Goal: Task Accomplishment & Management: Complete application form

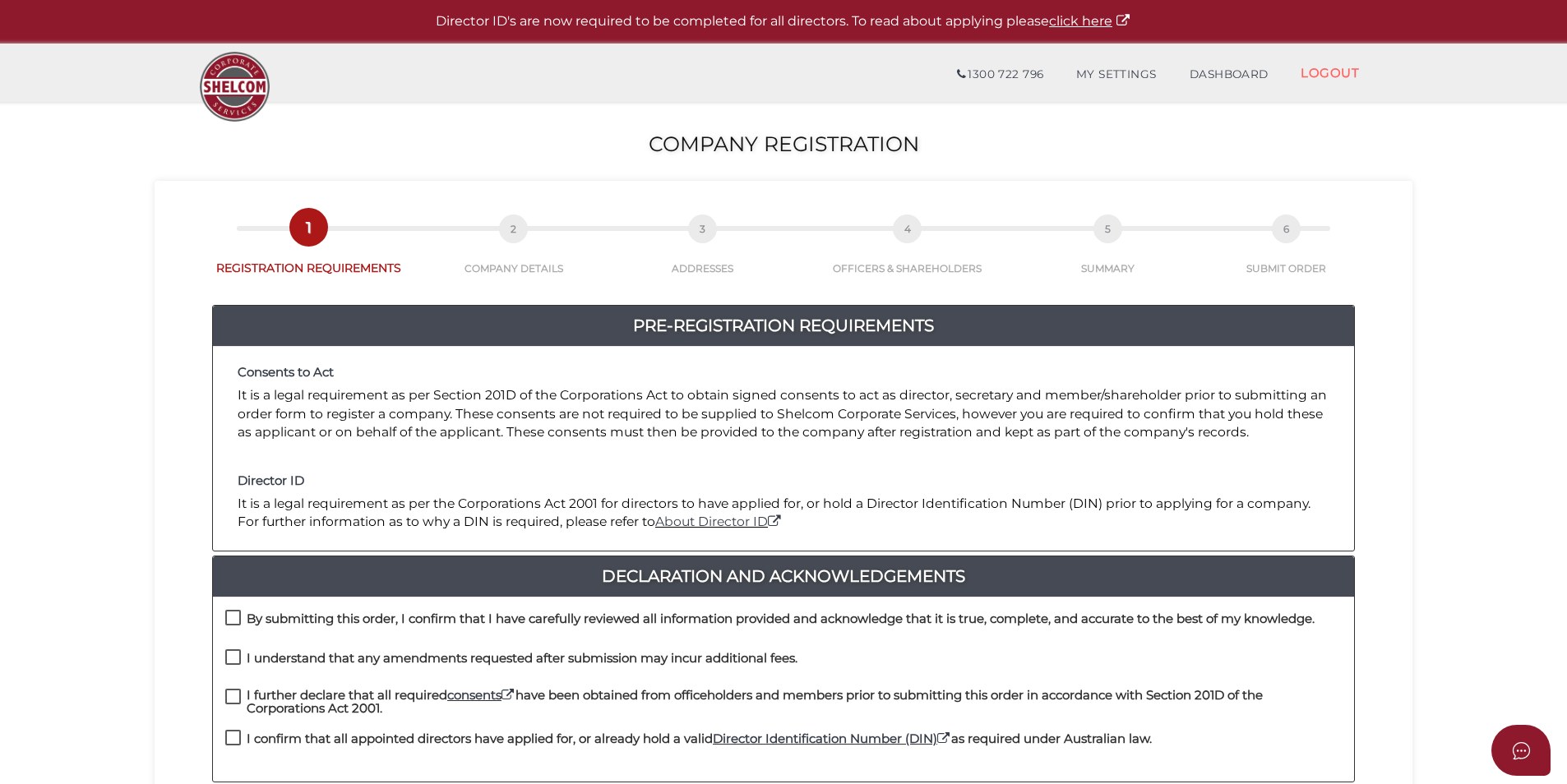
click at [240, 617] on label "By submitting this order, I confirm that I have carefully reviewed all informat…" at bounding box center [770, 623] width 1089 height 21
checkbox input "true"
click at [242, 660] on label "I understand that any amendments requested after submission may incur additiona…" at bounding box center [511, 662] width 573 height 21
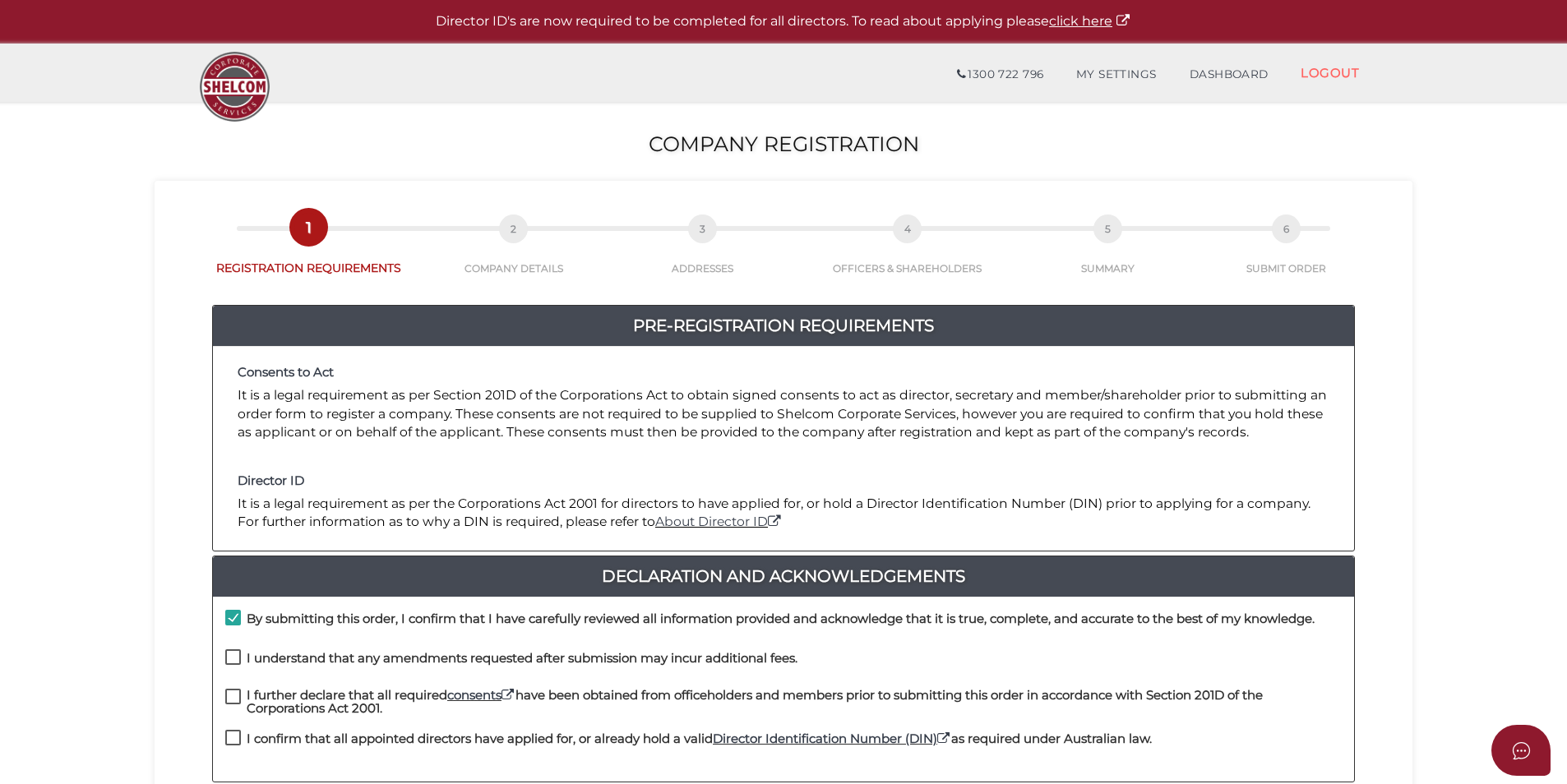
checkbox input "true"
click at [241, 720] on div "I further declare that all required consents have been obtained from officehold…" at bounding box center [784, 710] width 1141 height 42
click at [238, 696] on label "I further declare that all required consents have been obtained from officehold…" at bounding box center [784, 699] width 1117 height 21
checkbox input "true"
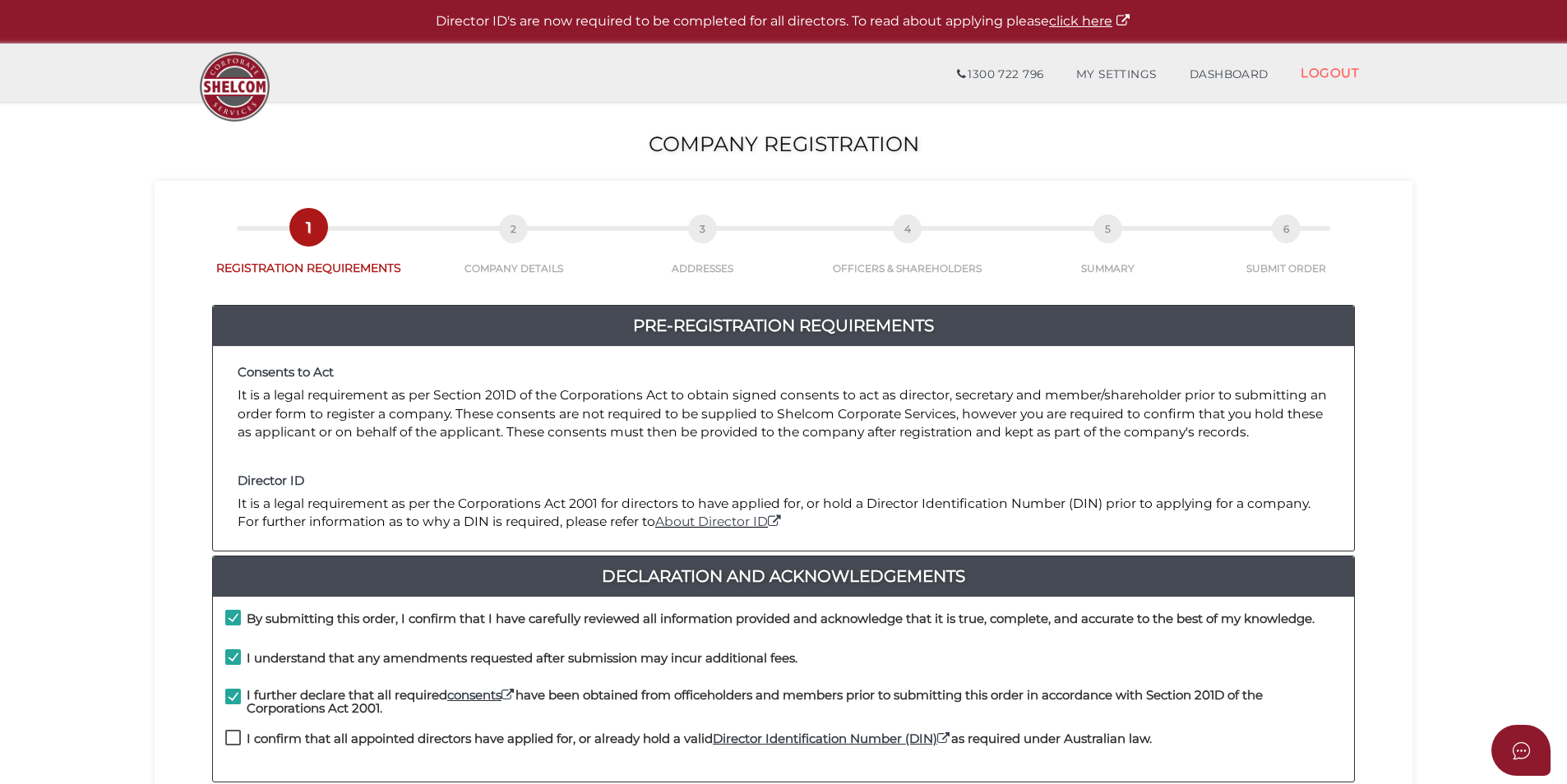
click at [237, 737] on label "I confirm that all appointed directors have applied for, or already hold a vali…" at bounding box center [688, 743] width 927 height 21
checkbox input "true"
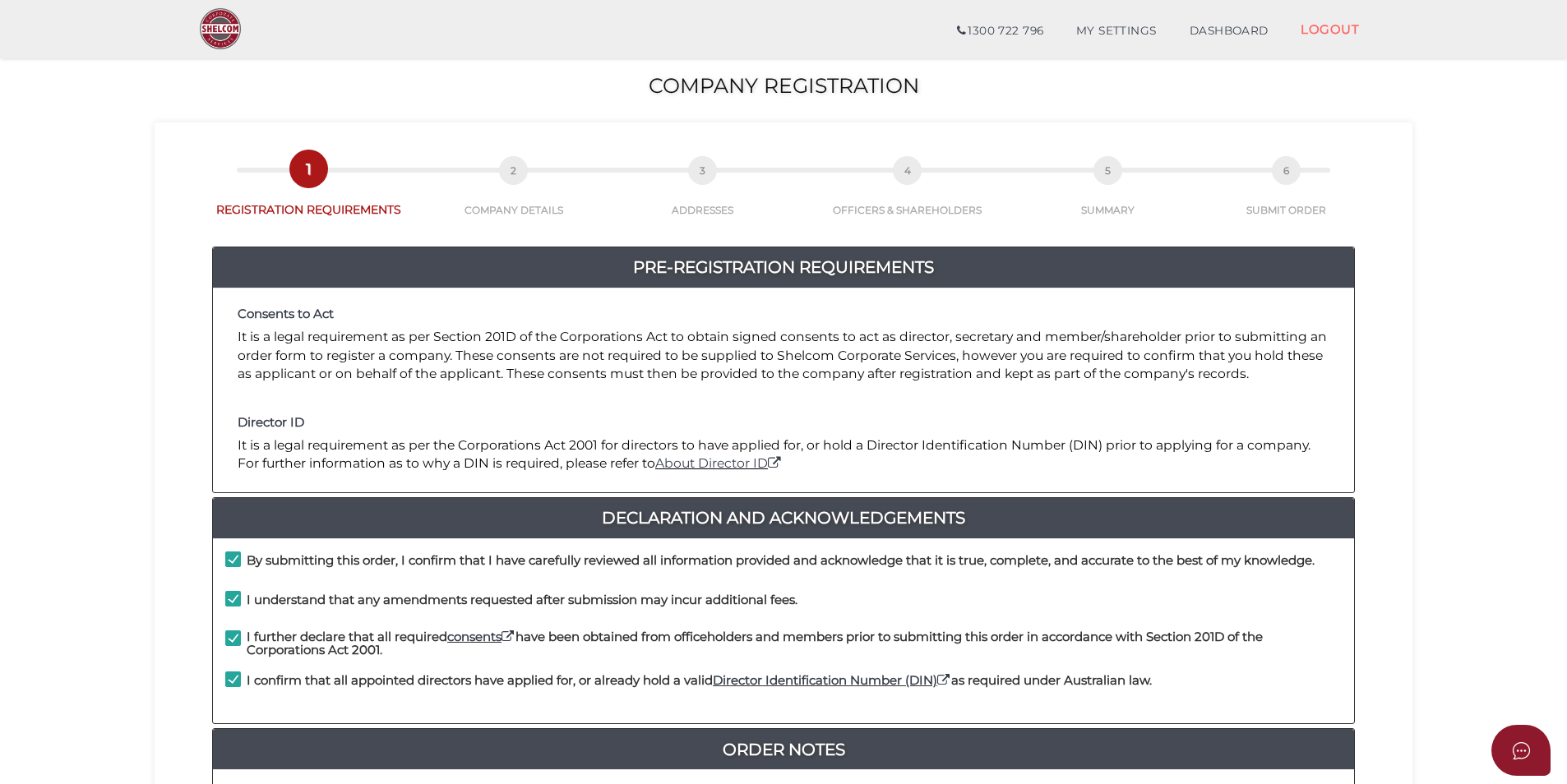
scroll to position [345, 0]
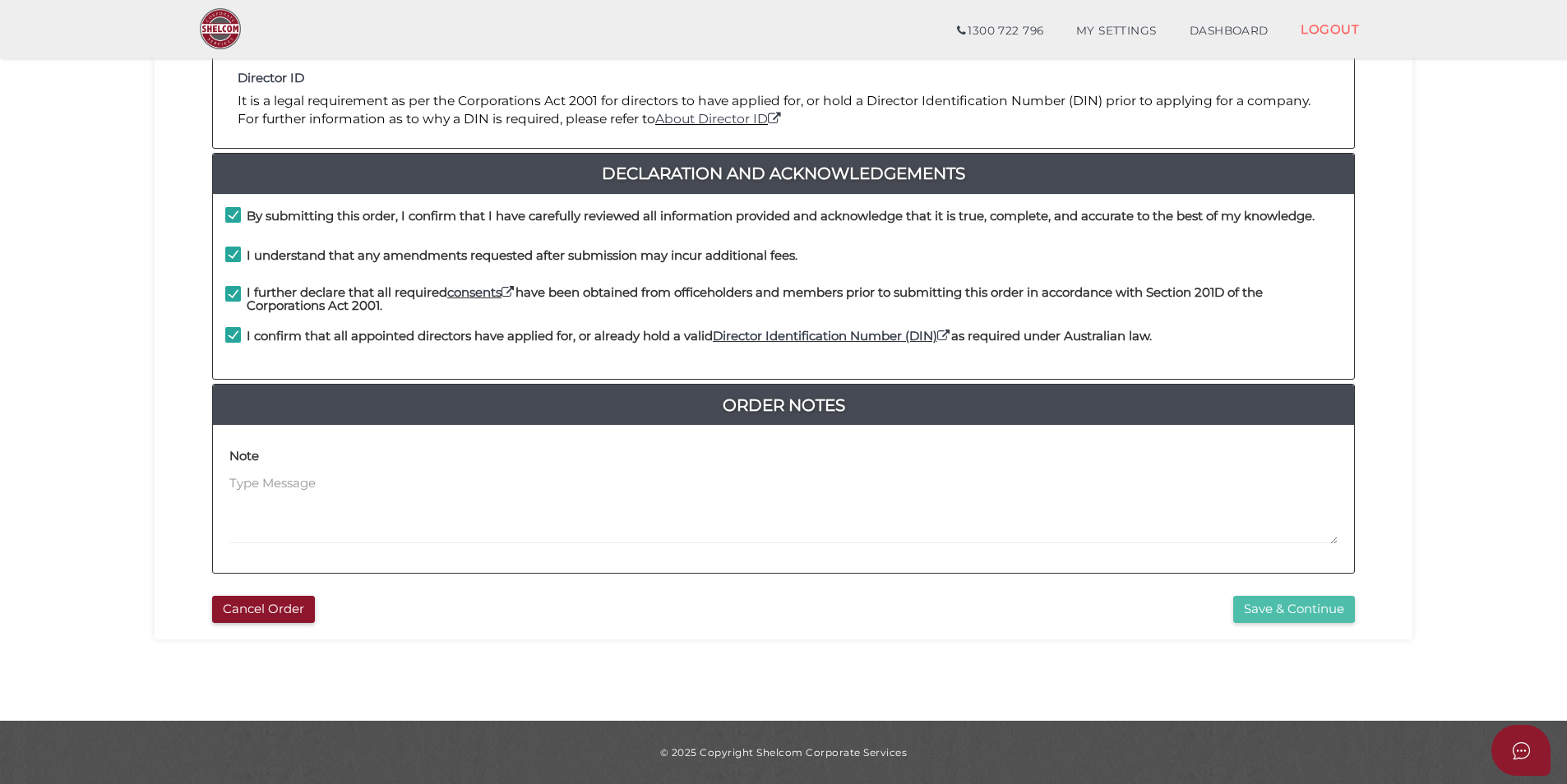
click at [1336, 607] on button "Save & Continue" at bounding box center [1294, 609] width 122 height 27
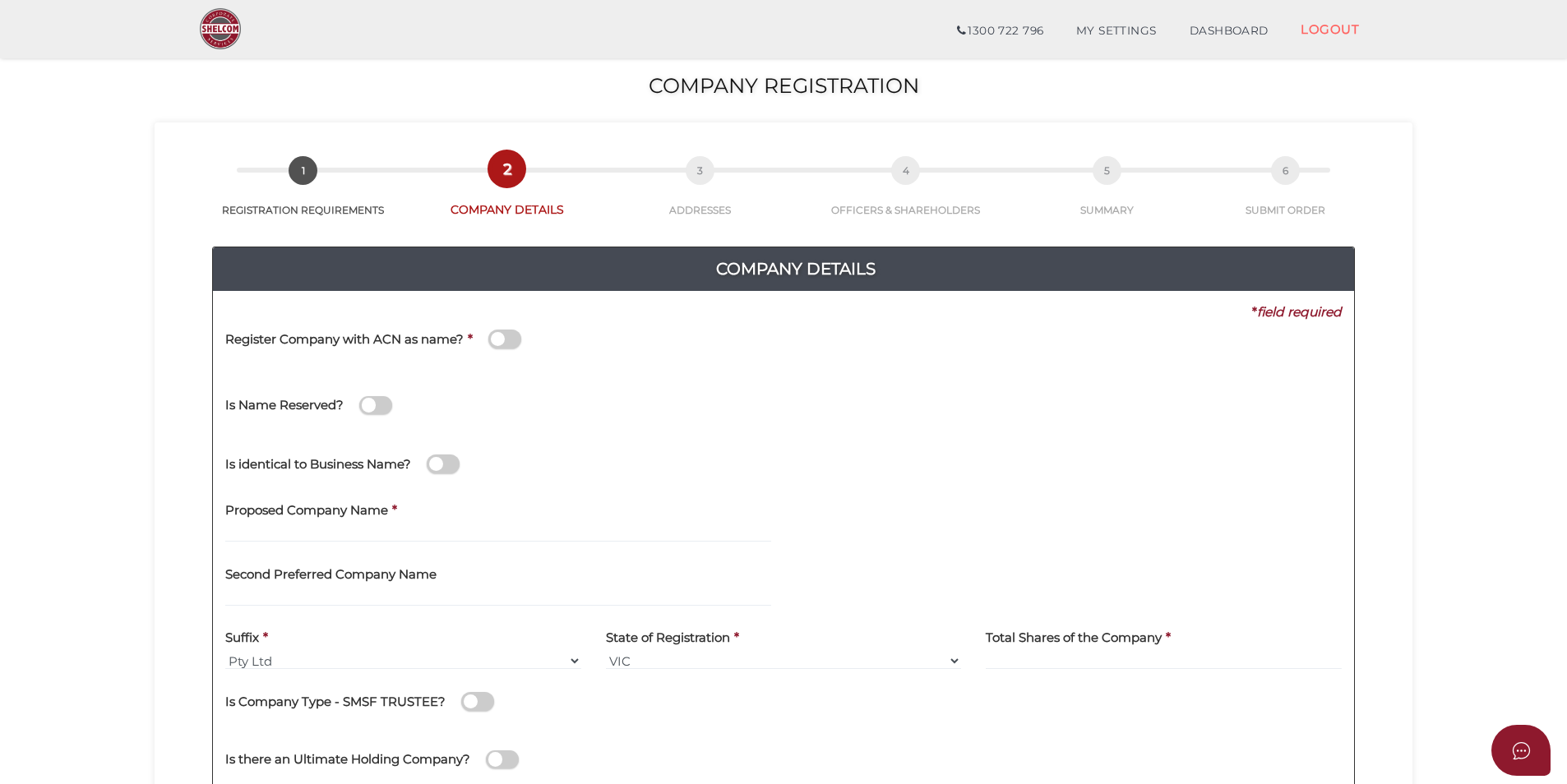
scroll to position [82, 0]
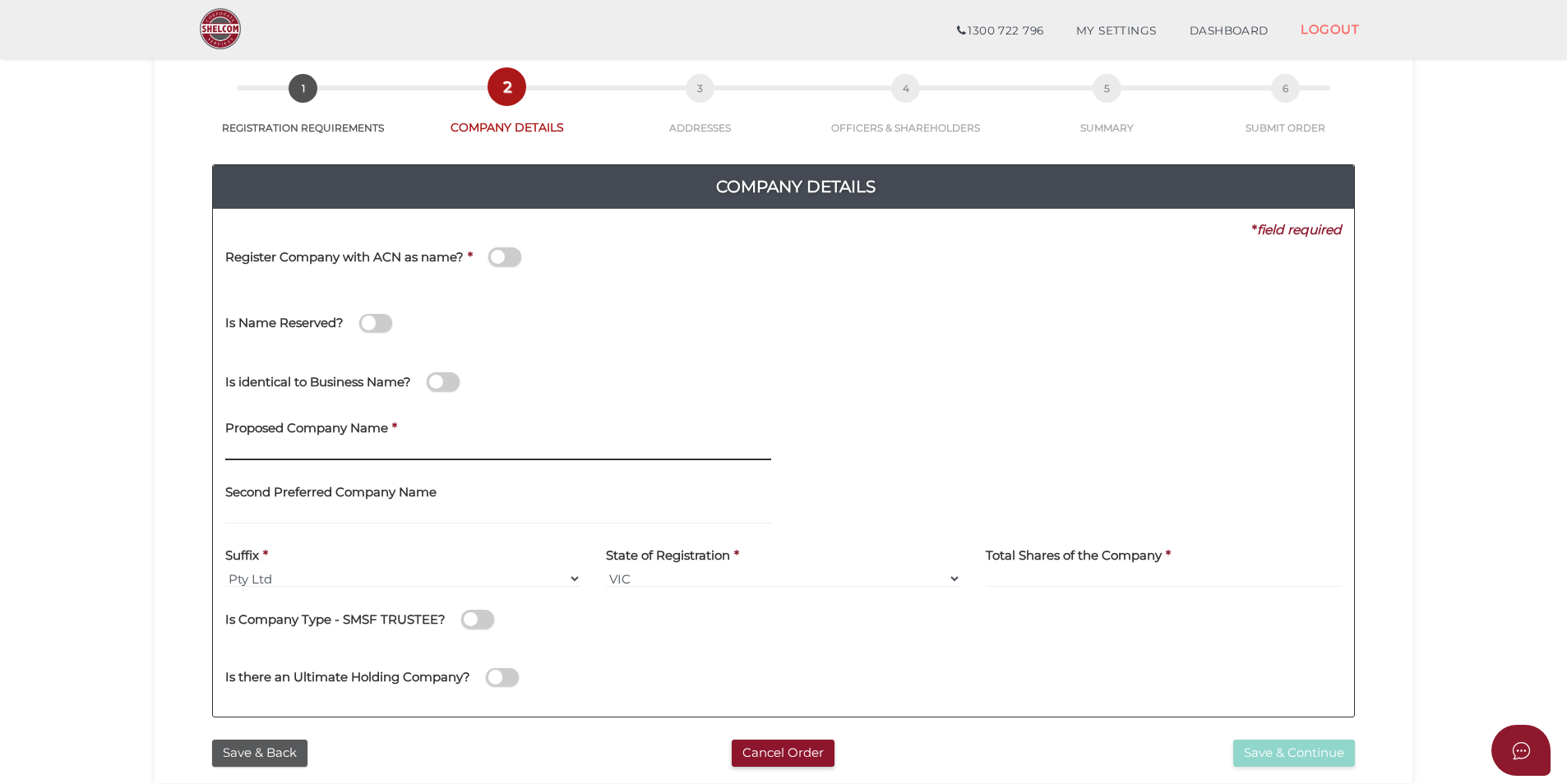
click at [374, 453] on input "text" at bounding box center [498, 451] width 546 height 18
type input "WB Malvern"
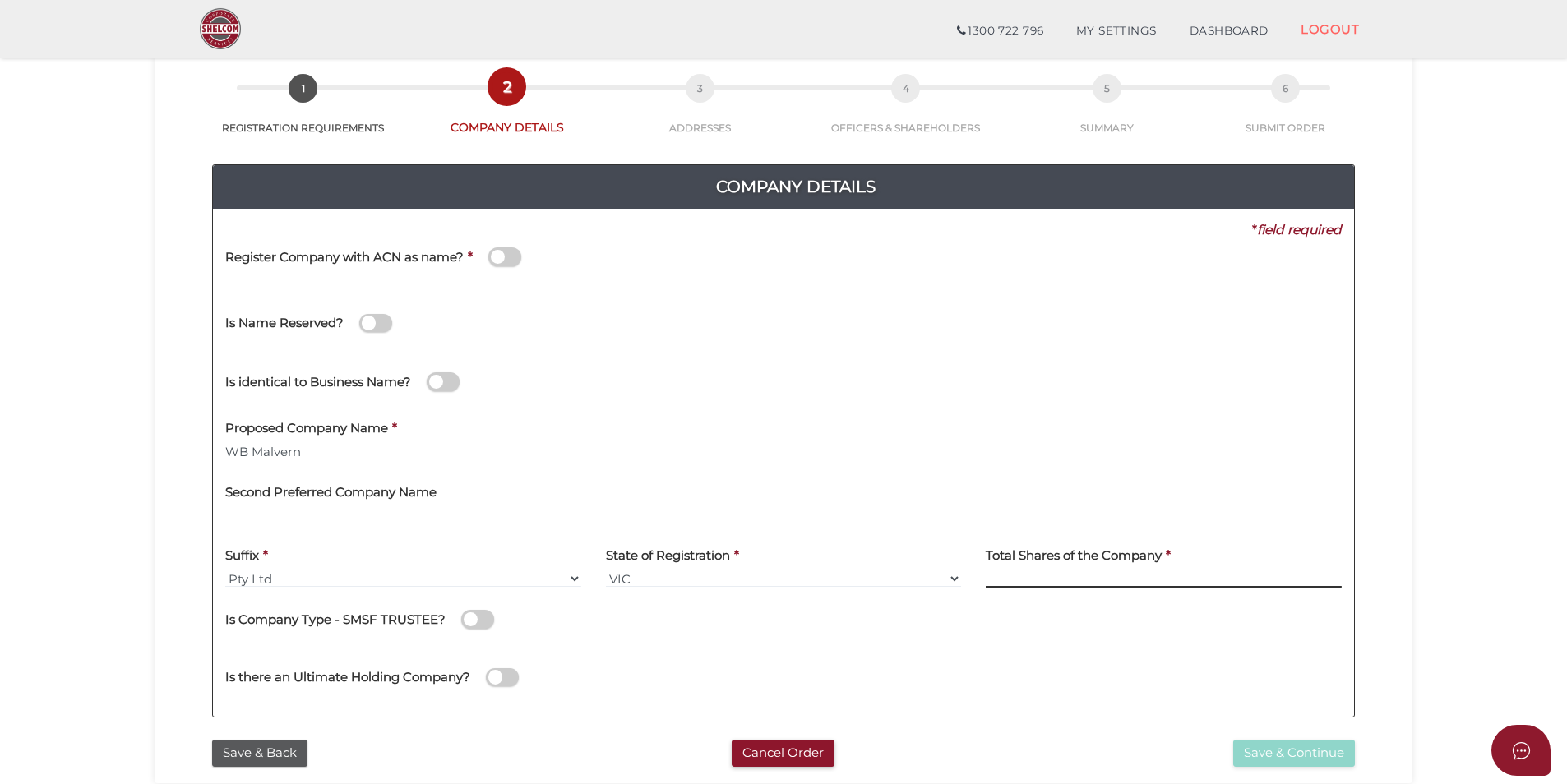
click at [1042, 581] on input at bounding box center [1164, 579] width 356 height 18
type input "120"
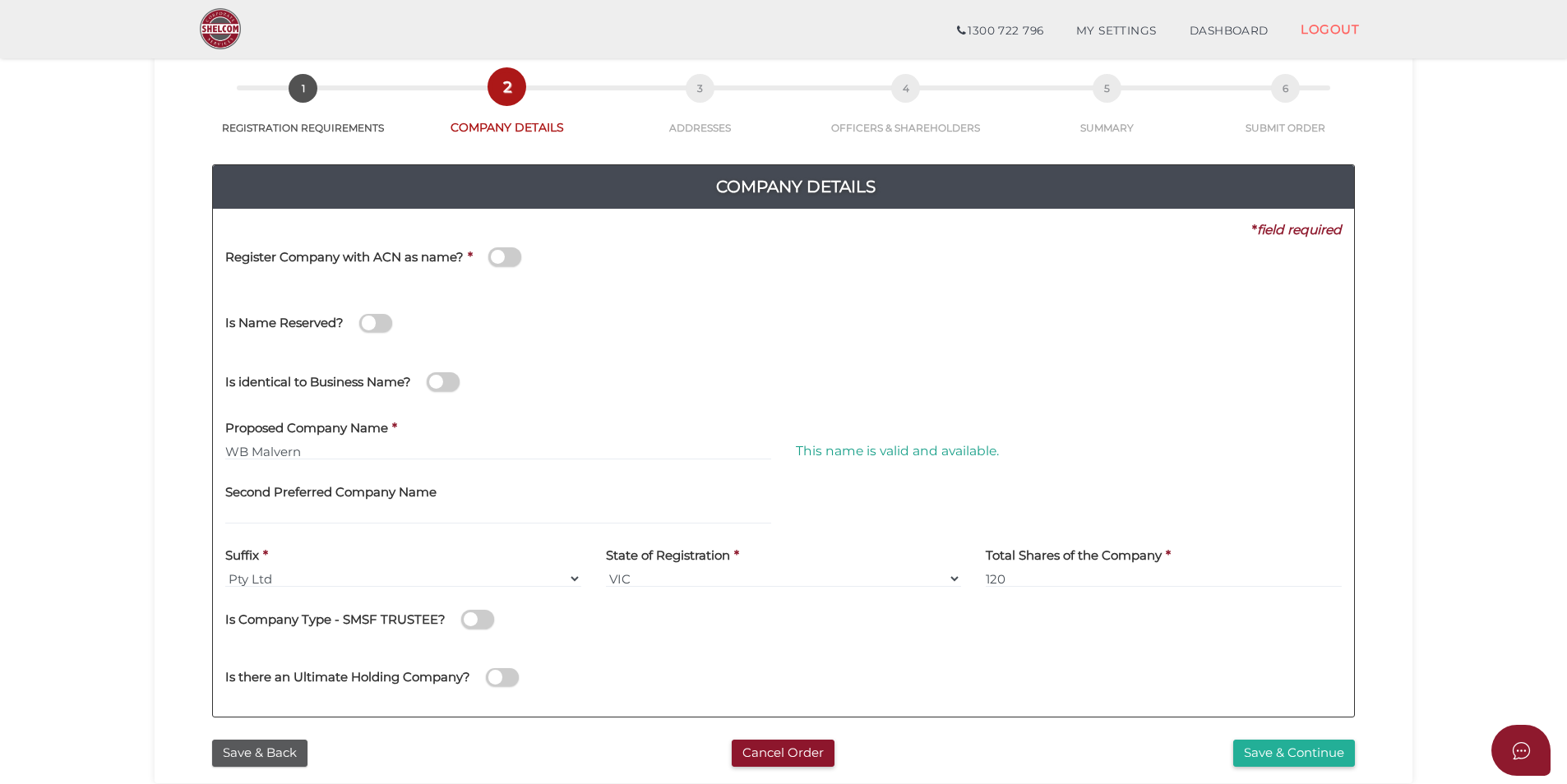
click at [936, 636] on div "Is Company Type - SMSF TRUSTEE?" at bounding box center [784, 623] width 1117 height 46
click at [1264, 755] on button "Save & Continue" at bounding box center [1294, 753] width 122 height 27
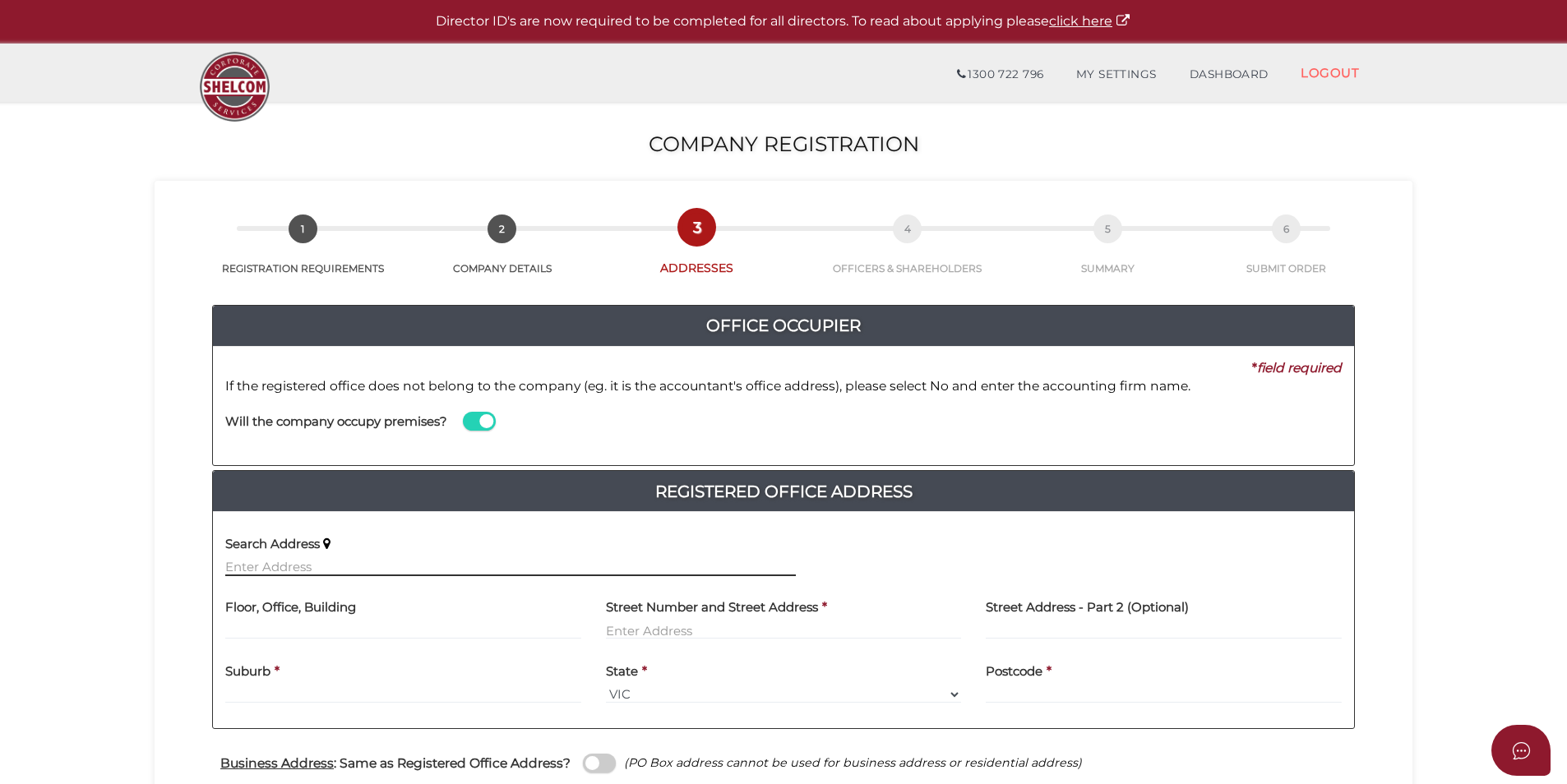
click at [290, 573] on input "text" at bounding box center [511, 566] width 571 height 18
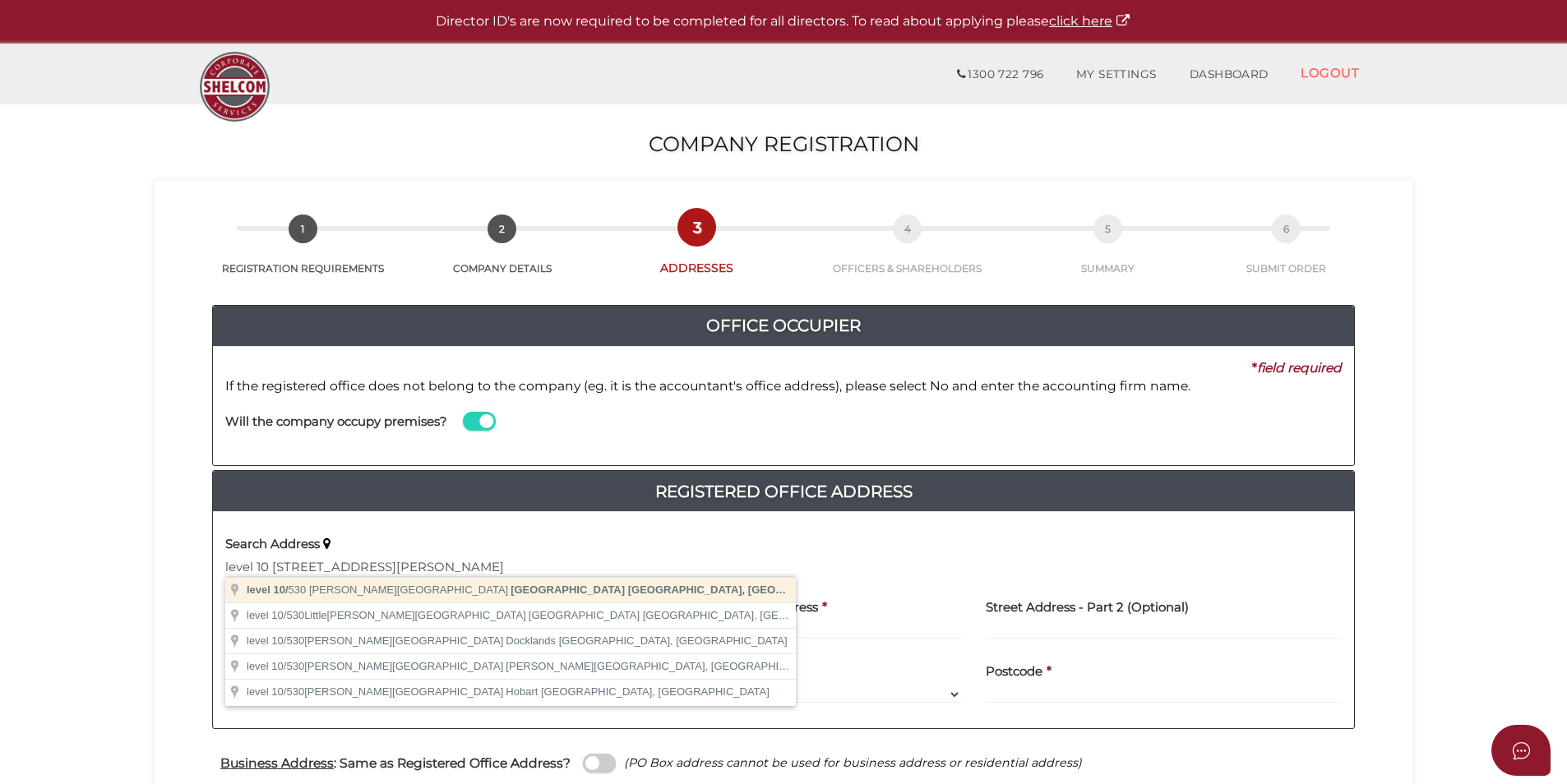
type input "level 10/530 Collins Street, Melbourne VIC, Australia"
type input "level 10"
type input "530 Collins Street"
type input "Melbourne"
select select "VIC"
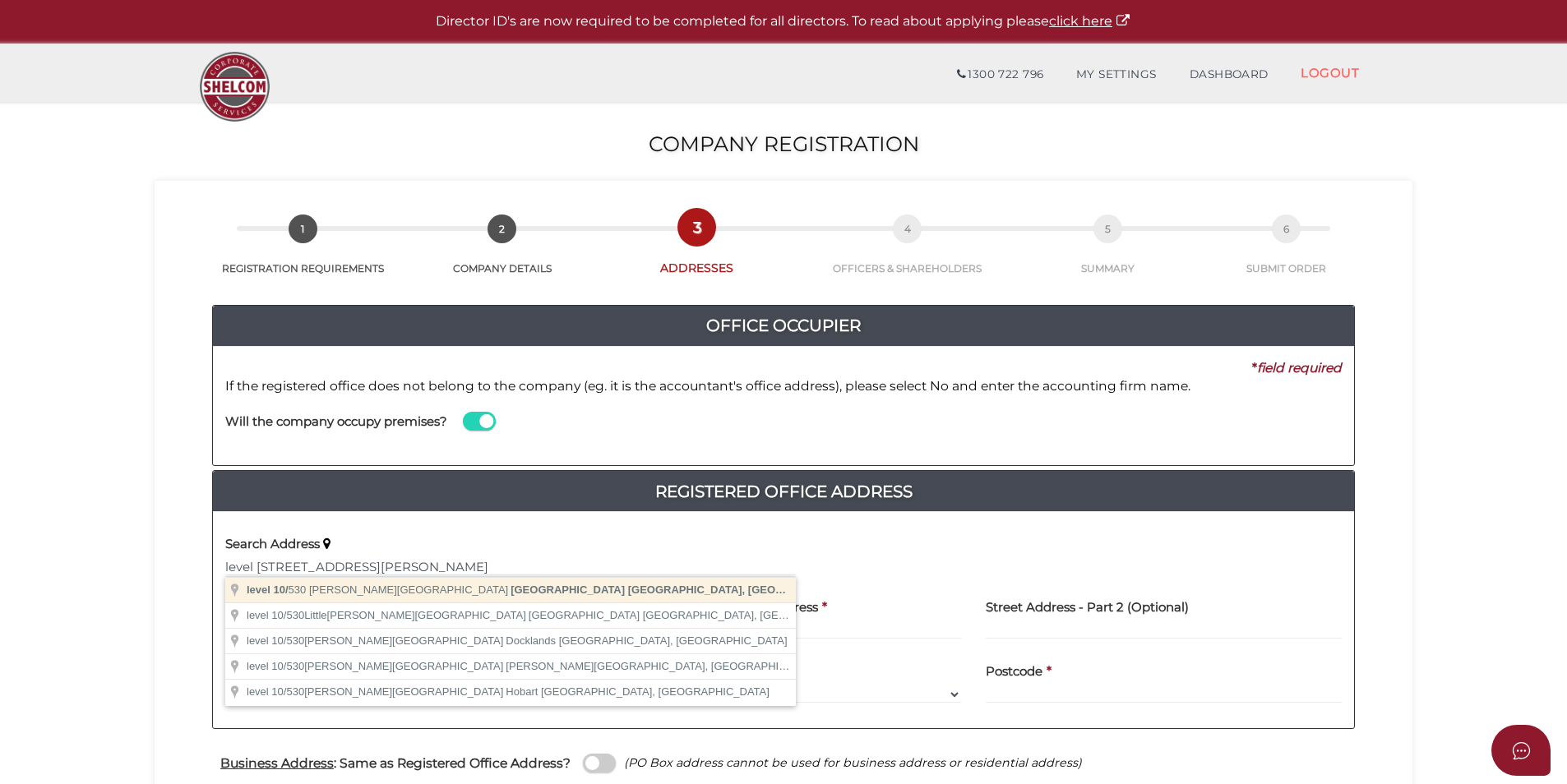
type input "3000"
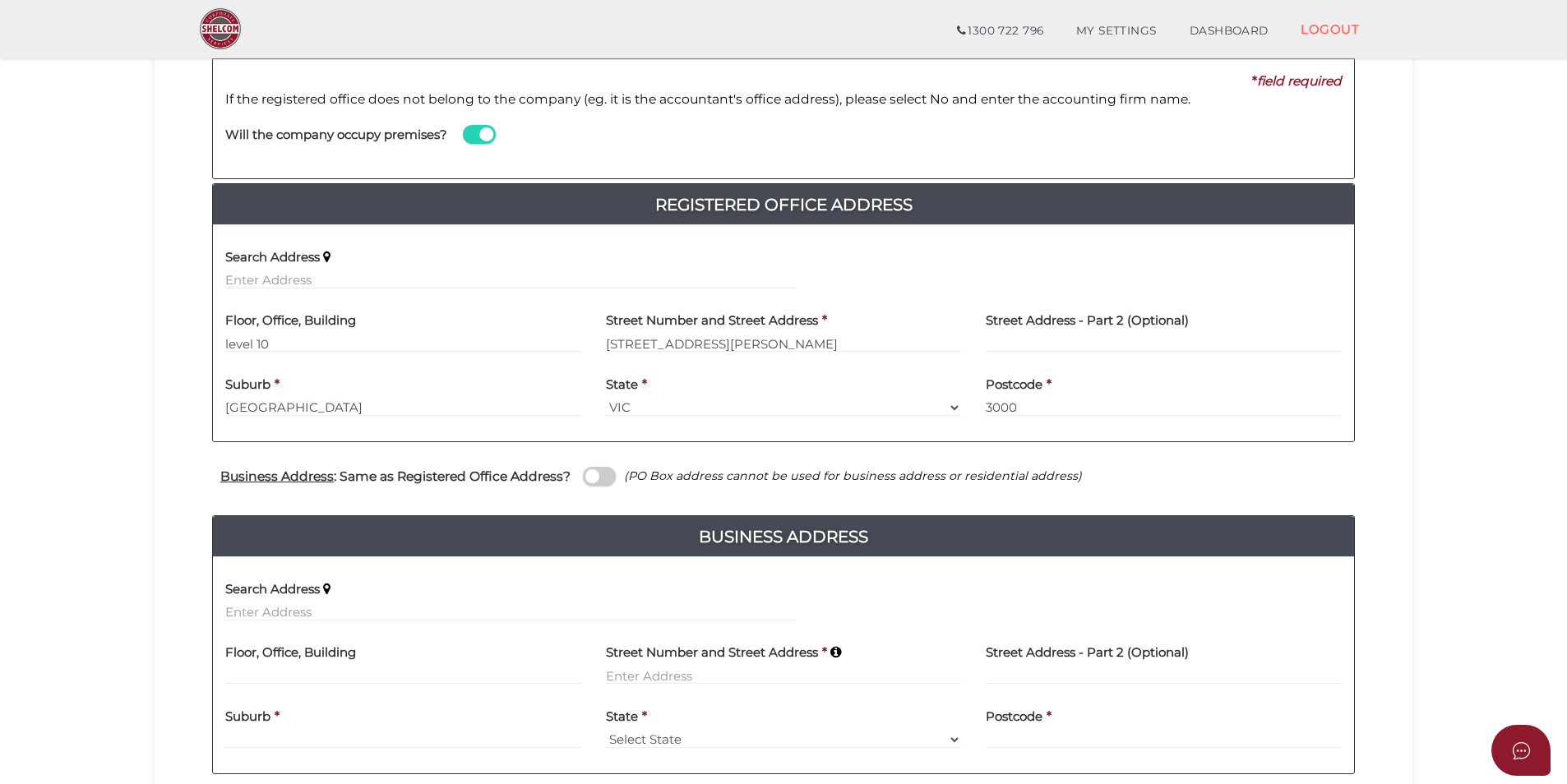
scroll to position [329, 0]
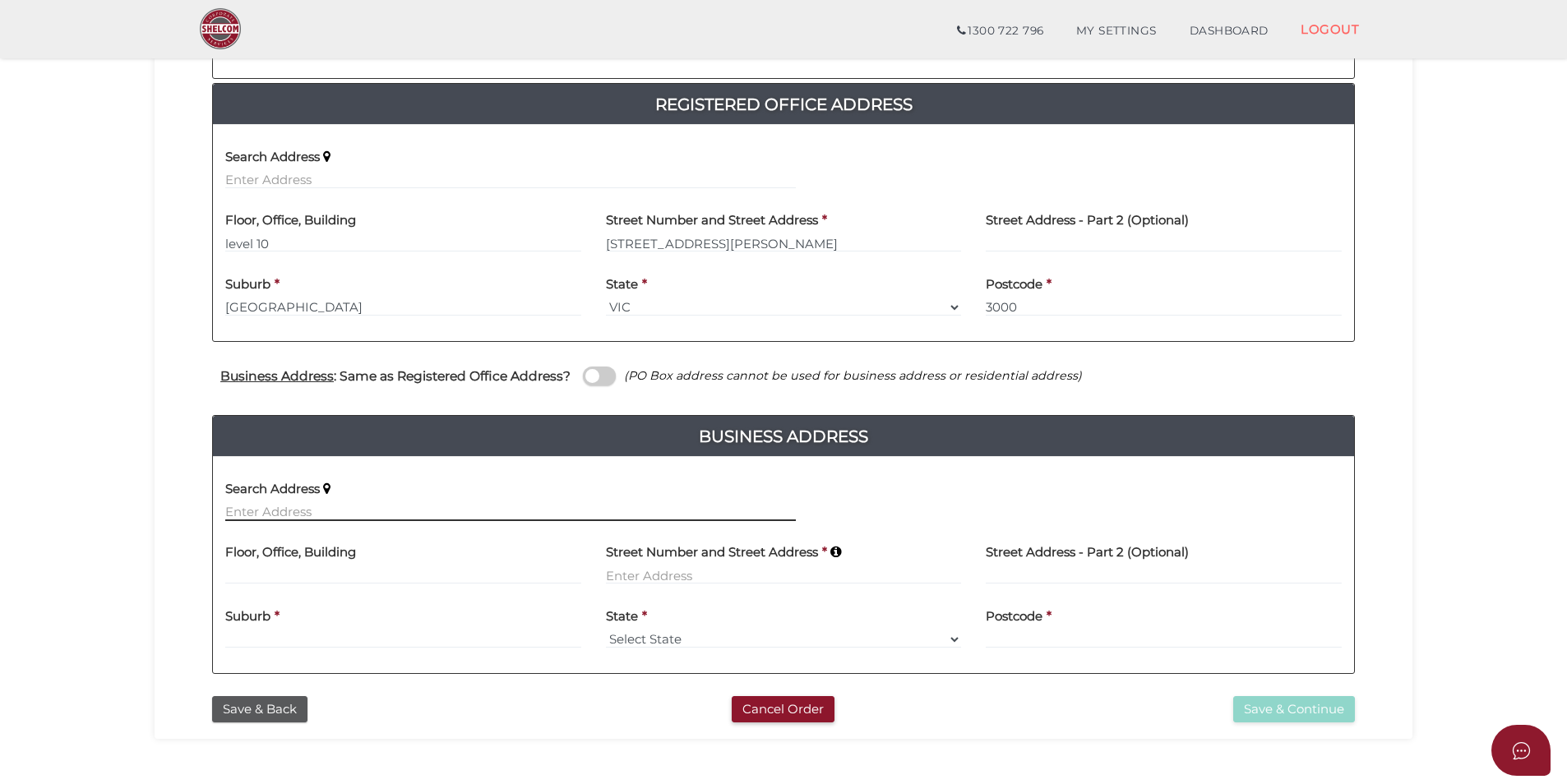
click at [369, 507] on input "text" at bounding box center [511, 512] width 571 height 18
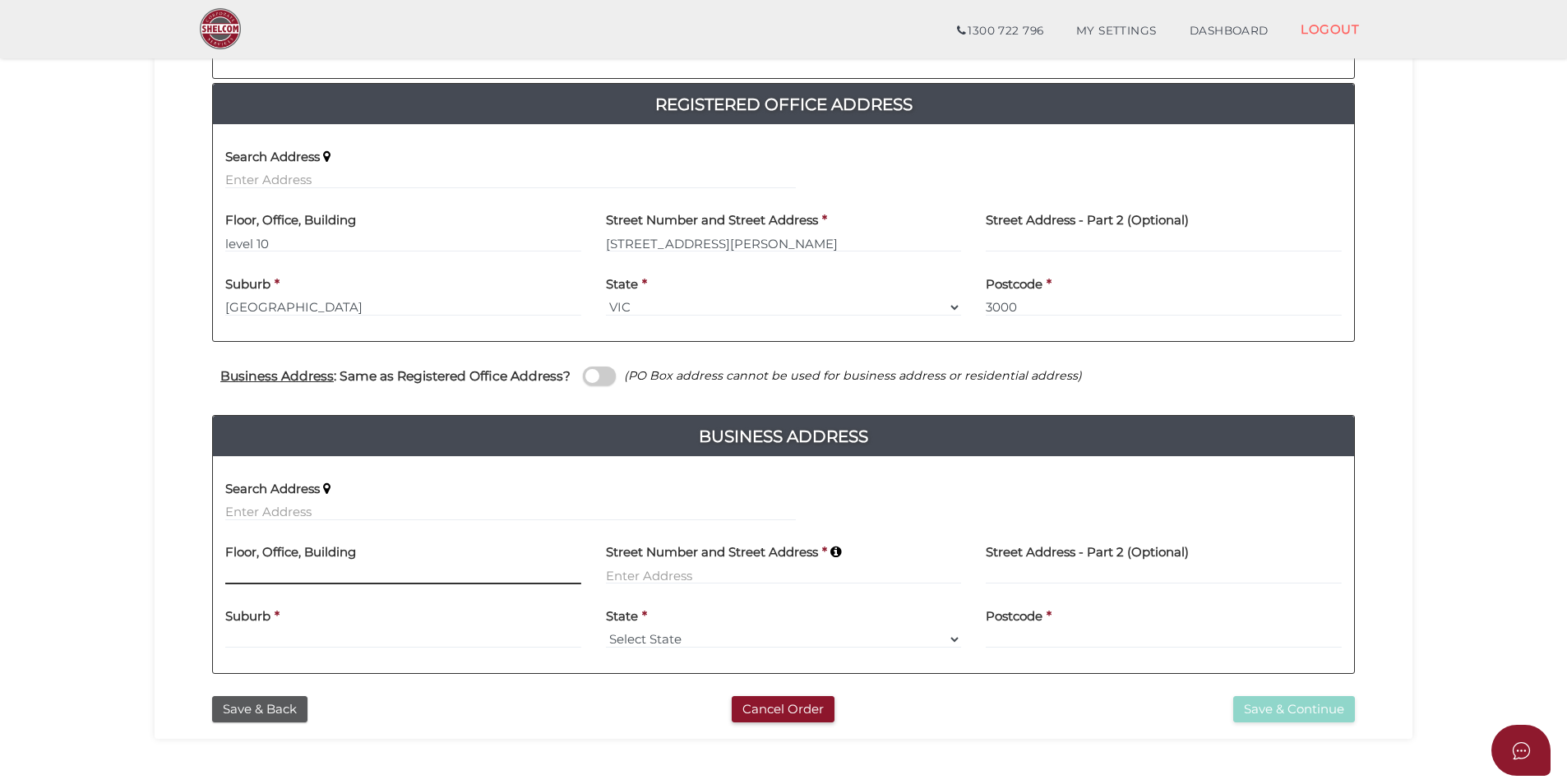
click at [363, 572] on input at bounding box center [403, 575] width 356 height 18
type input "Safe Deposit Building Level 3"
click at [676, 578] on input at bounding box center [784, 575] width 356 height 18
type input "90 Queens Street"
click at [431, 631] on div "Suburb *" at bounding box center [403, 623] width 356 height 52
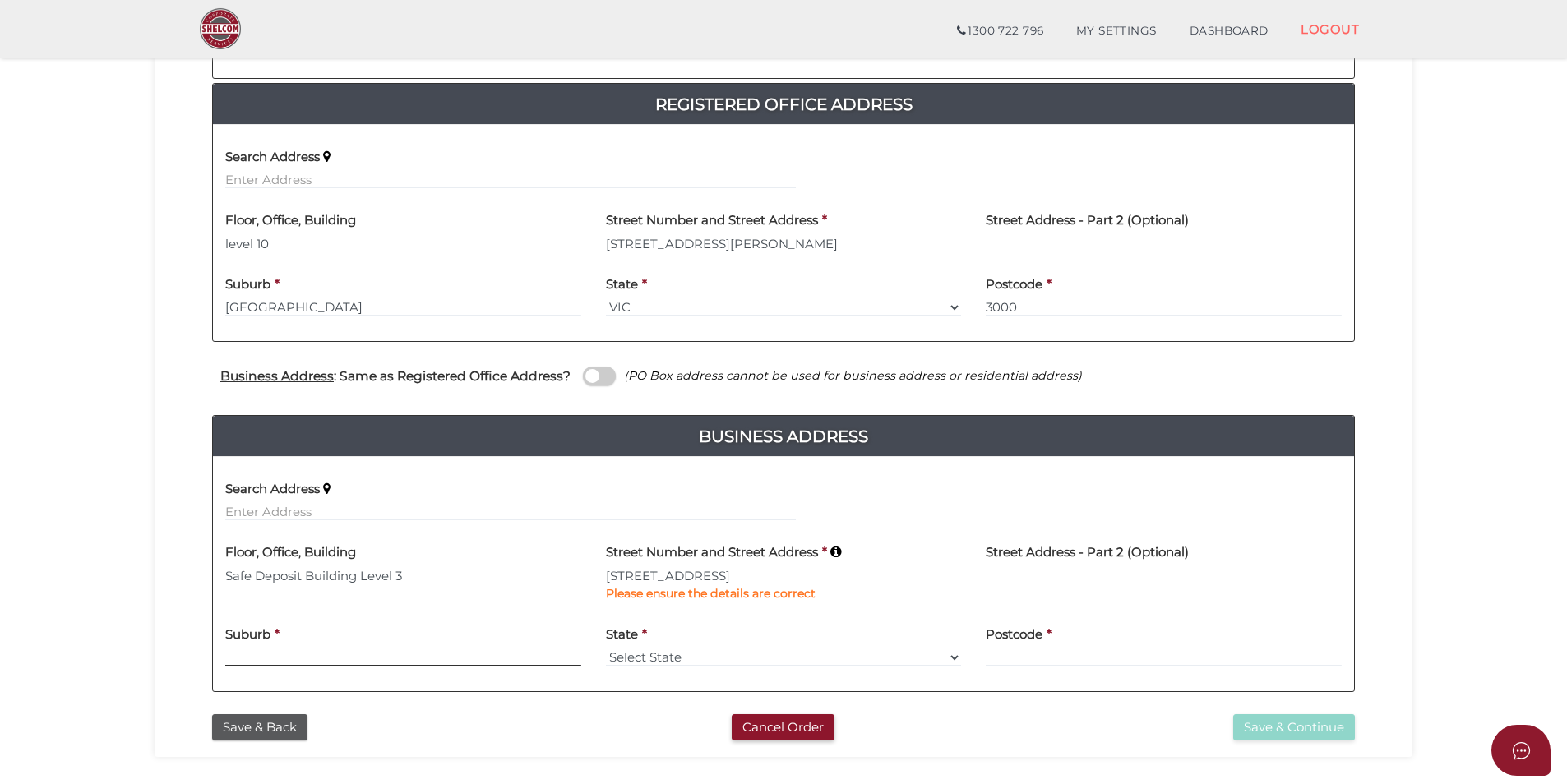
click at [318, 660] on input at bounding box center [403, 657] width 356 height 18
type input "Melbourne"
click at [655, 656] on select "Select State VIC ACT NSW NT QLD TAS WA SA" at bounding box center [784, 657] width 356 height 18
select select "VIC"
click at [606, 648] on select "Select State VIC ACT NSW NT QLD TAS WA SA" at bounding box center [784, 657] width 356 height 18
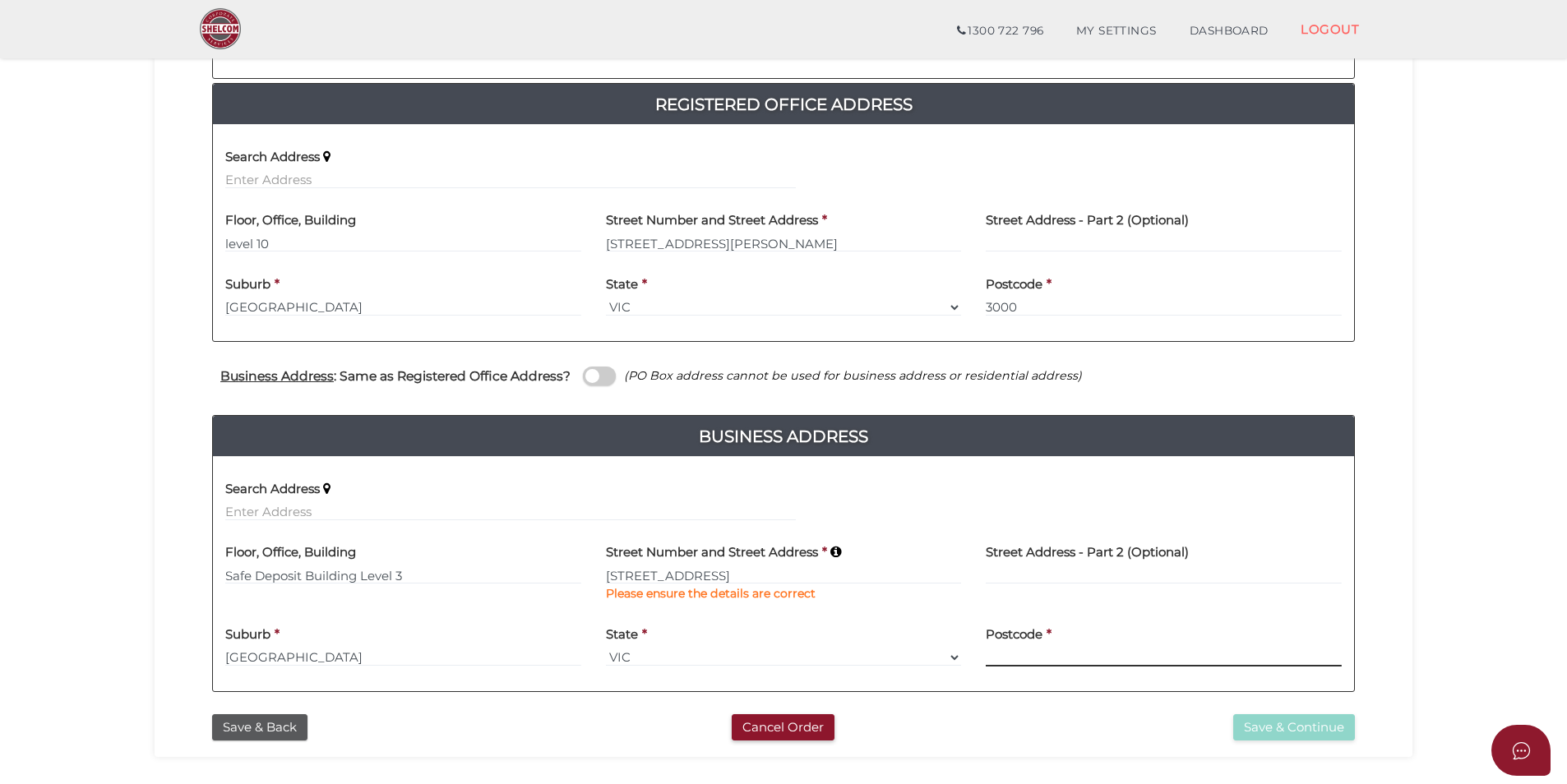
click at [1025, 654] on input at bounding box center [1164, 657] width 356 height 18
type input "3000"
click at [1430, 567] on section "Company Registration 32f9b5c4a0079d04d806e563c8e82a52 1 REGISTRATION REQUIREMEN…" at bounding box center [784, 269] width 1567 height 1110
click at [1310, 724] on button "Save & Continue" at bounding box center [1294, 727] width 122 height 27
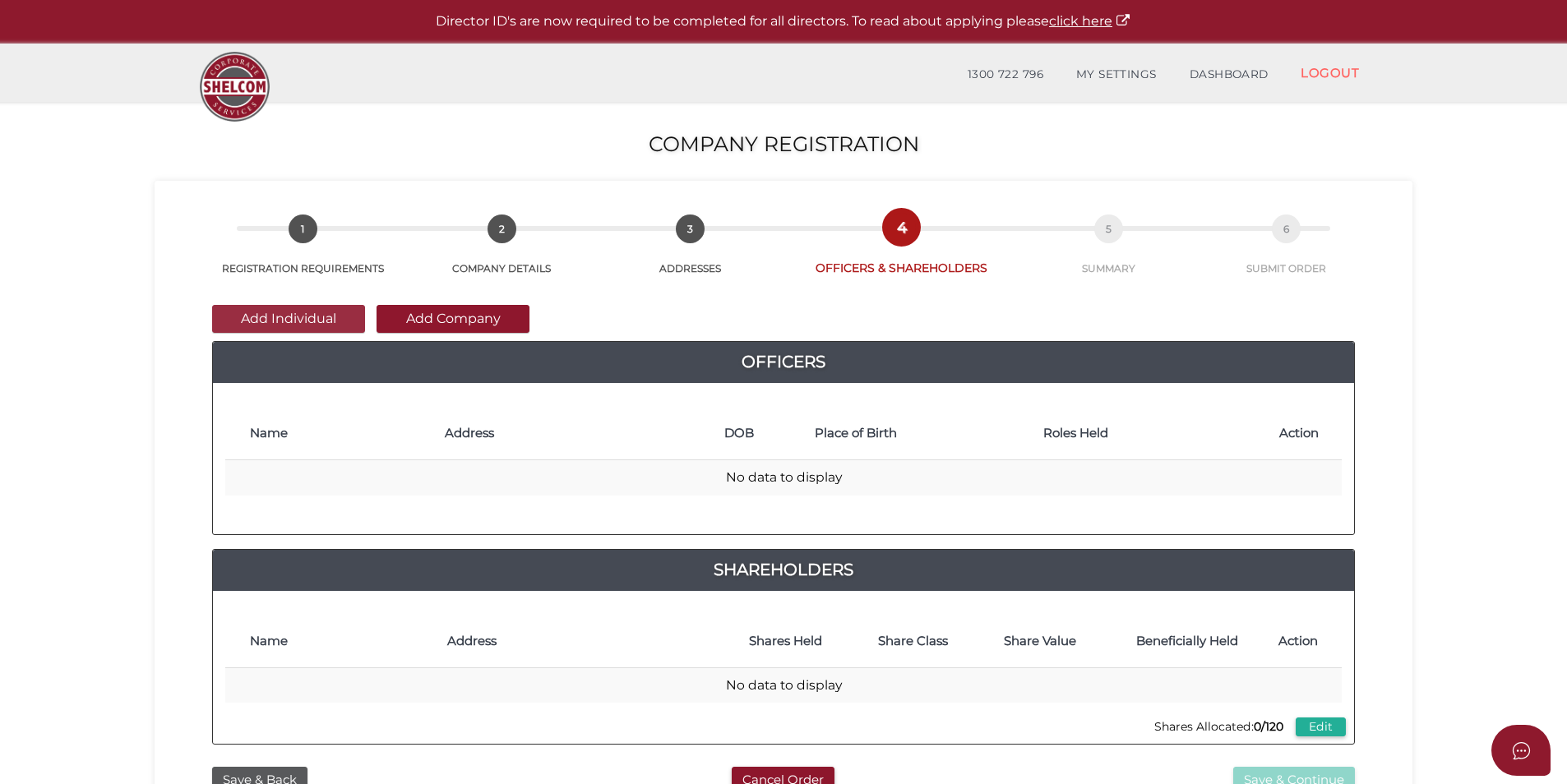
click at [296, 316] on button "Add Individual" at bounding box center [289, 319] width 153 height 28
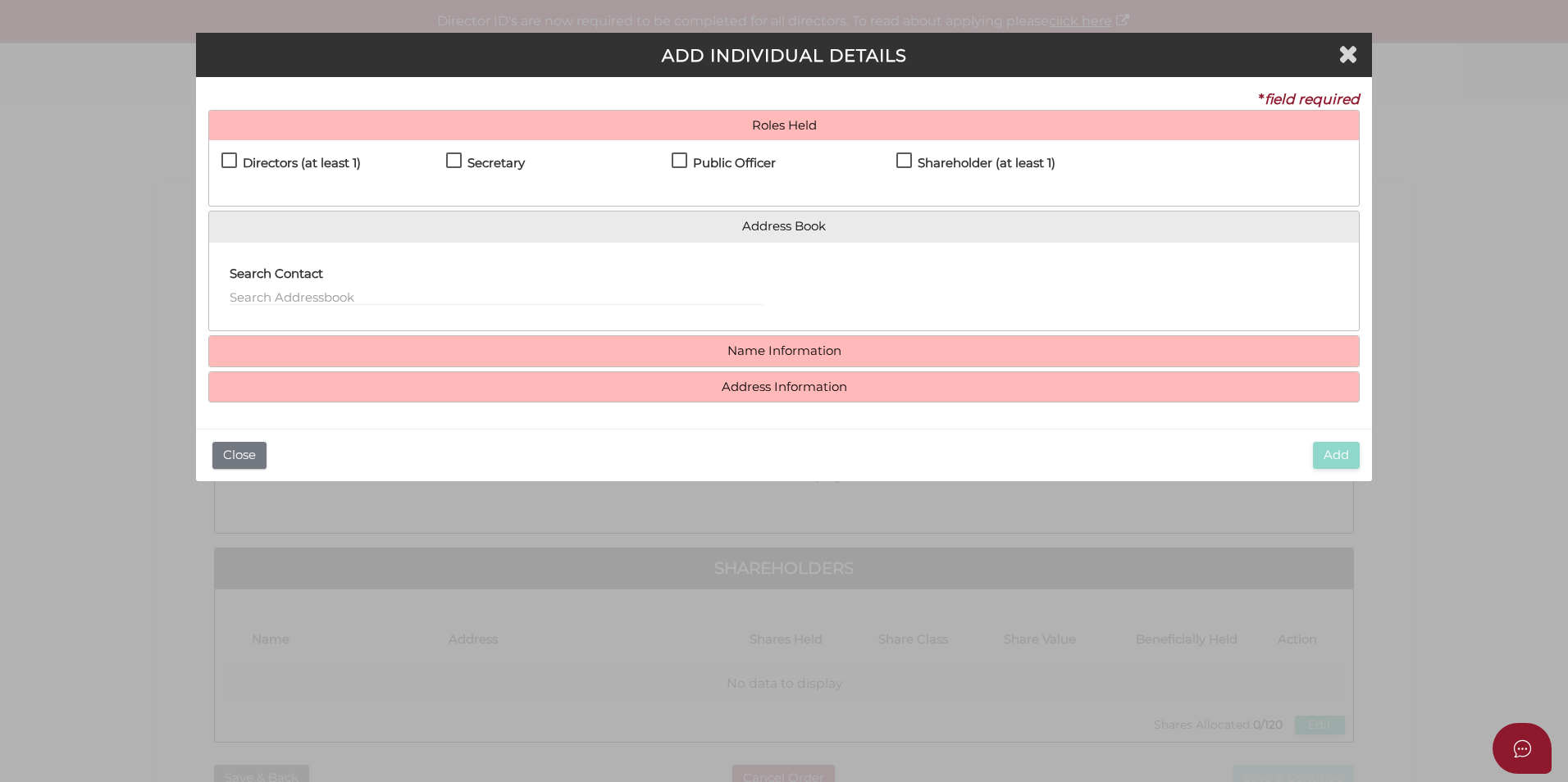
click at [304, 171] on label "Directors (at least 1)" at bounding box center [291, 167] width 140 height 21
checkbox input "true"
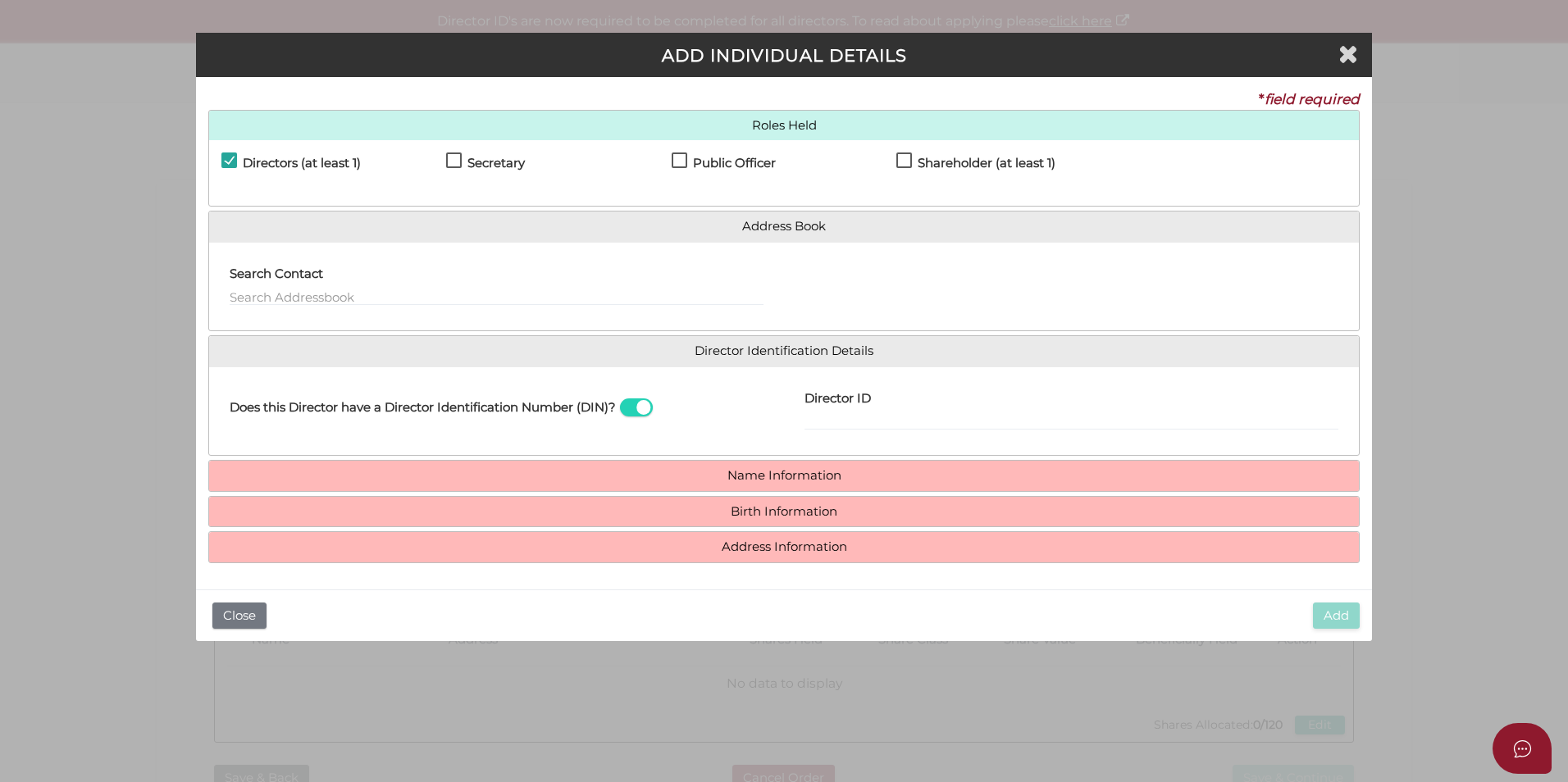
click at [467, 161] on label "Secretary" at bounding box center [485, 167] width 78 height 21
checkbox input "true"
click at [700, 159] on h4 "Public Officer" at bounding box center [734, 164] width 83 height 14
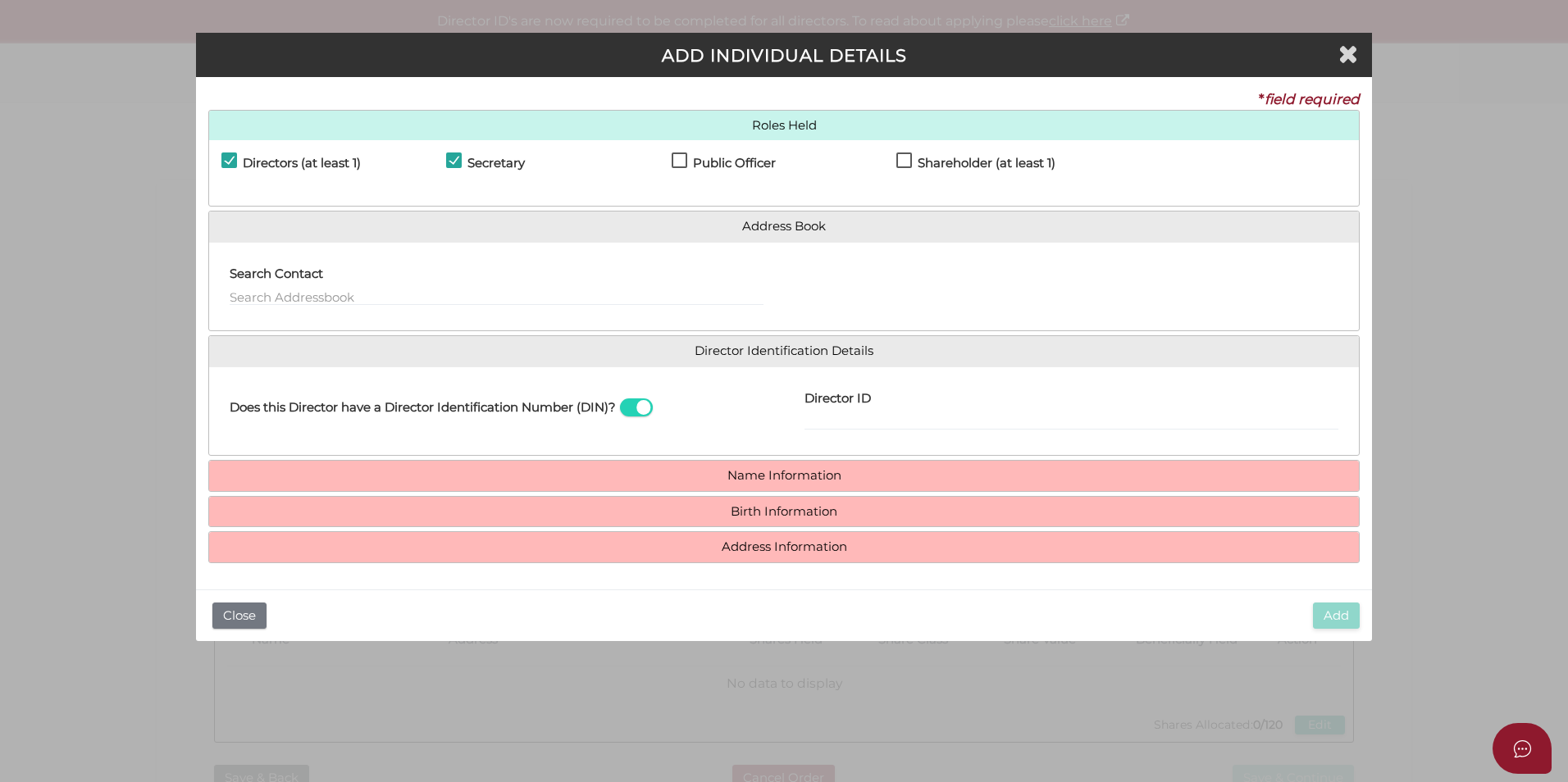
checkbox input "true"
click at [487, 290] on input "text" at bounding box center [497, 296] width 534 height 18
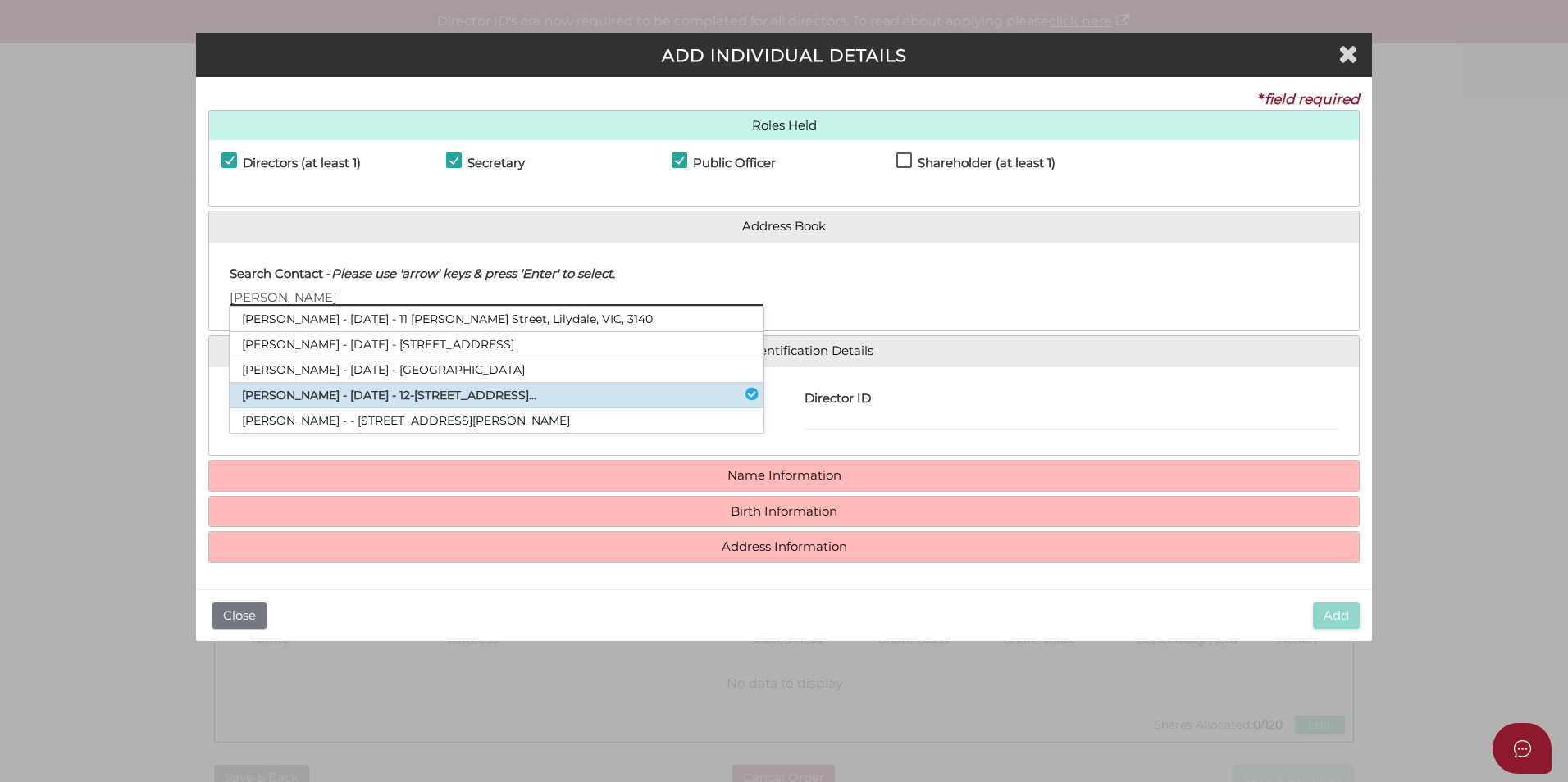
type input "Andrew"
click at [382, 389] on li "Andrew Colin Torrington - 07/01/1971 - 12-14 Maltravers Road, Eaglemont, VI..." at bounding box center [497, 396] width 534 height 26
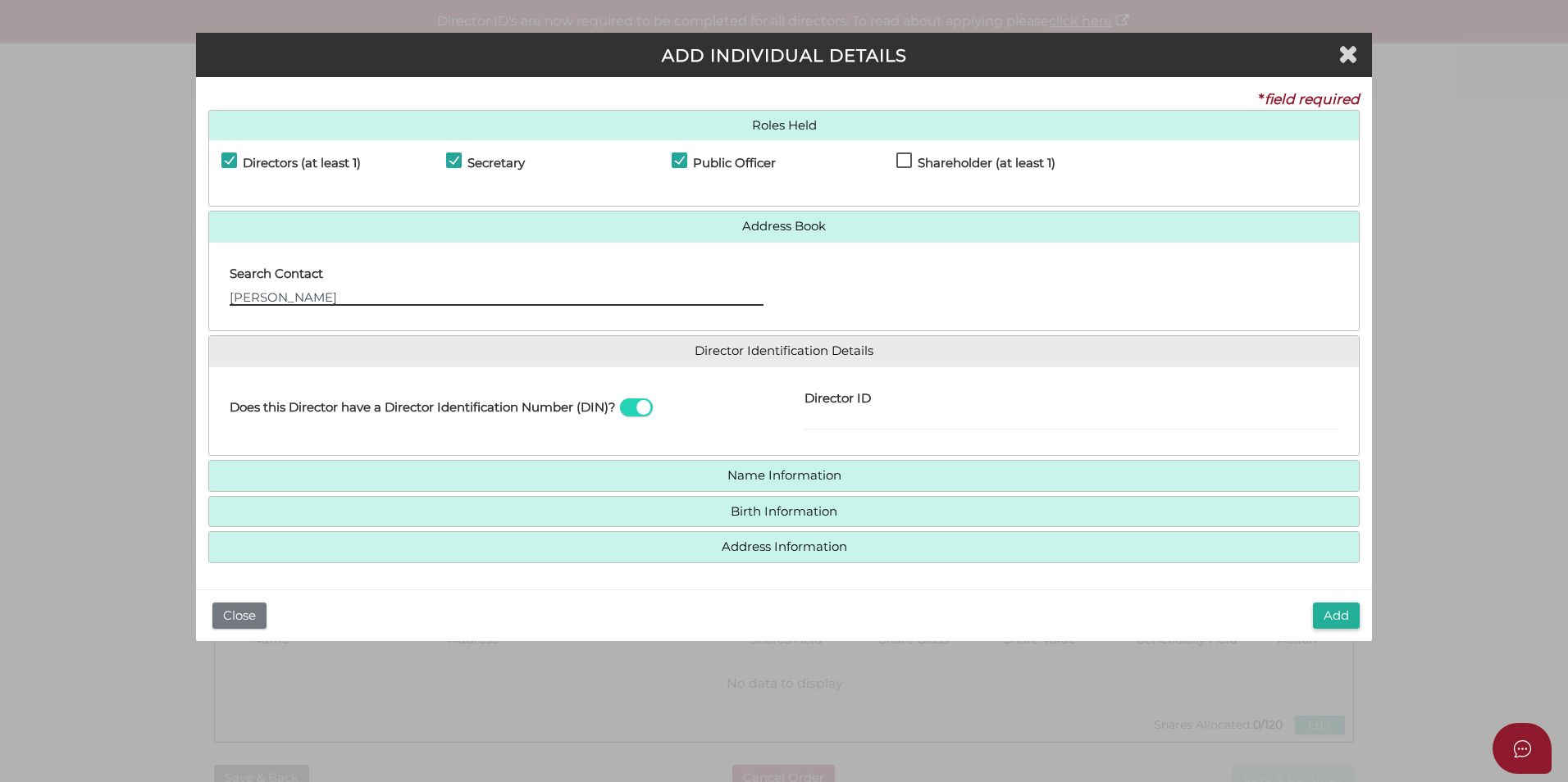
drag, startPoint x: 164, startPoint y: 306, endPoint x: -26, endPoint y: 289, distance: 190.8
click at [0, 289] on html "Shelcom is loading Processing Payment...Please Wait... Director ID's are now re…" at bounding box center [784, 391] width 1568 height 782
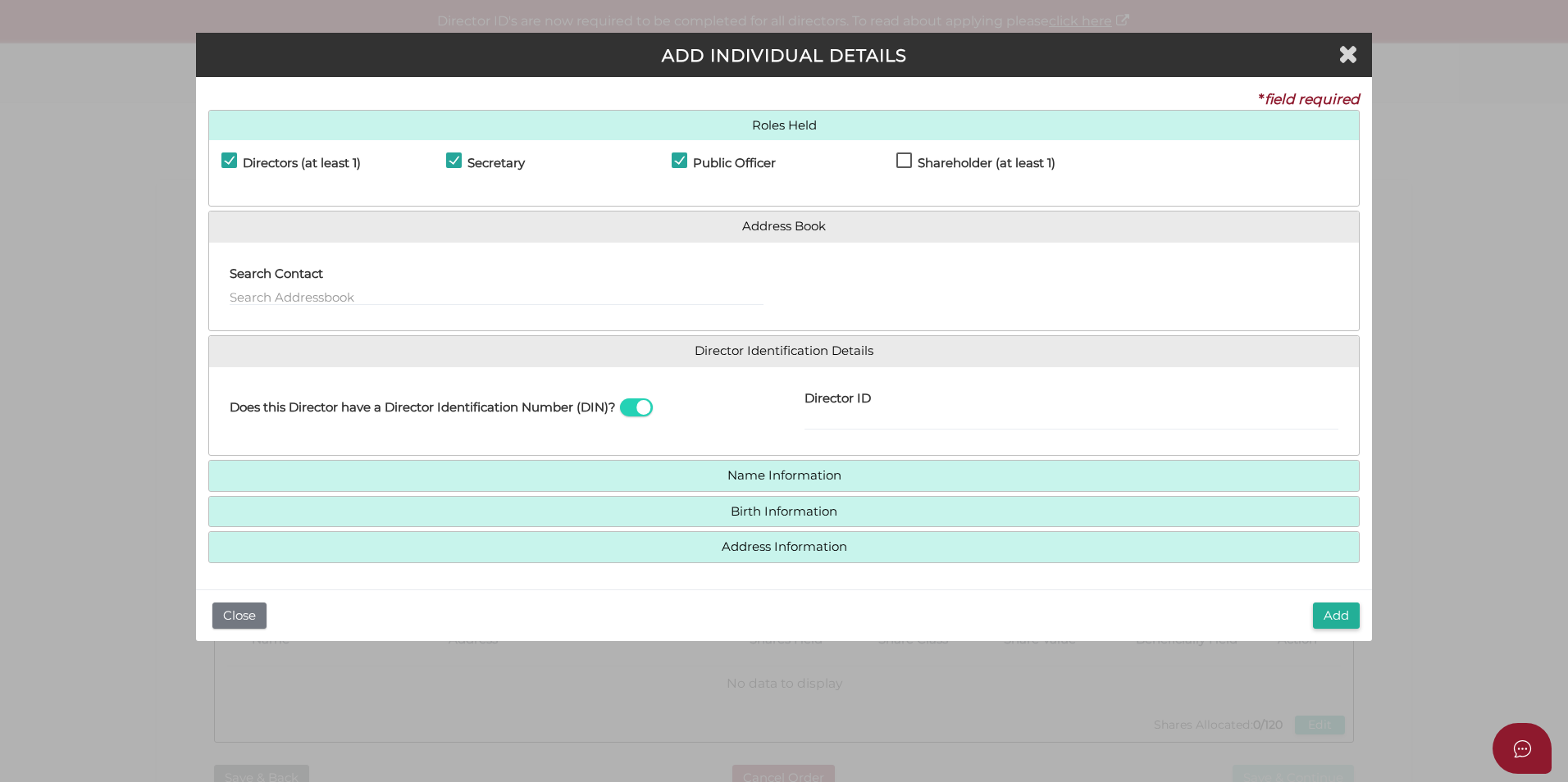
click at [843, 298] on div at bounding box center [1071, 287] width 575 height 64
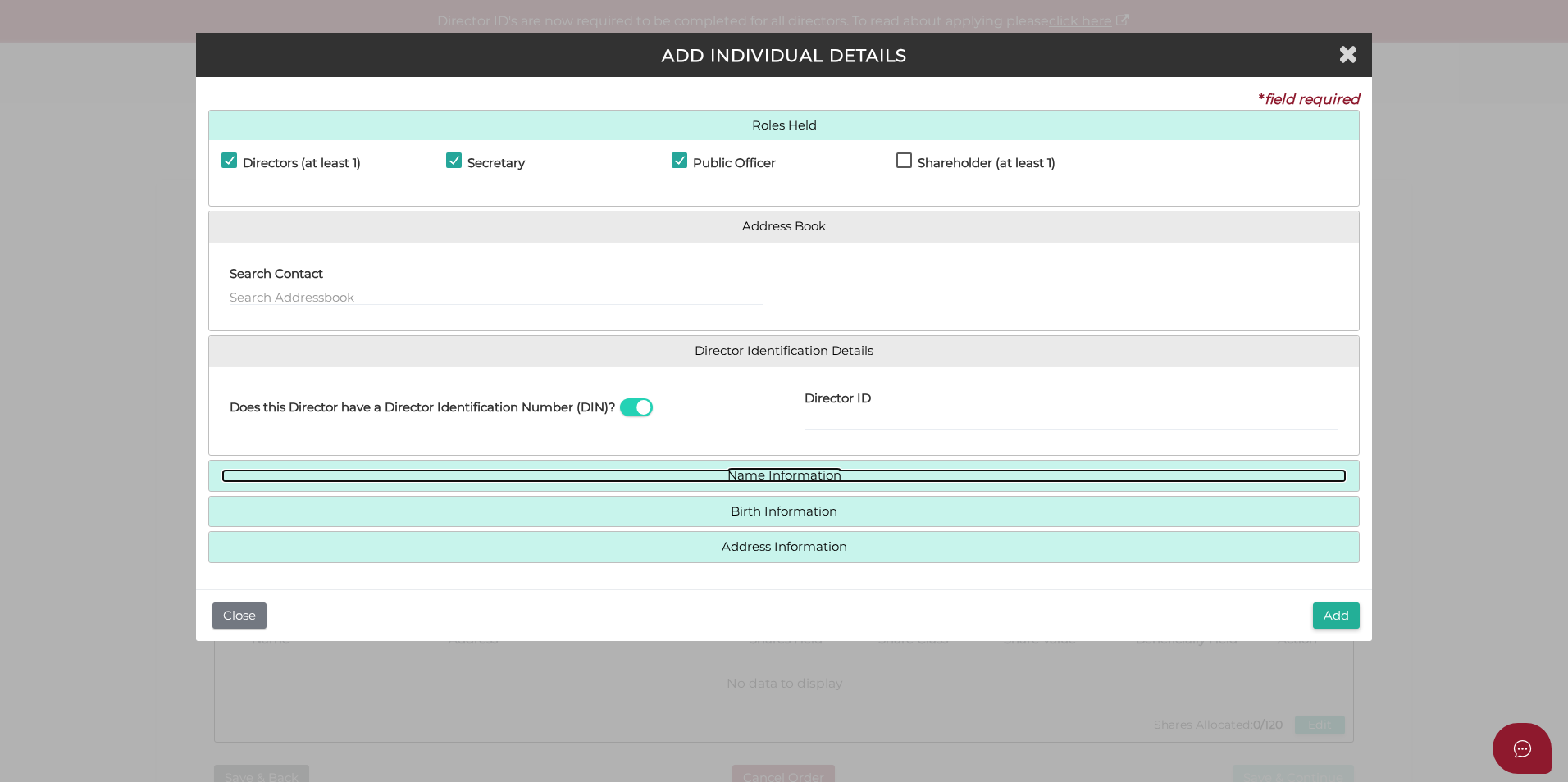
click at [766, 477] on link "Name Information" at bounding box center [784, 475] width 1125 height 14
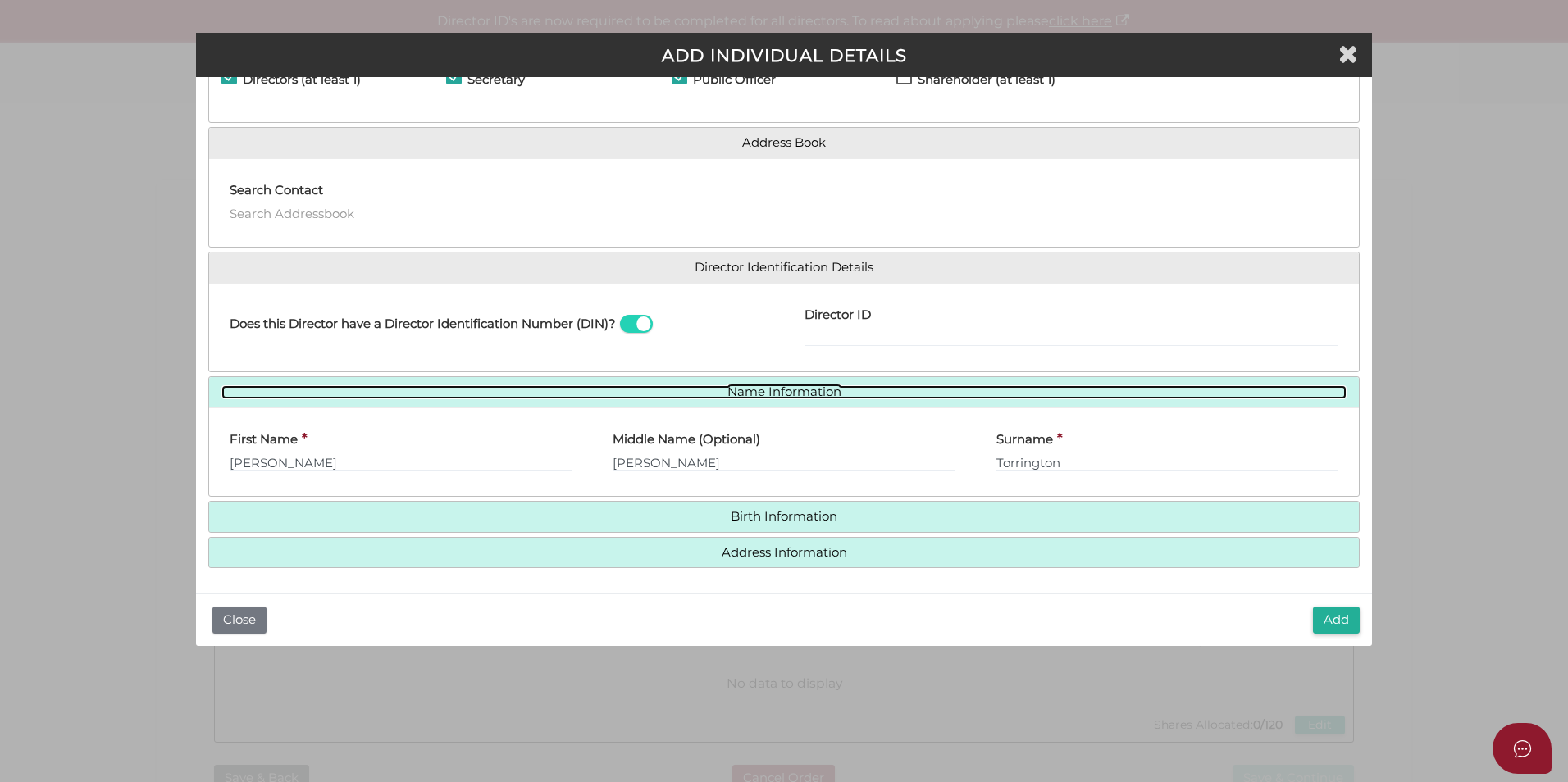
scroll to position [84, 0]
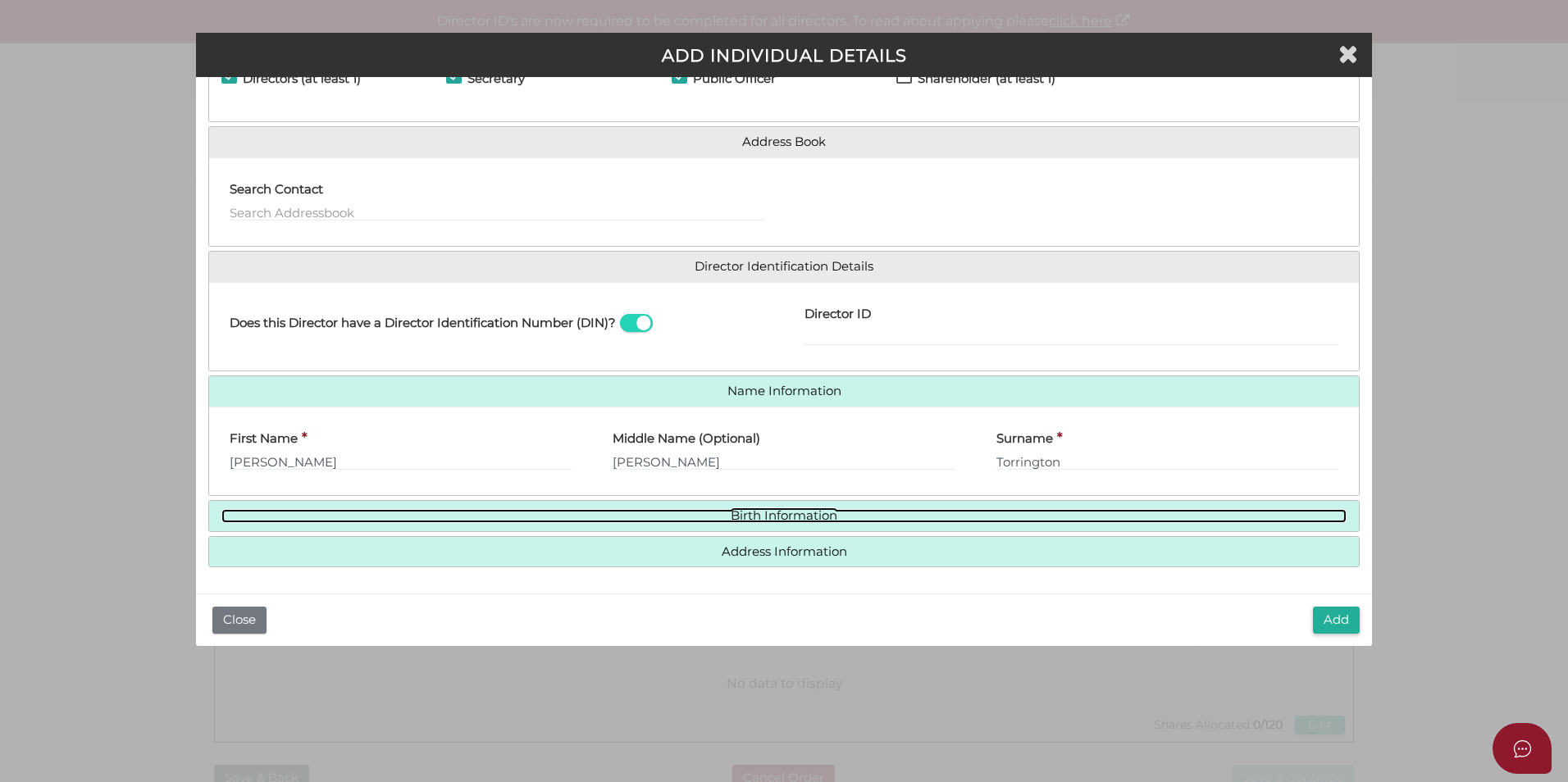
click at [587, 512] on link "Birth Information" at bounding box center [784, 516] width 1125 height 14
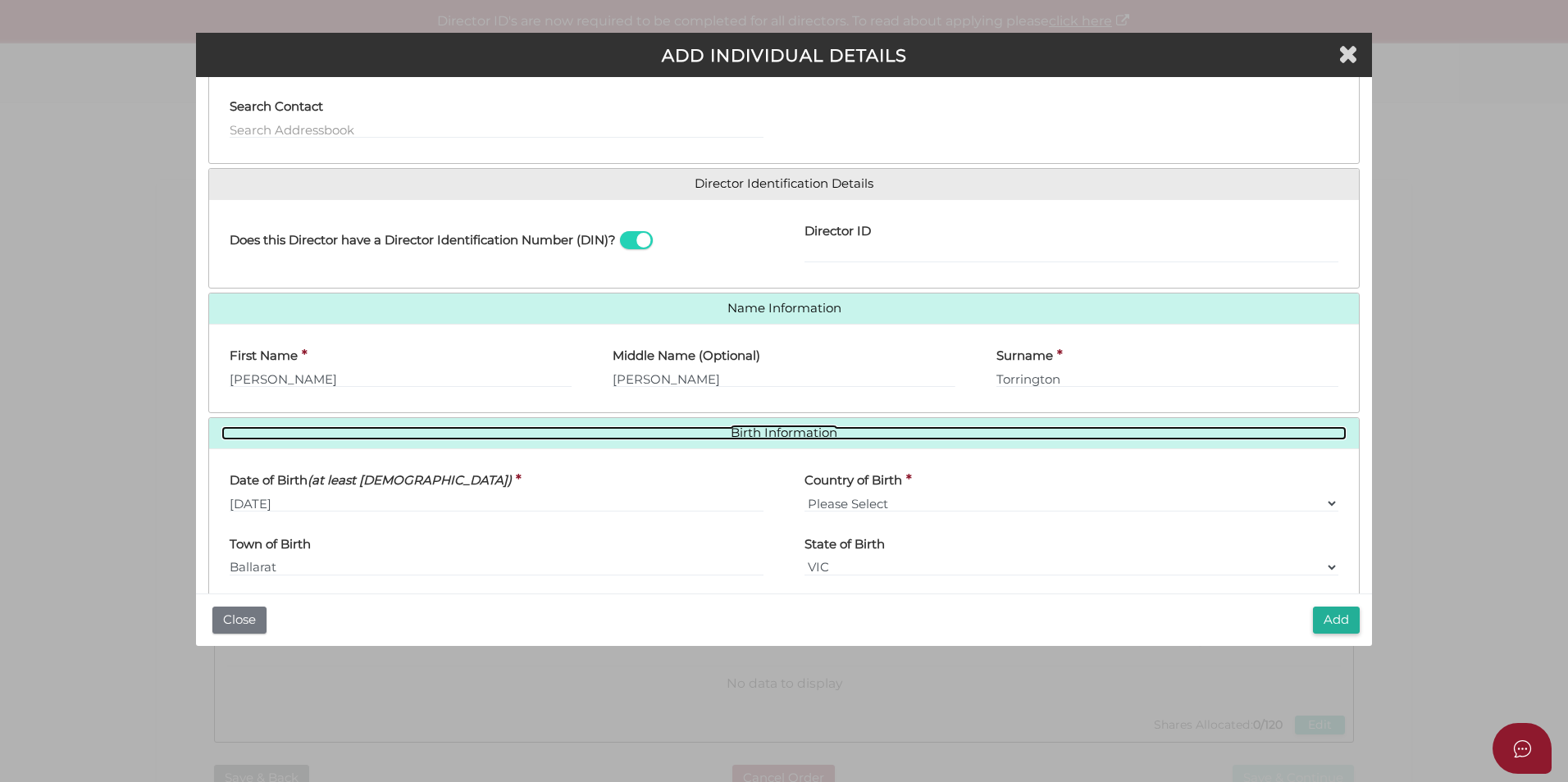
scroll to position [237, 0]
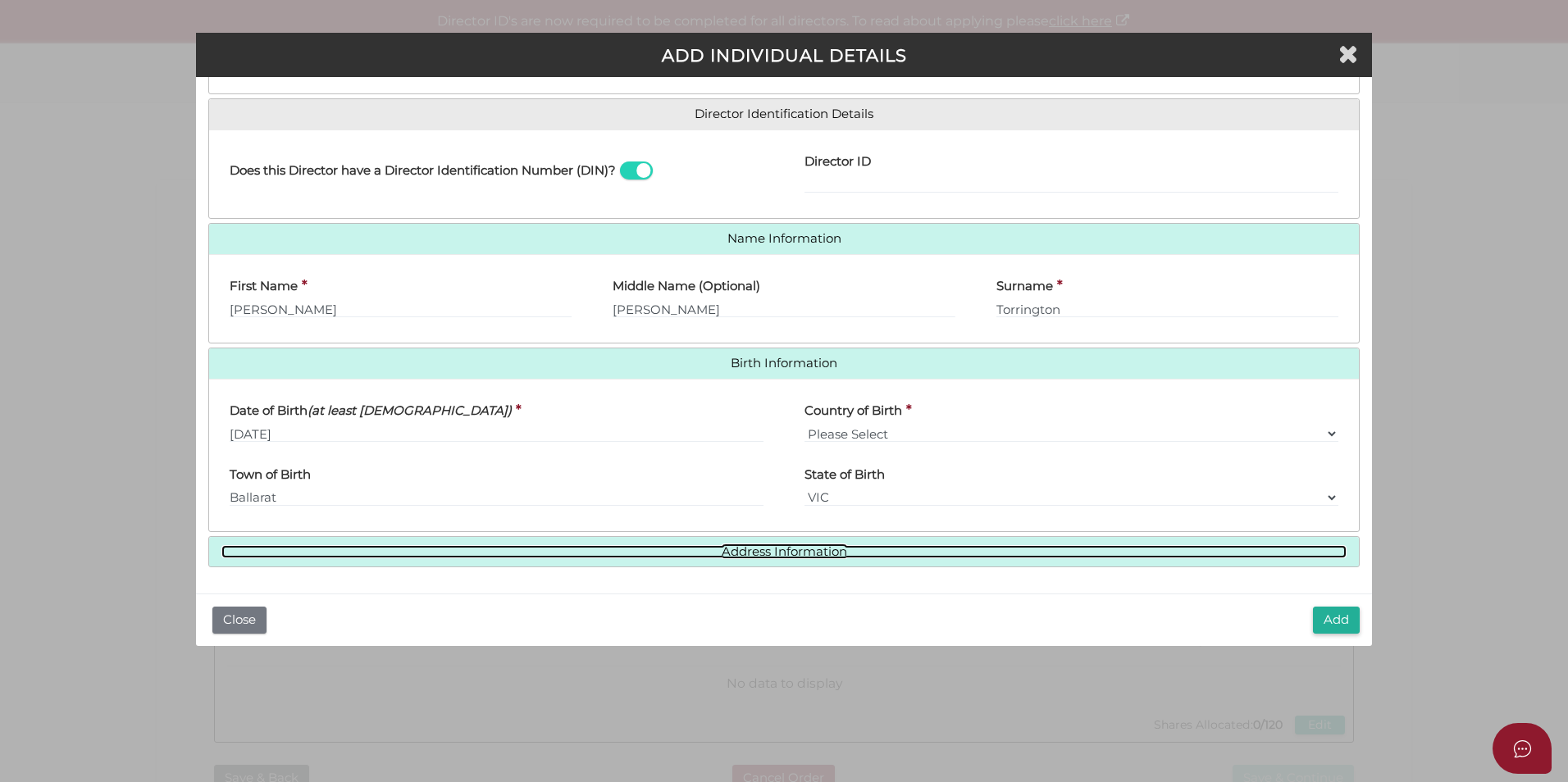
click at [667, 551] on link "Address Information" at bounding box center [784, 552] width 1125 height 14
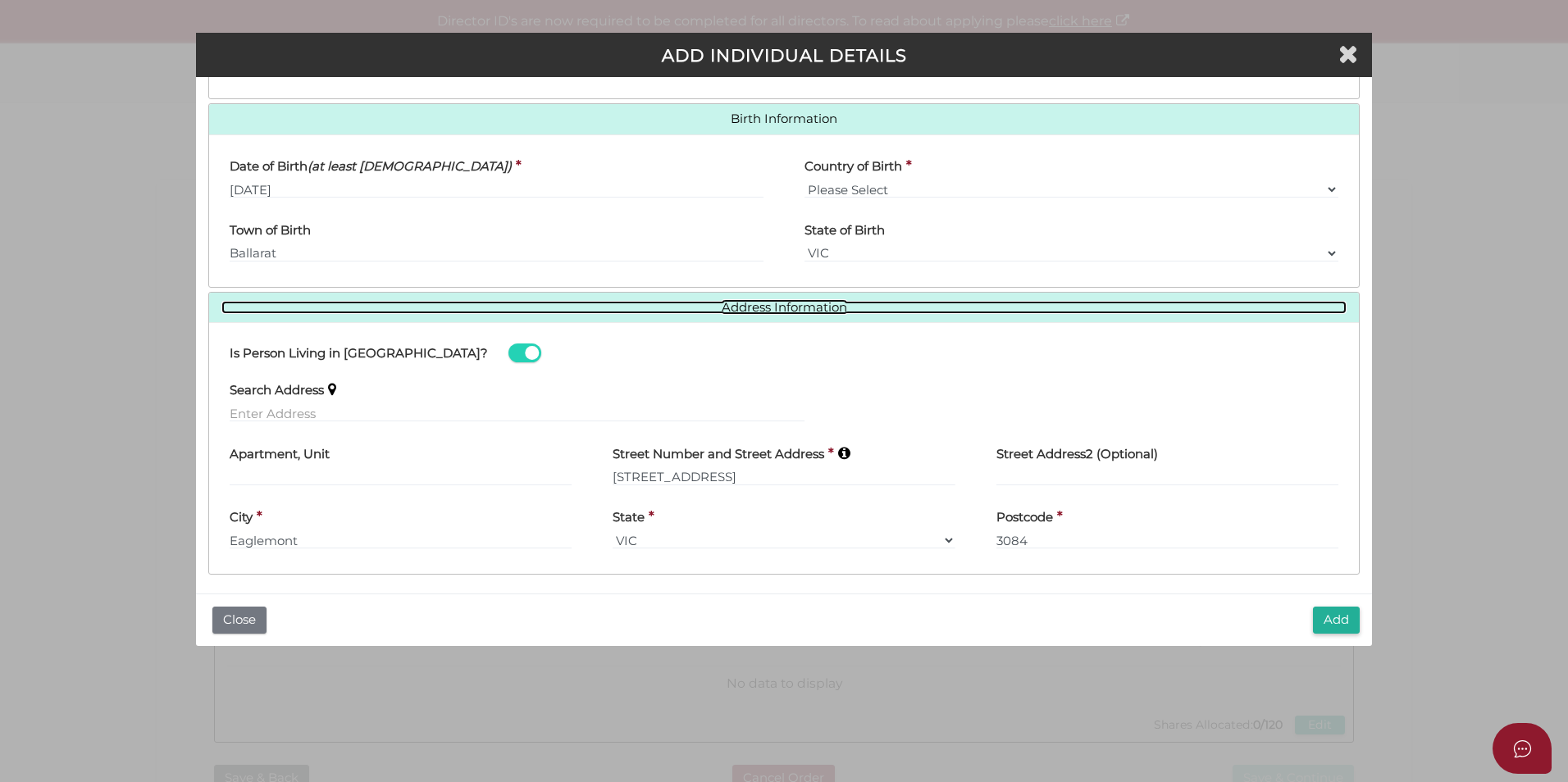
scroll to position [488, 0]
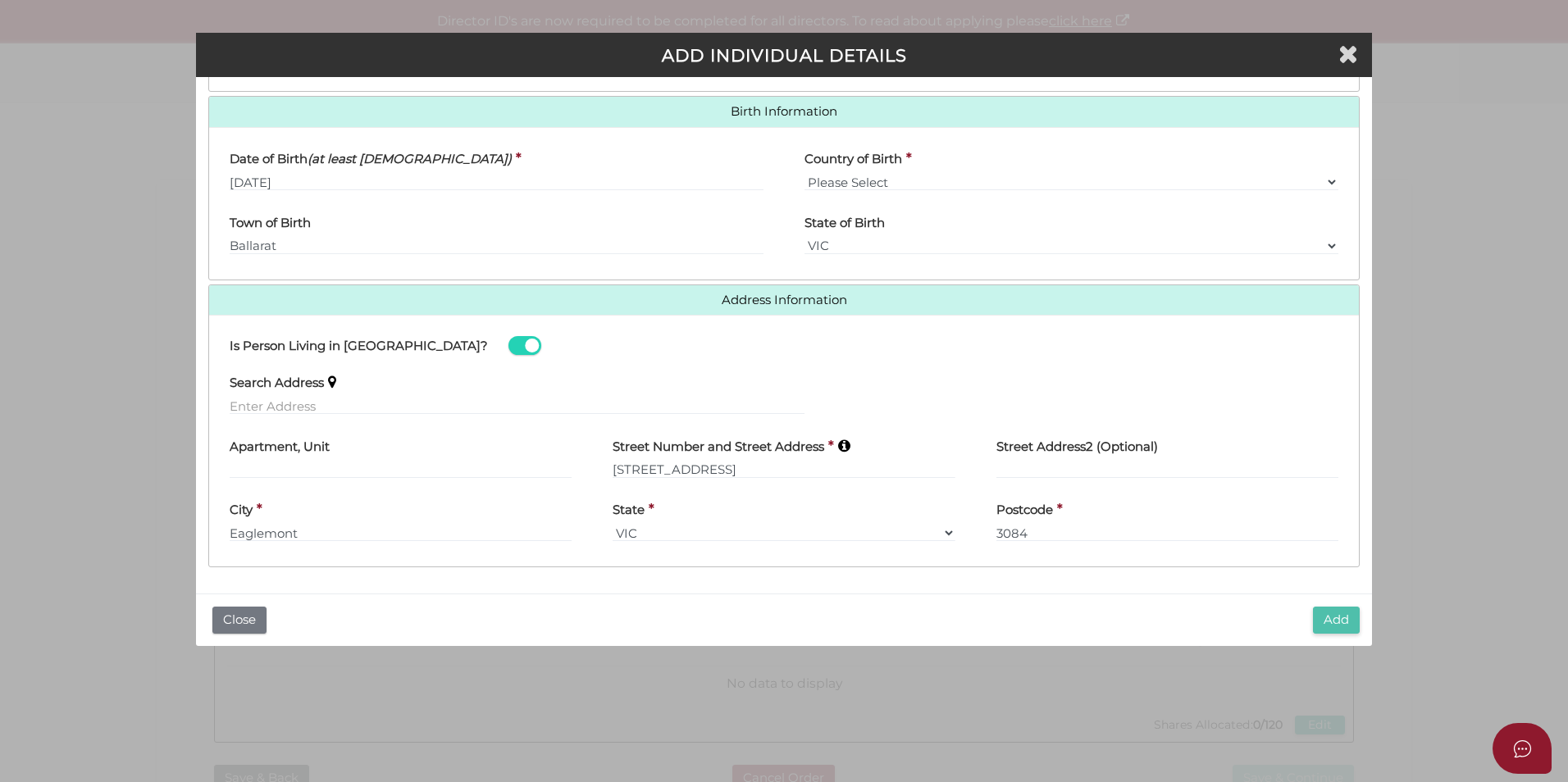
click at [1339, 614] on button "Add" at bounding box center [1336, 619] width 47 height 27
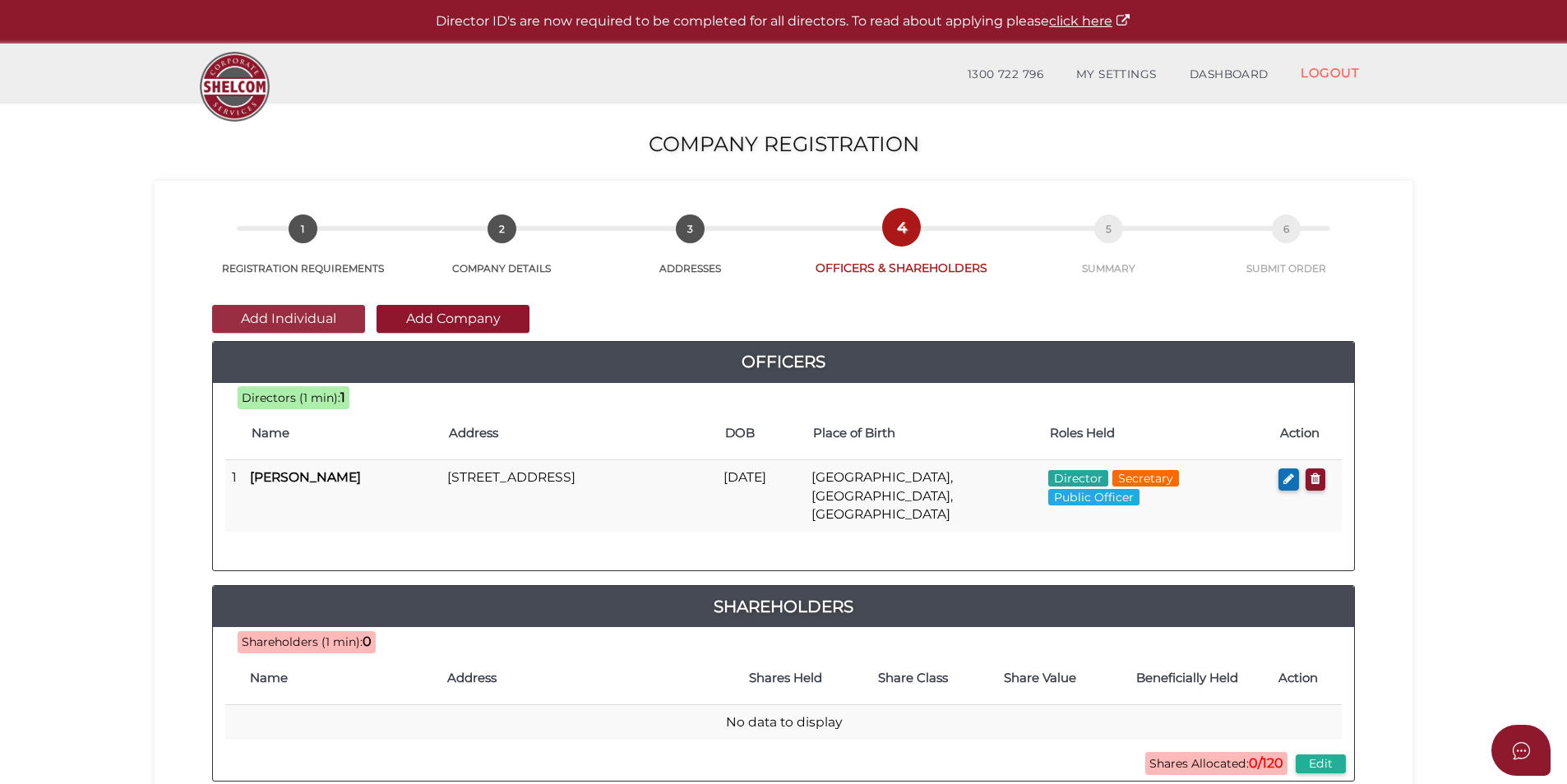
click at [320, 324] on button "Add Individual" at bounding box center [289, 319] width 153 height 28
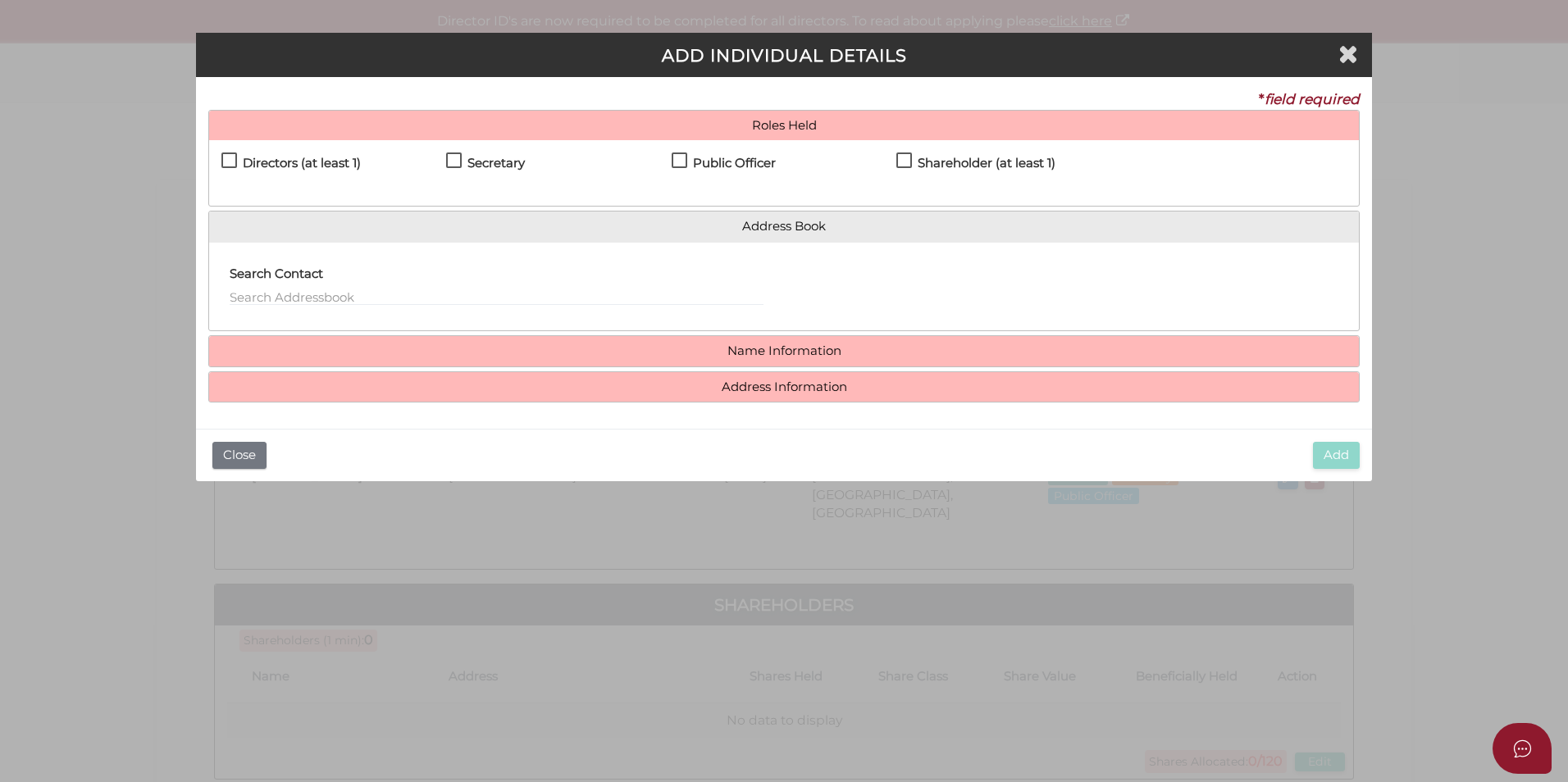
click at [287, 161] on h4 "Directors (at least 1)" at bounding box center [302, 164] width 118 height 14
checkbox input "true"
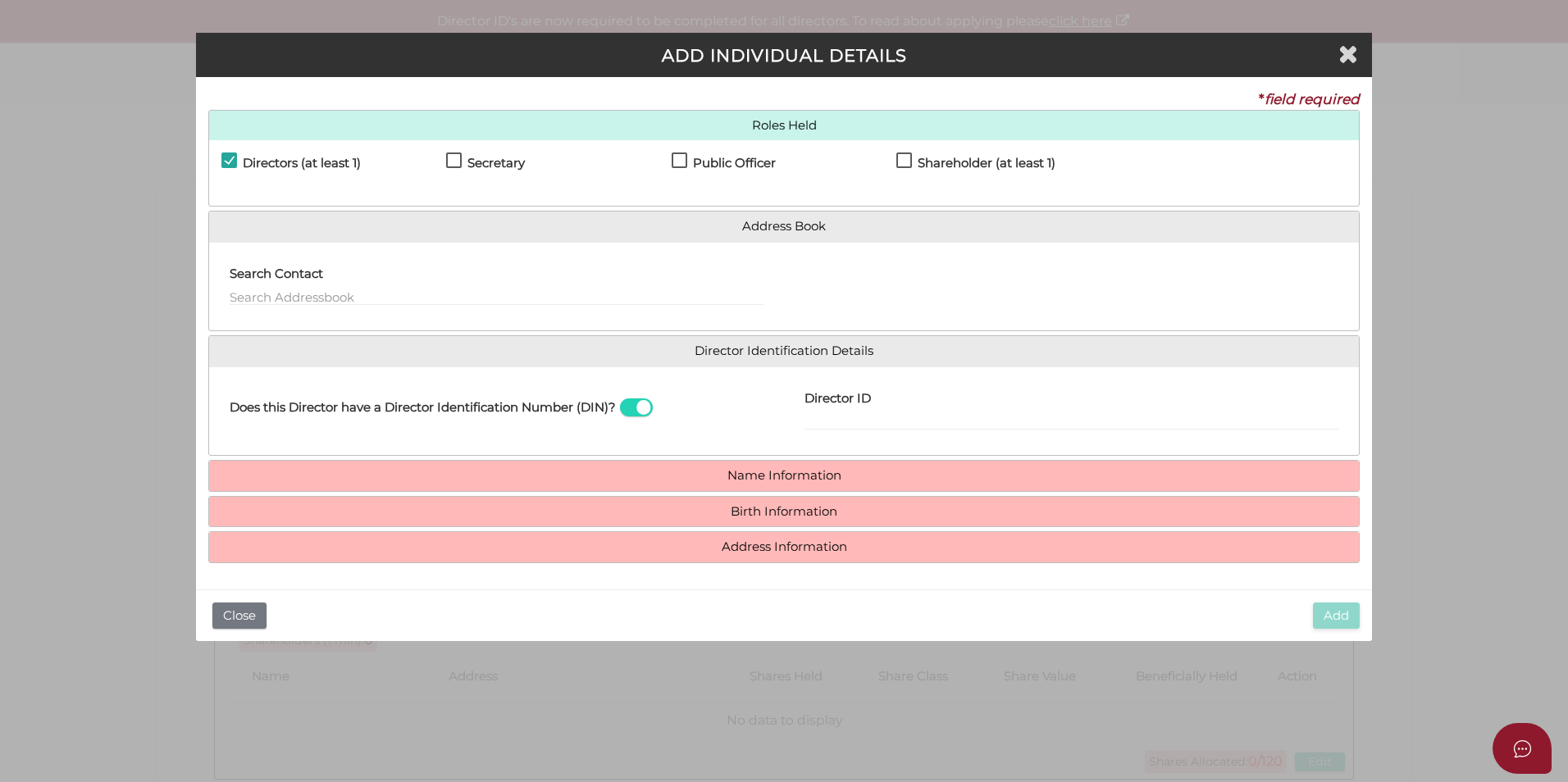
click at [358, 284] on div "Search Contact" at bounding box center [497, 281] width 534 height 52
click at [358, 297] on input "text" at bounding box center [497, 296] width 534 height 18
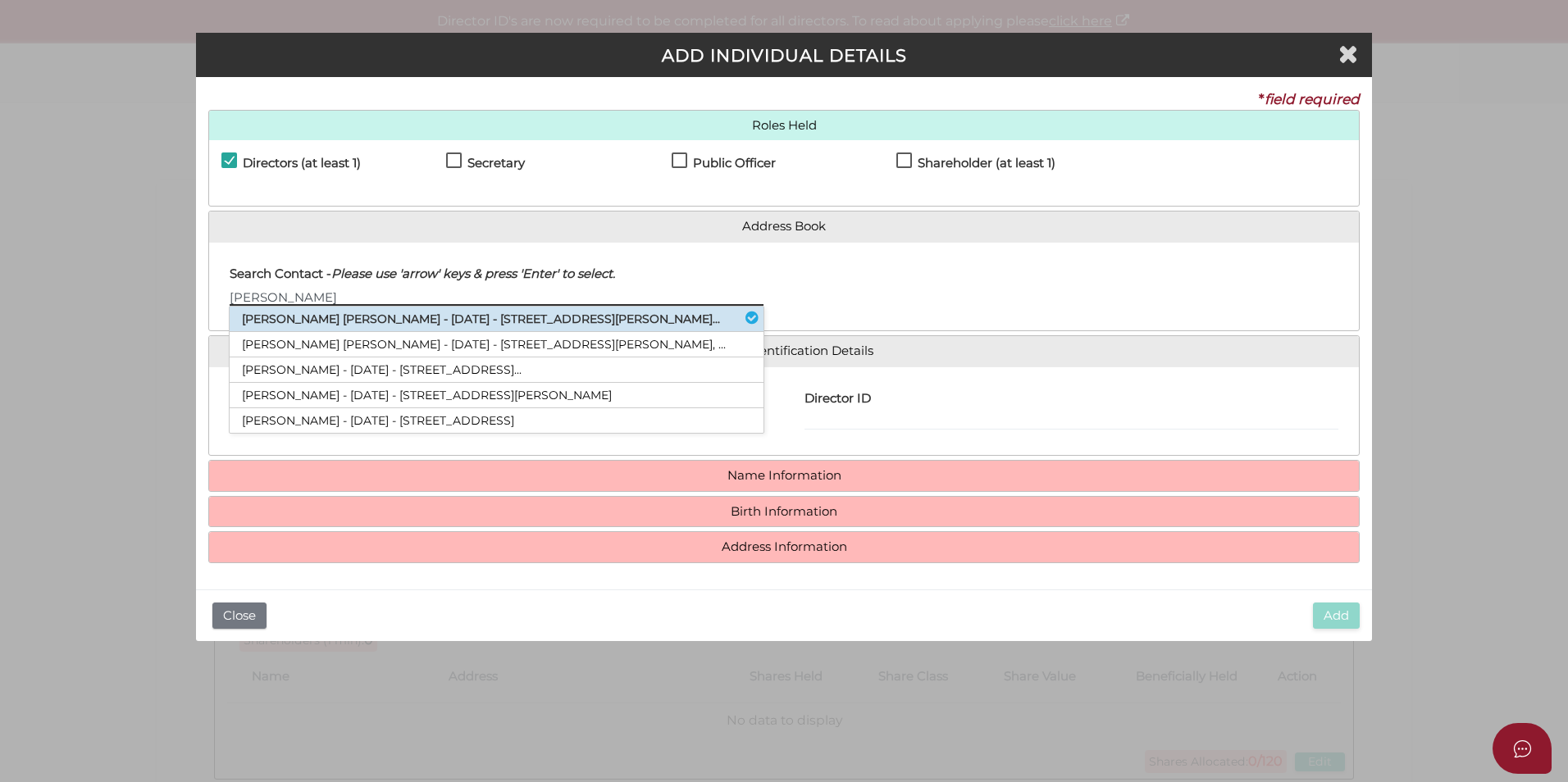
type input "Matthew"
click at [364, 320] on li "Matthew James Samuels - 13/10/1990 - 5 Maitland Street, Glen Iris, VIC, 314..." at bounding box center [497, 320] width 534 height 26
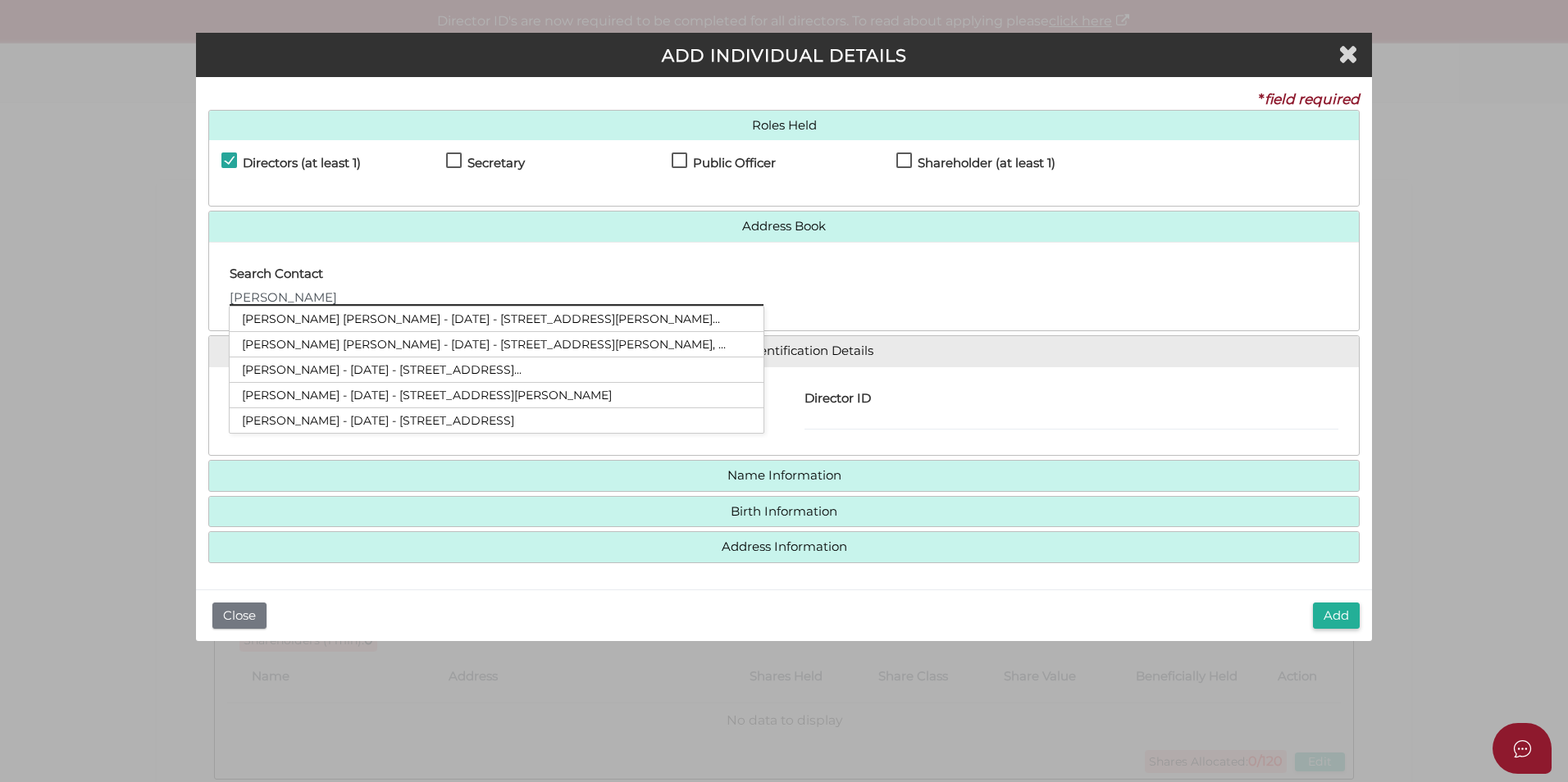
drag, startPoint x: 331, startPoint y: 295, endPoint x: 221, endPoint y: 291, distance: 110.1
click at [221, 291] on div "Search Contact Matthew Matthew James Samuels - 13/10/1990 - 5 Maitland Street, …" at bounding box center [496, 287] width 575 height 64
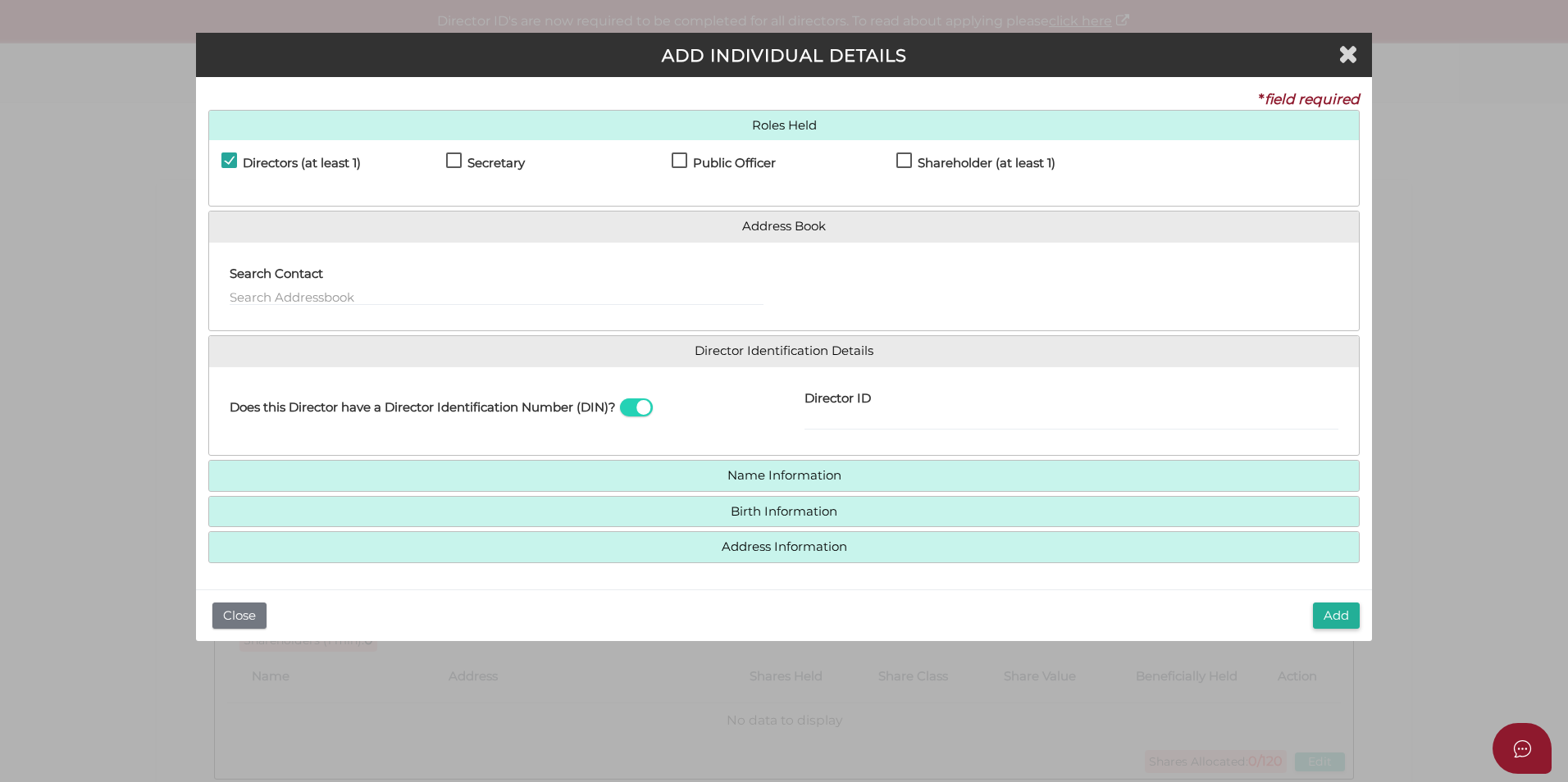
click at [921, 292] on div at bounding box center [1071, 287] width 575 height 64
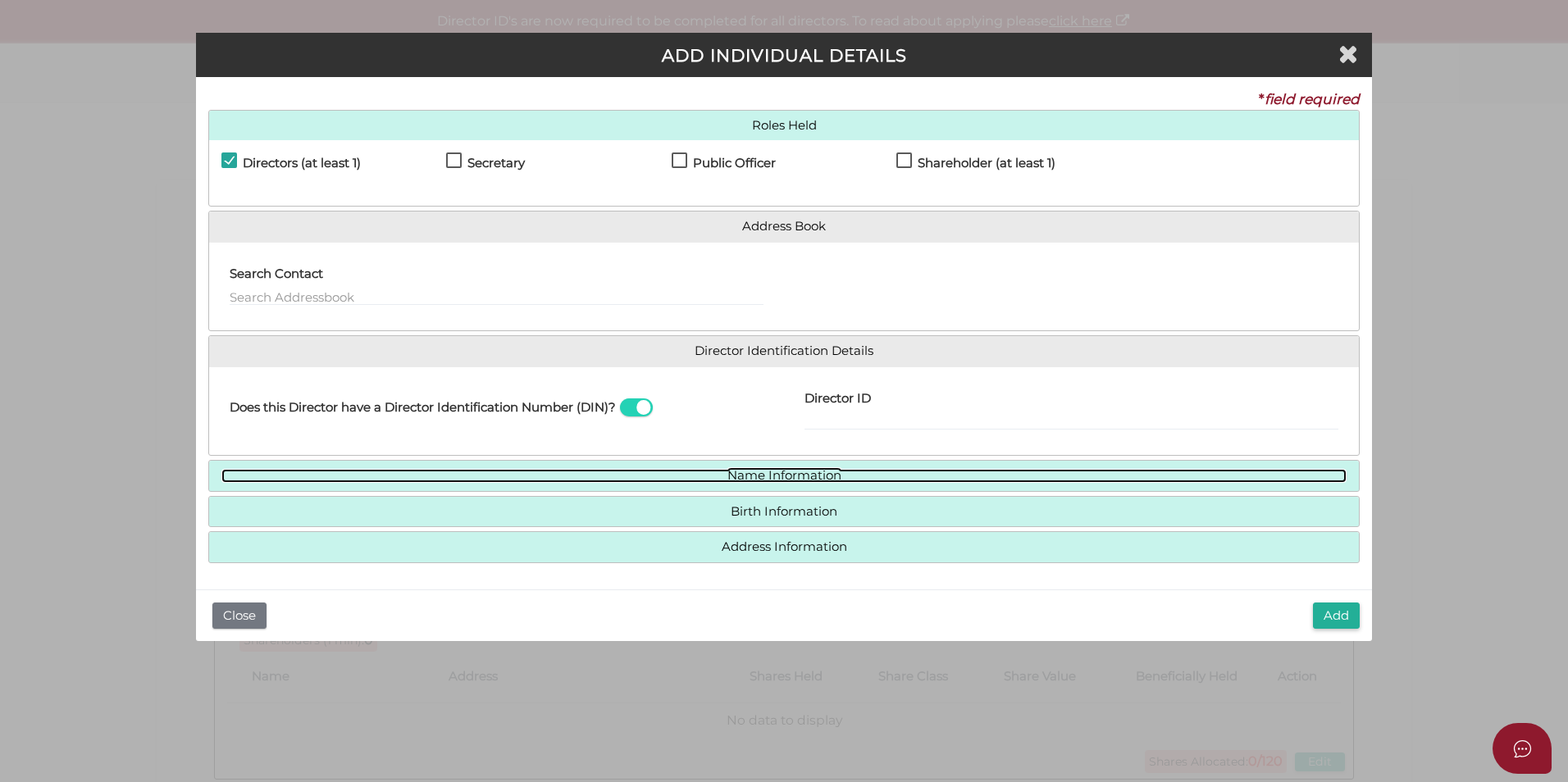
click at [590, 469] on link "Name Information" at bounding box center [784, 475] width 1125 height 14
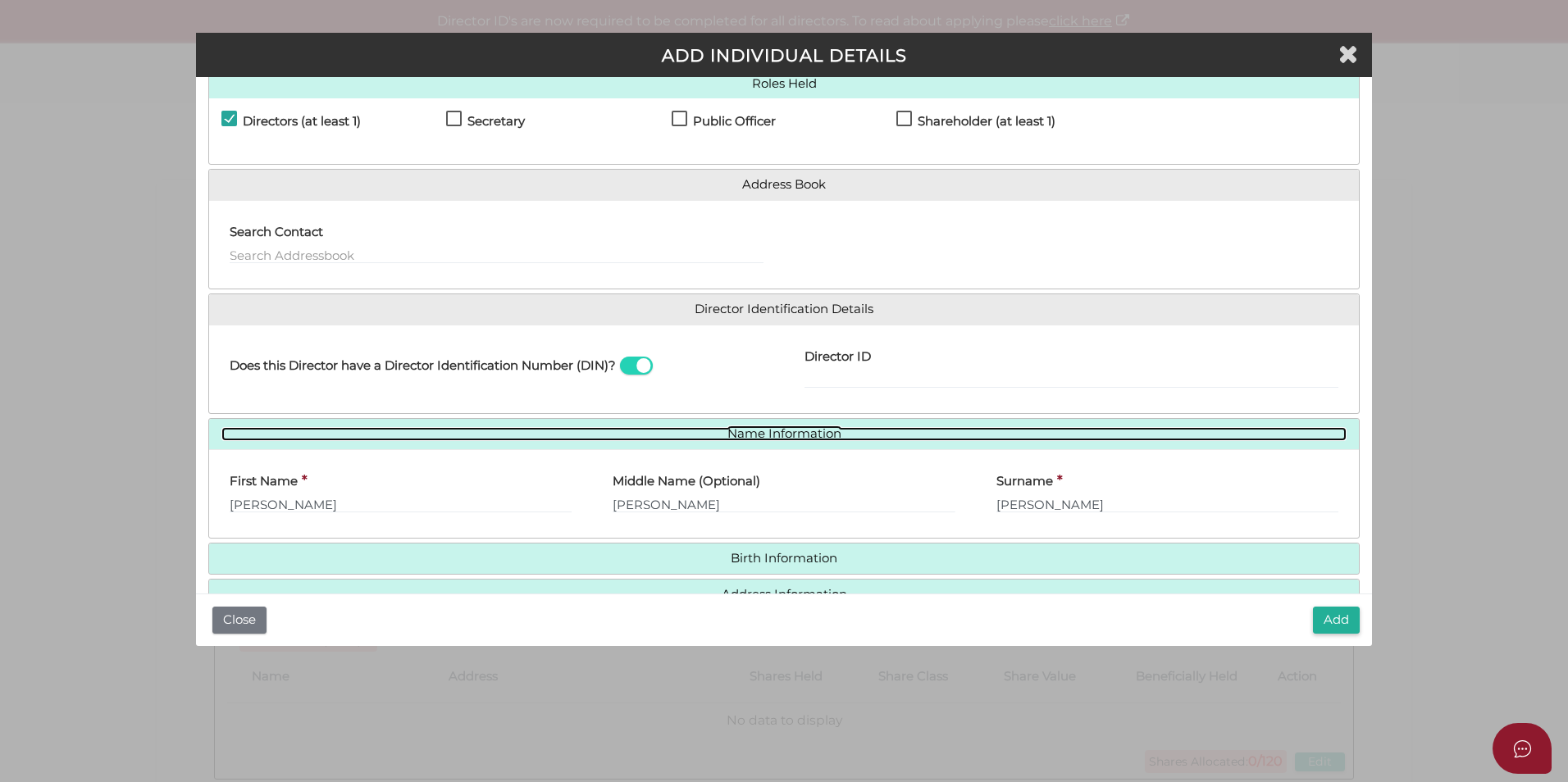
scroll to position [84, 0]
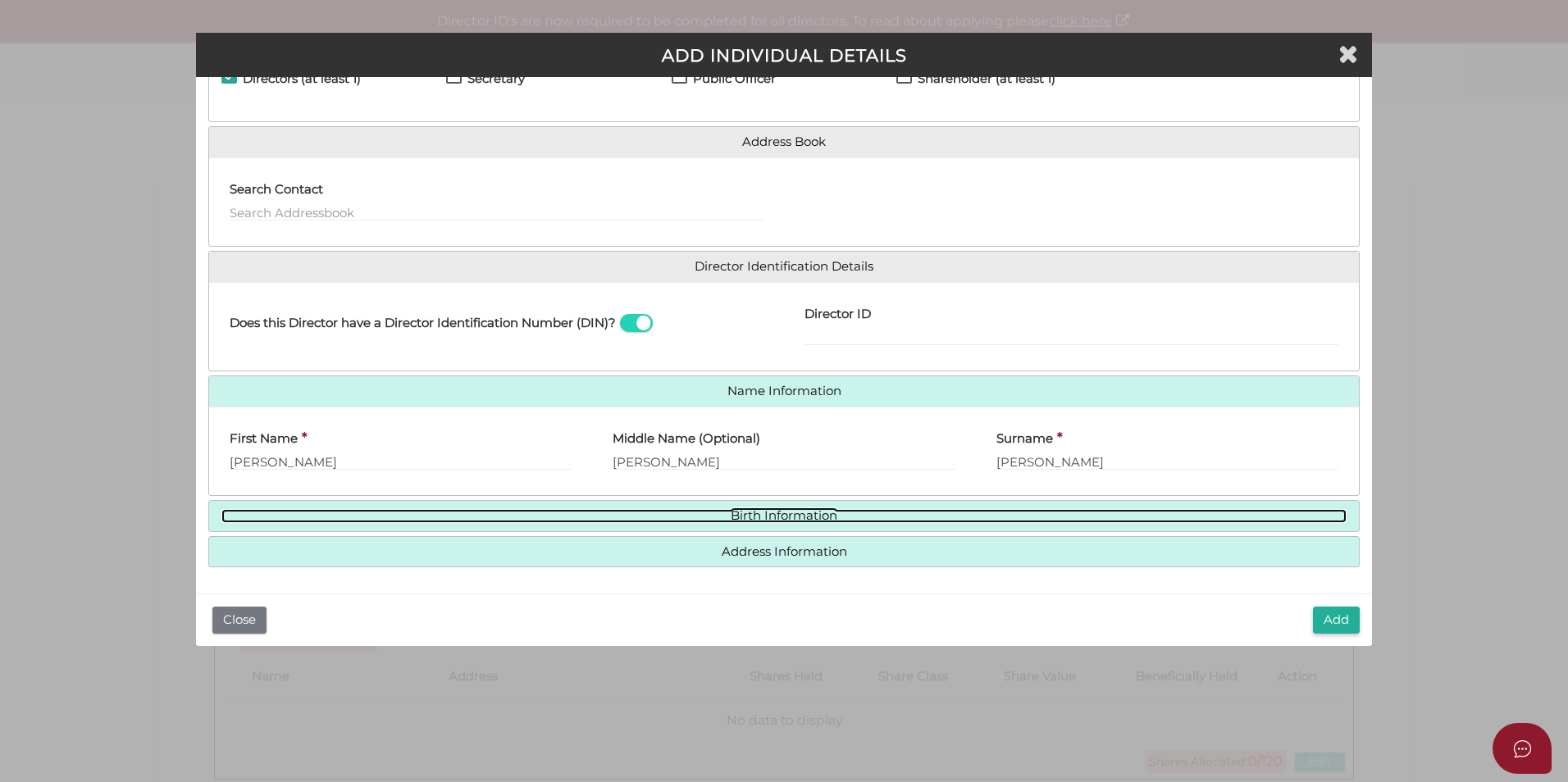
click at [594, 512] on link "Birth Information" at bounding box center [784, 516] width 1125 height 14
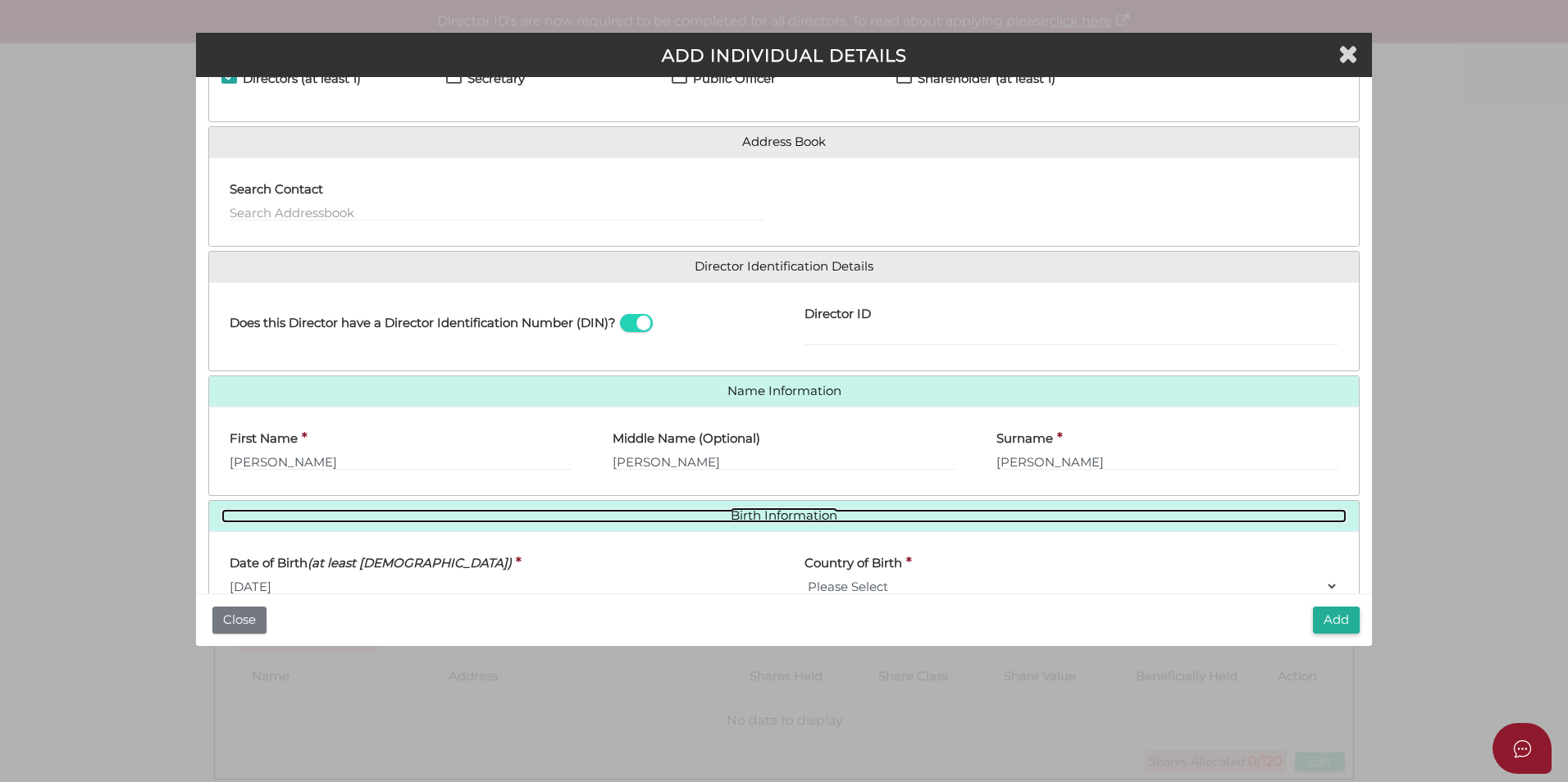
scroll to position [237, 0]
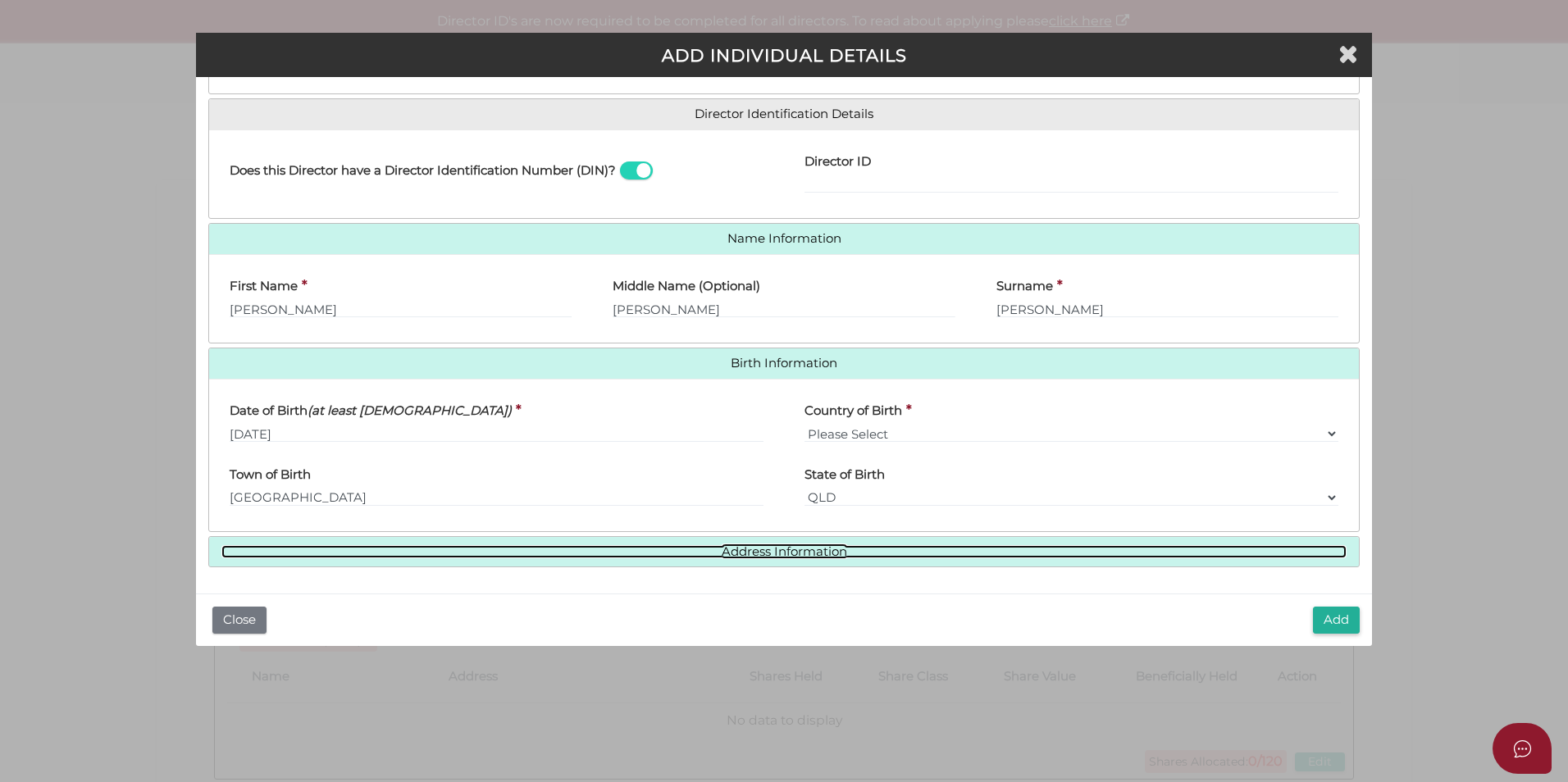
click at [625, 549] on link "Address Information" at bounding box center [784, 552] width 1125 height 14
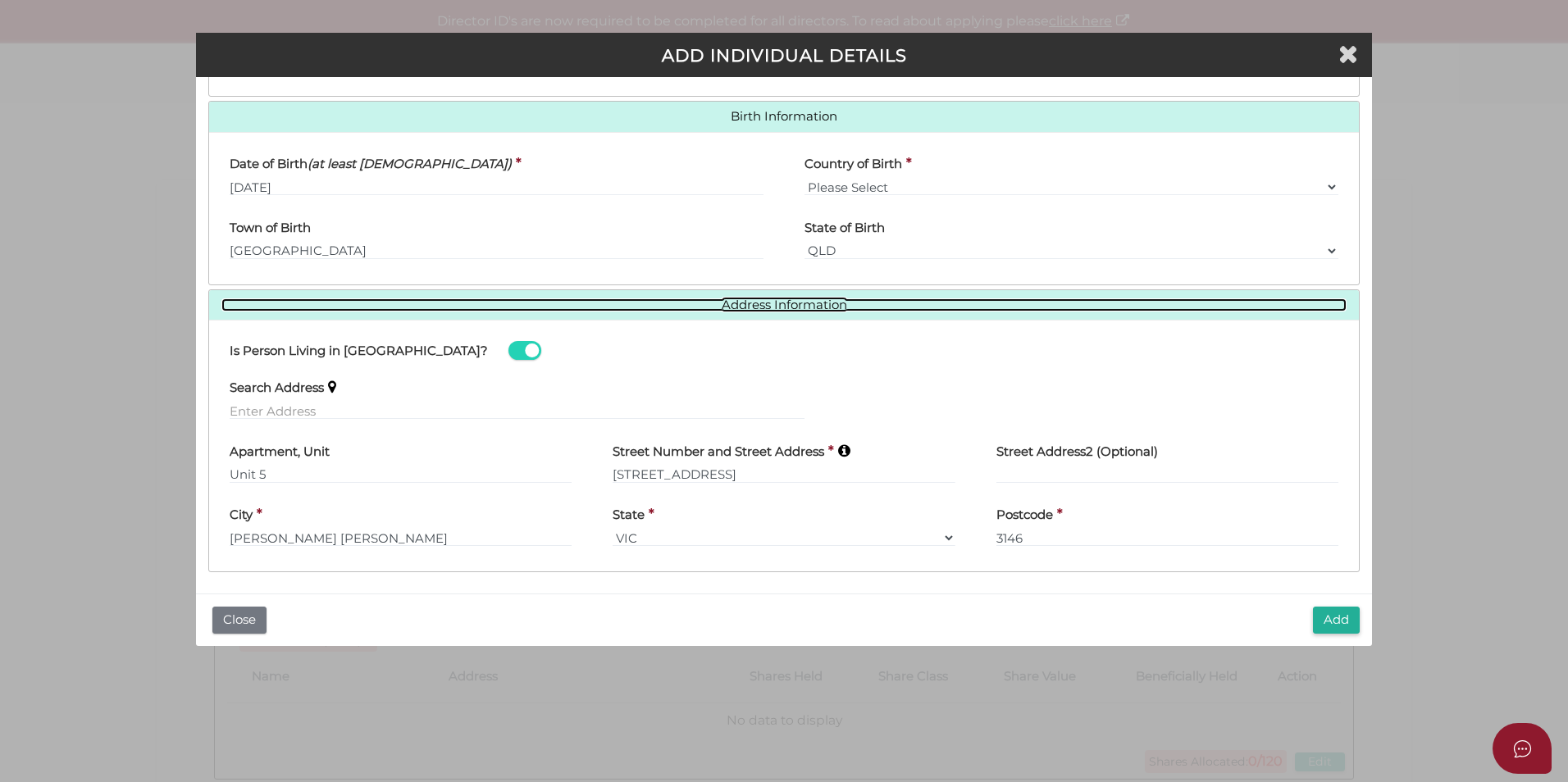
scroll to position [488, 0]
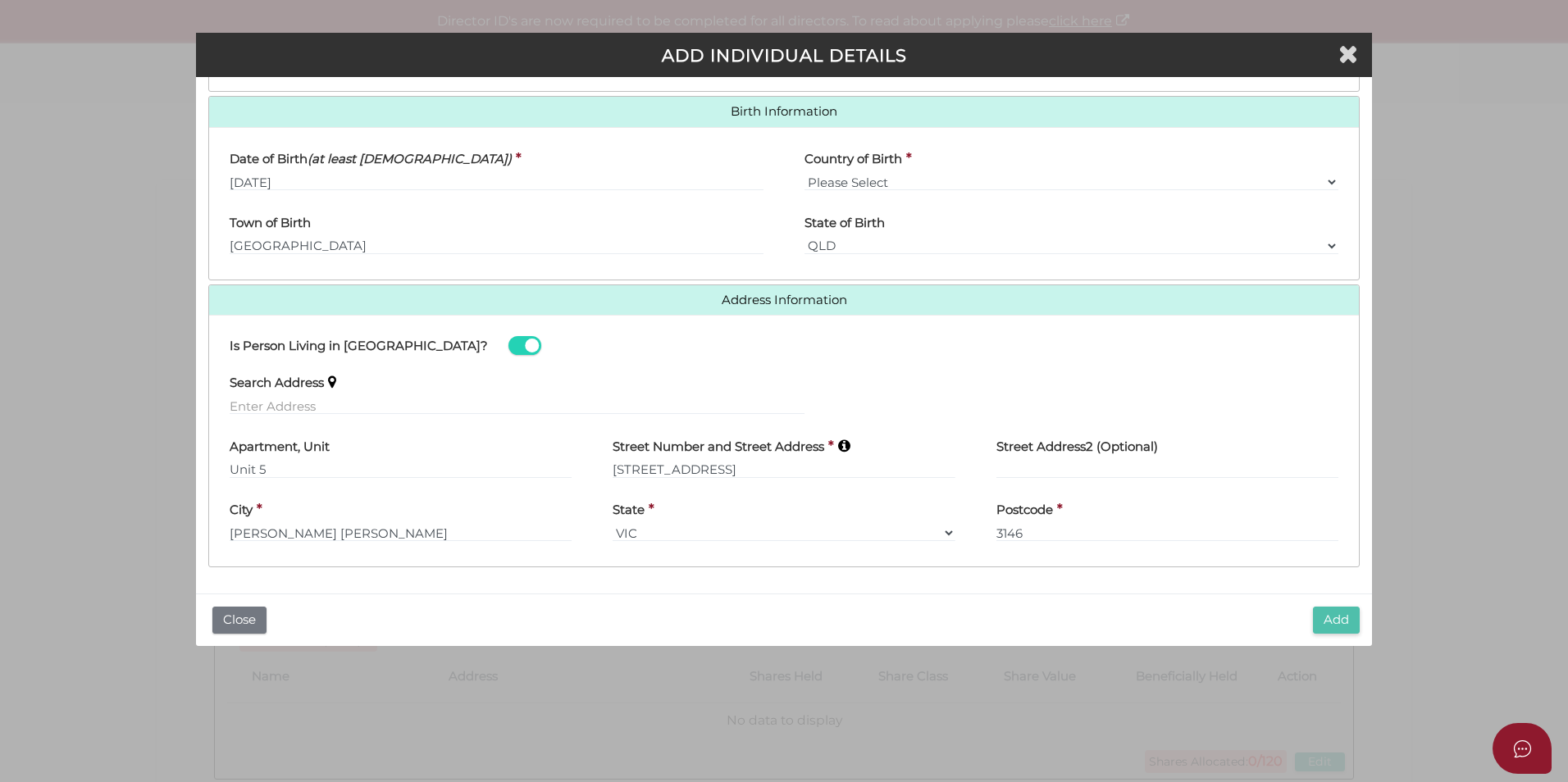
click at [1339, 622] on button "Add" at bounding box center [1336, 619] width 47 height 27
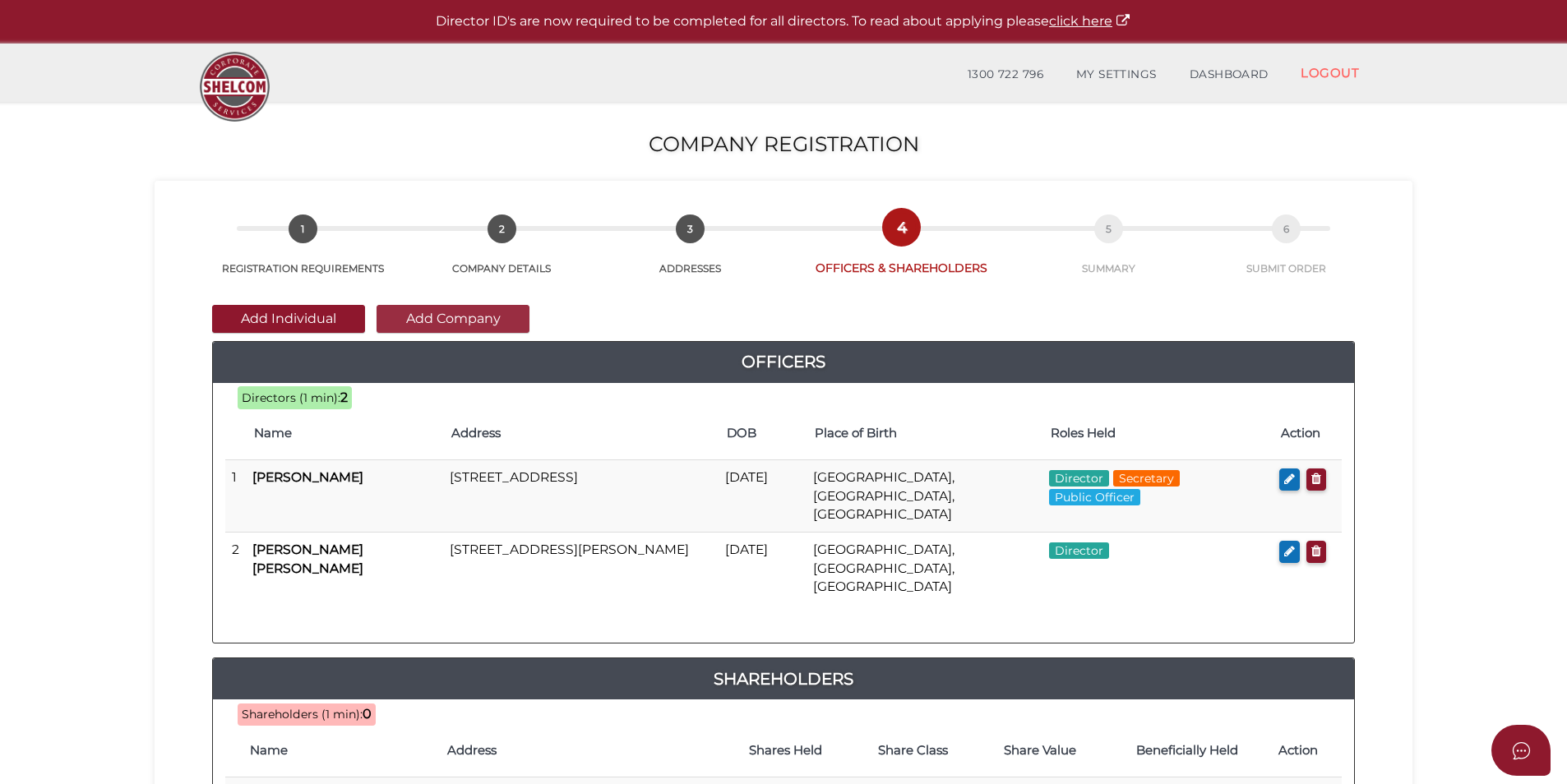
click at [475, 318] on button "Add Company" at bounding box center [453, 319] width 153 height 28
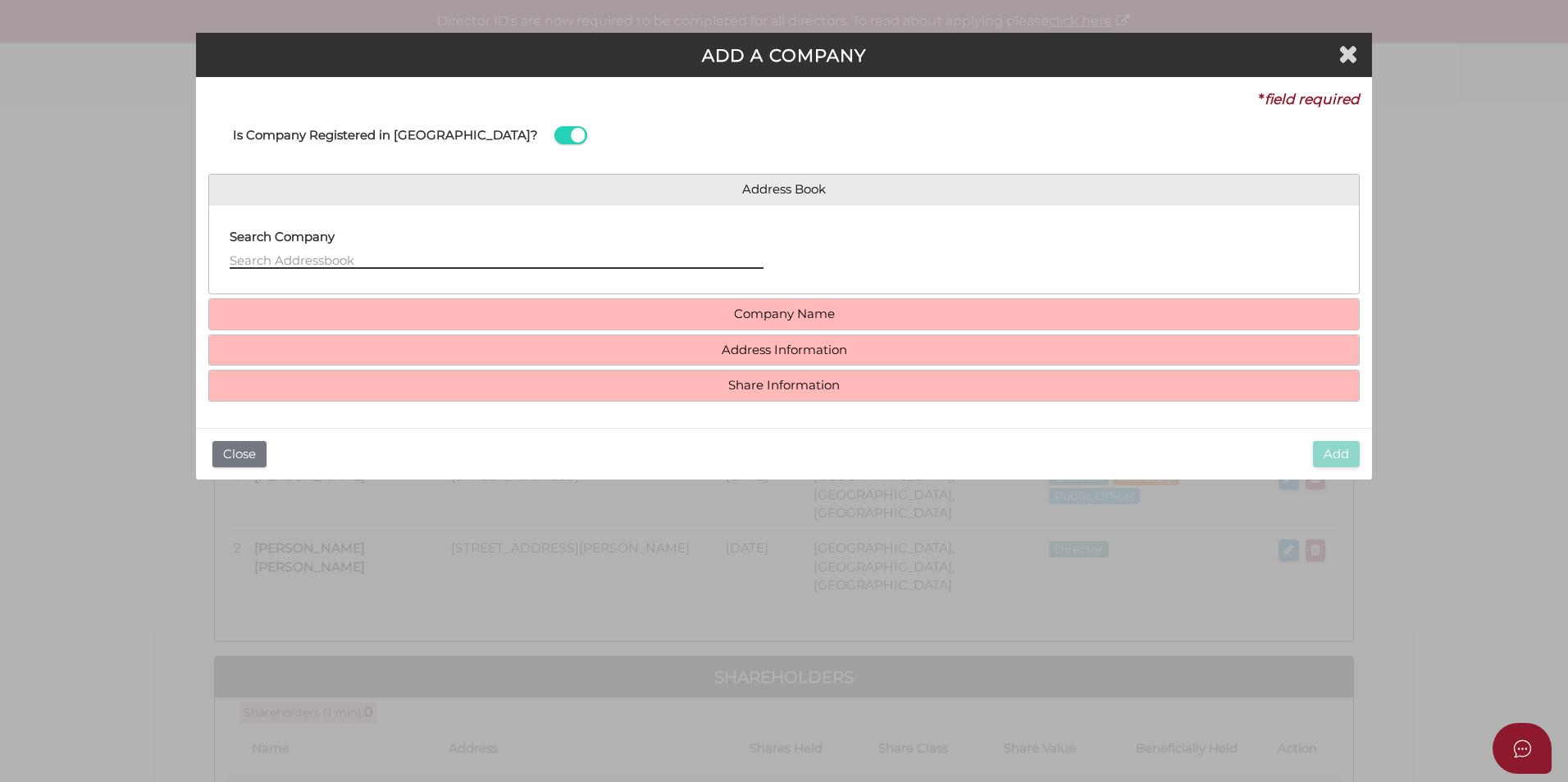
click at [261, 258] on input "text" at bounding box center [497, 259] width 534 height 18
type input "W"
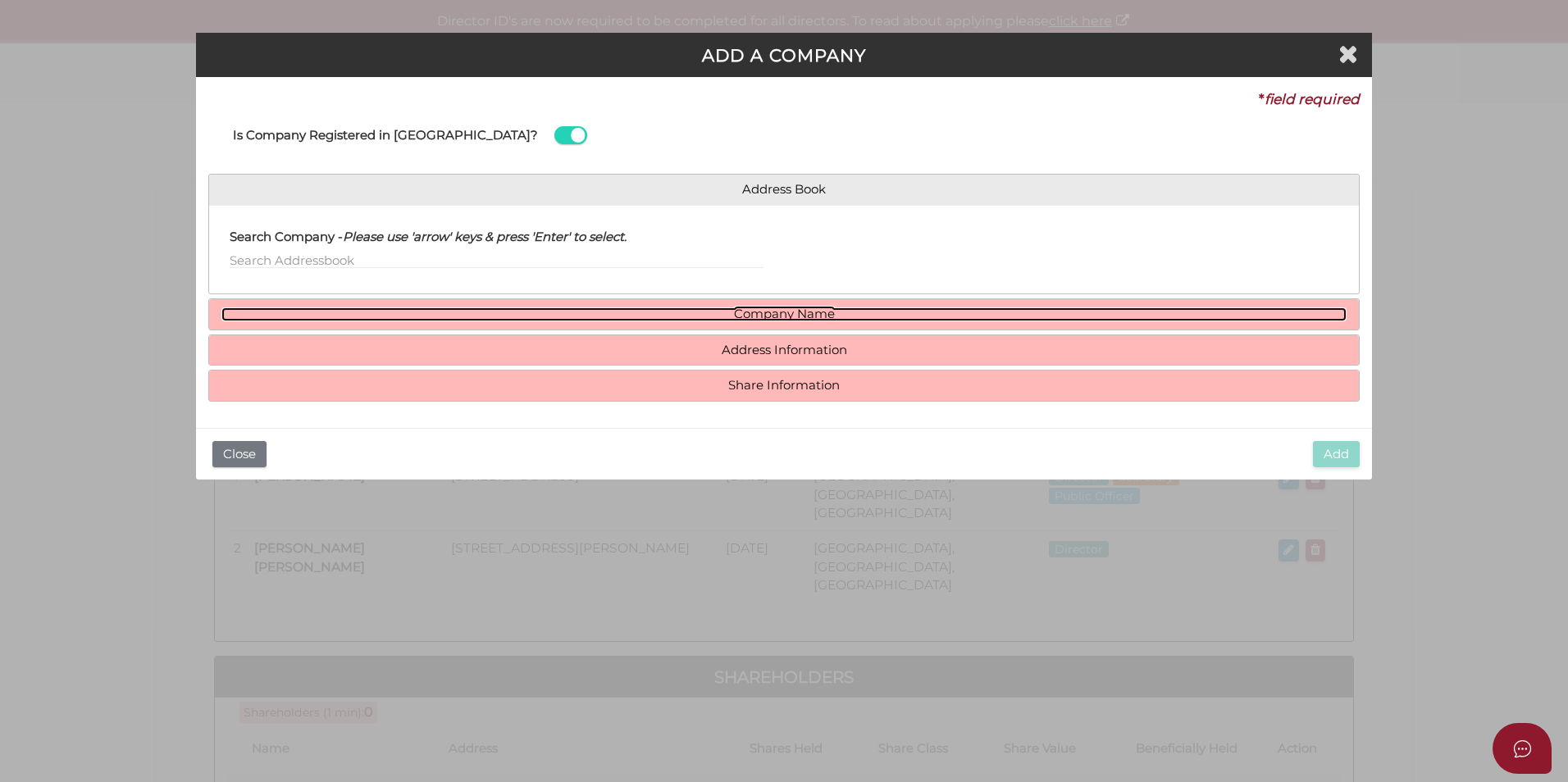
click at [445, 313] on link "Company Name" at bounding box center [784, 314] width 1125 height 14
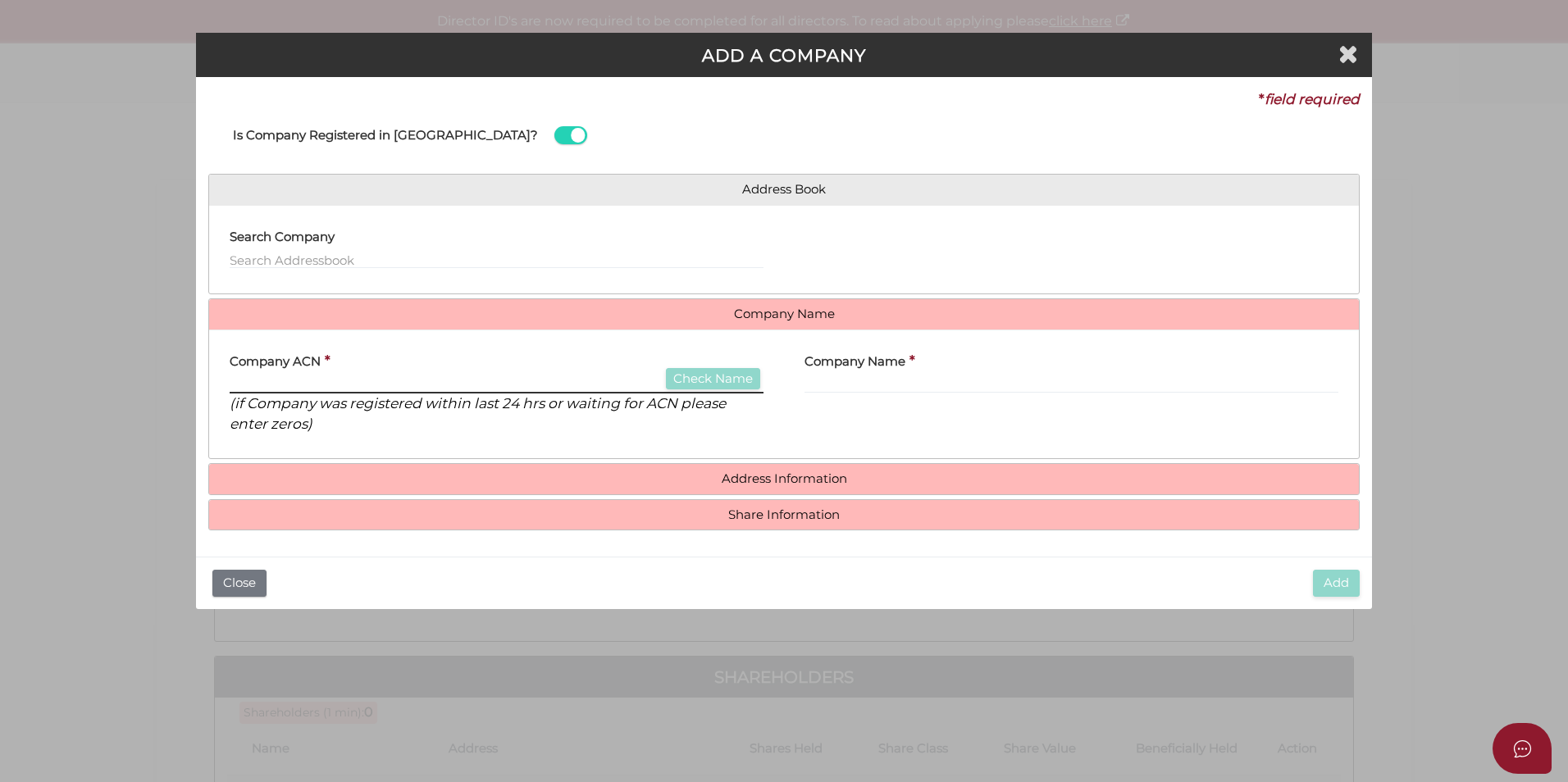
click at [316, 388] on input "text" at bounding box center [497, 384] width 534 height 18
type input "656985572"
click at [712, 366] on div "Company ACN * 656985572 Check Name (if Company was registered within last 24 hr…" at bounding box center [497, 388] width 534 height 92
click at [713, 378] on button "Check Name" at bounding box center [712, 379] width 94 height 22
type input "WOODBRIDGE CAPITAL PTY LTD"
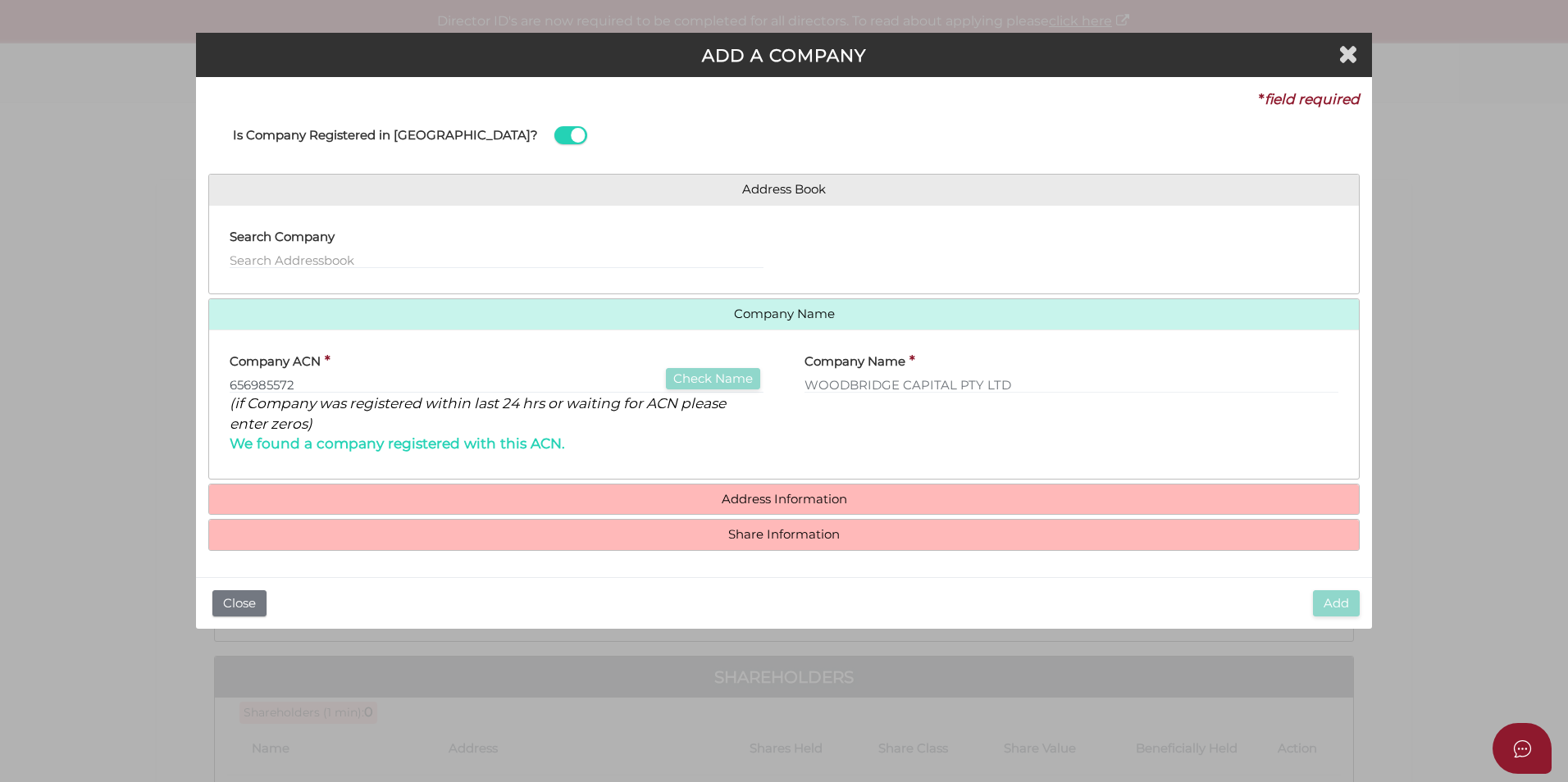
click at [664, 506] on h4 "Address Information" at bounding box center [784, 500] width 1150 height 30
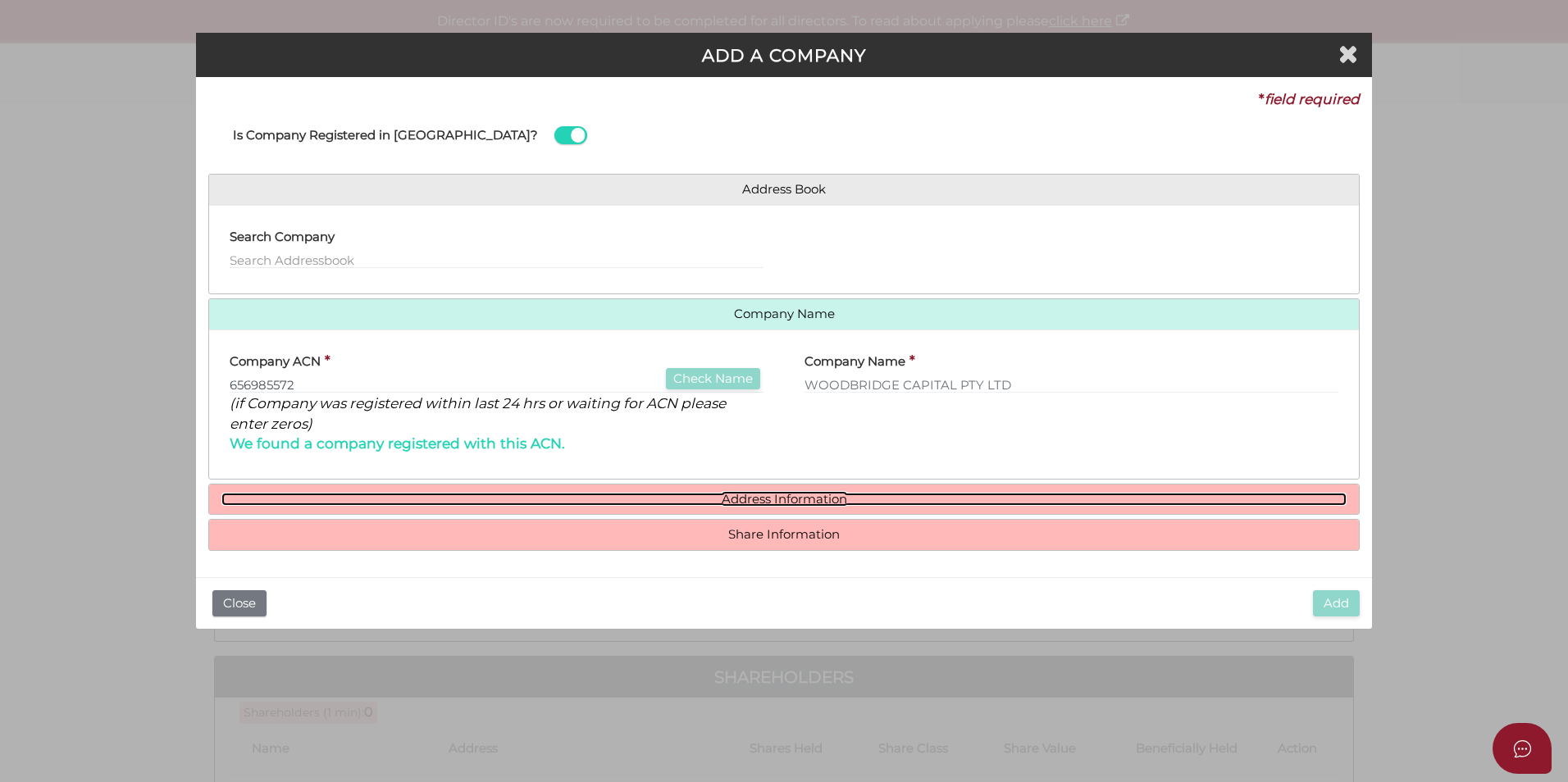
click at [692, 496] on link "Address Information" at bounding box center [784, 500] width 1125 height 14
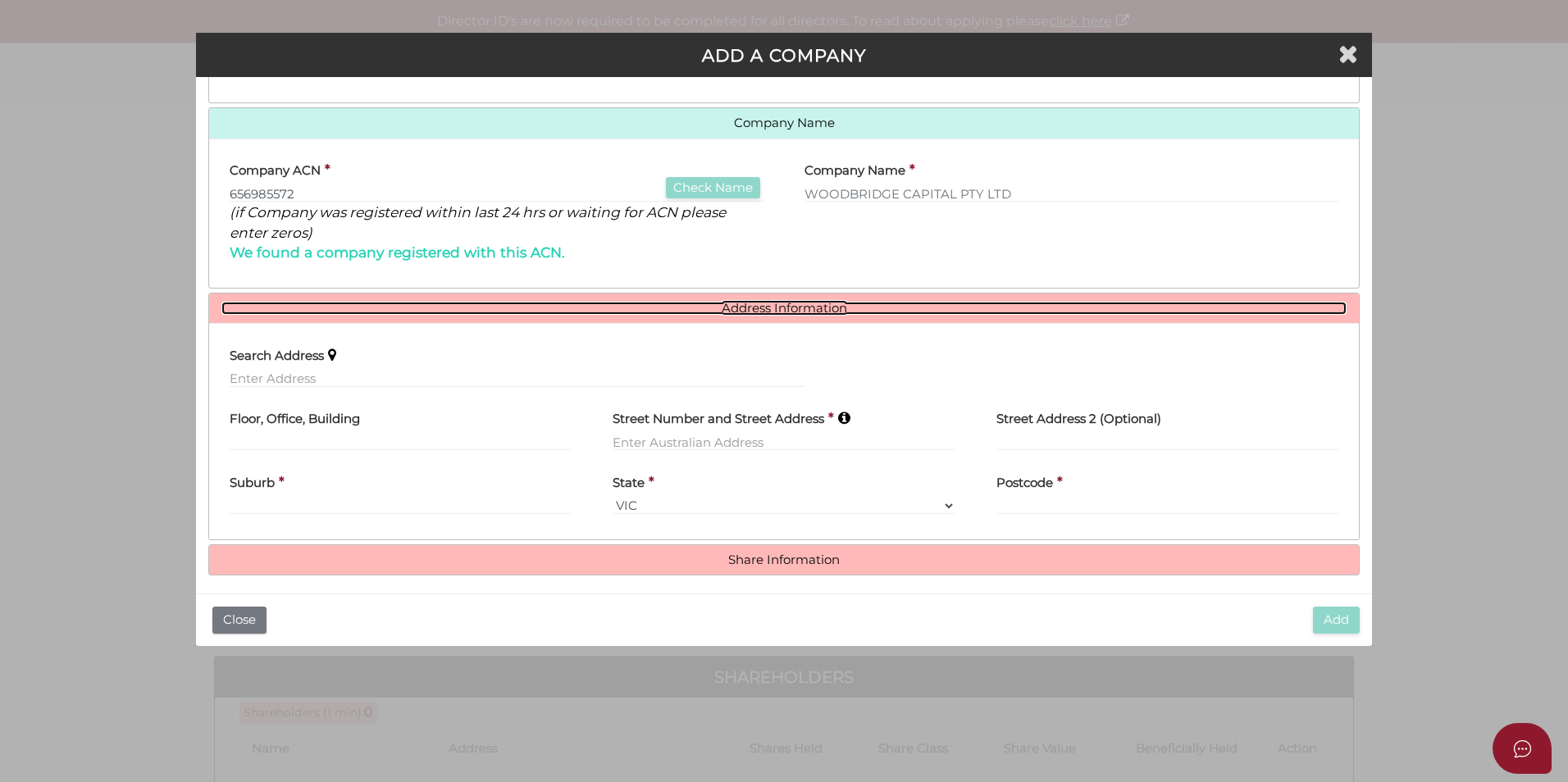
scroll to position [199, 0]
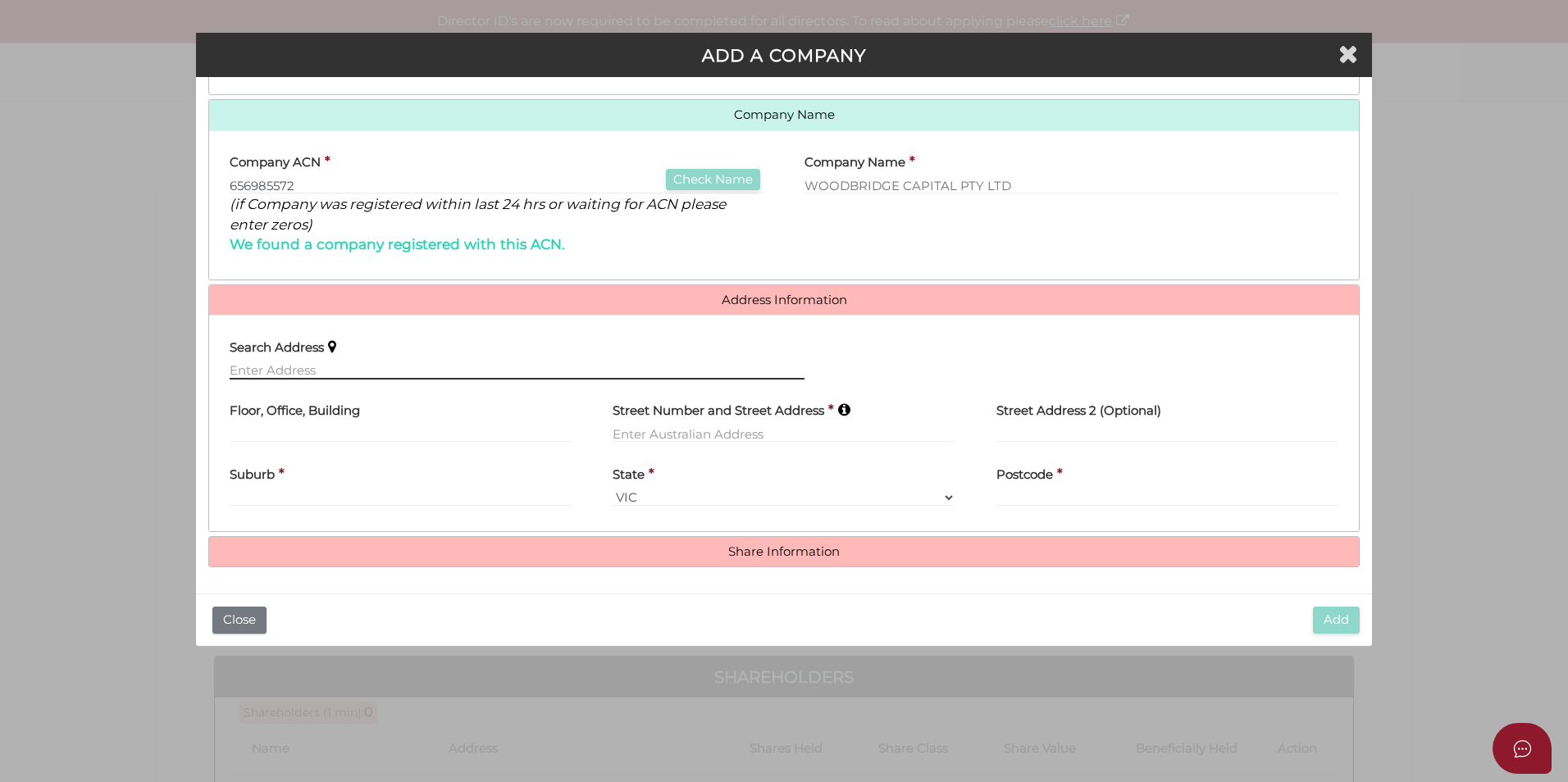
click at [258, 365] on input "text" at bounding box center [517, 370] width 575 height 18
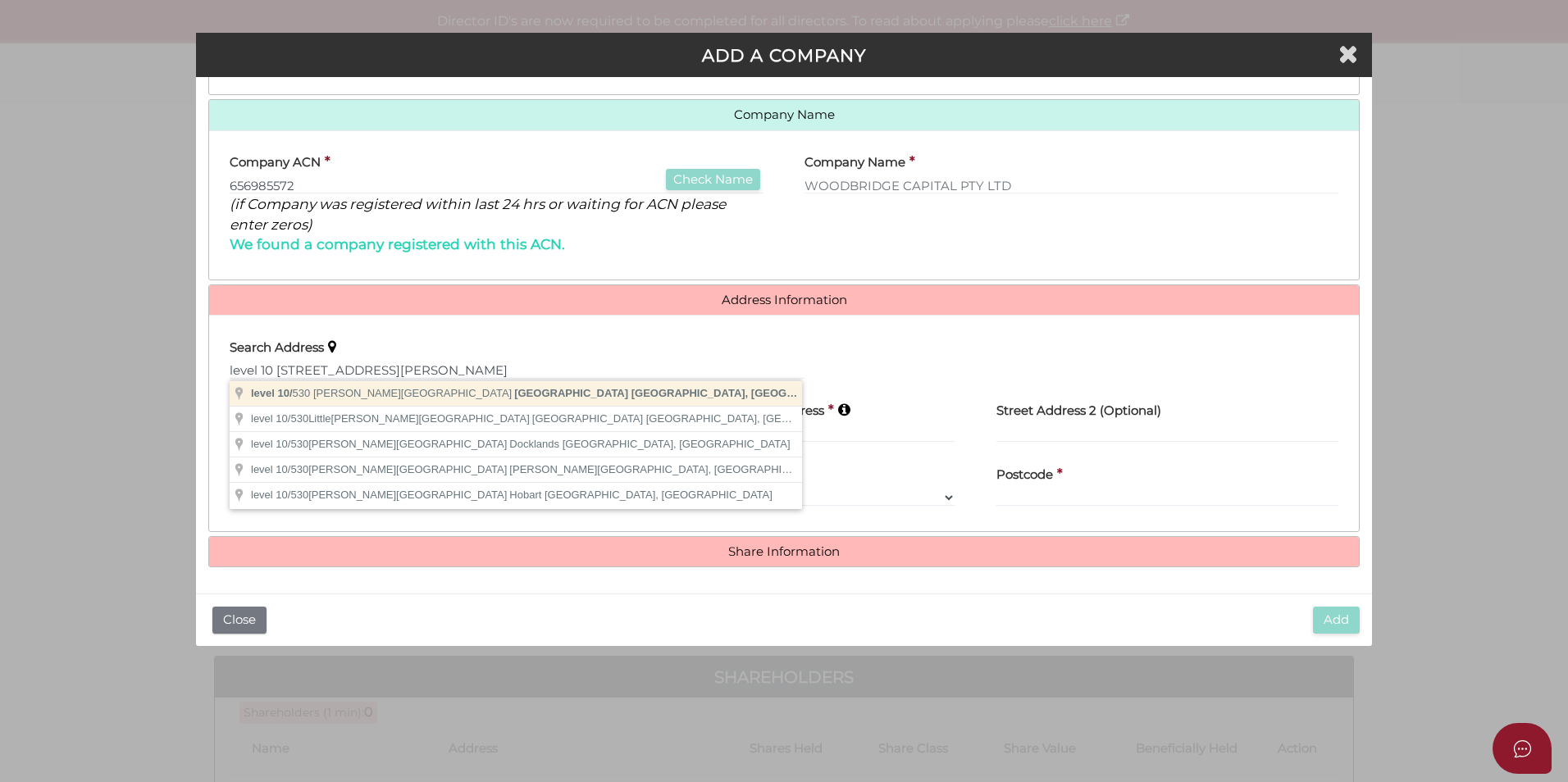
type input "level [STREET_ADDRESS][PERSON_NAME]"
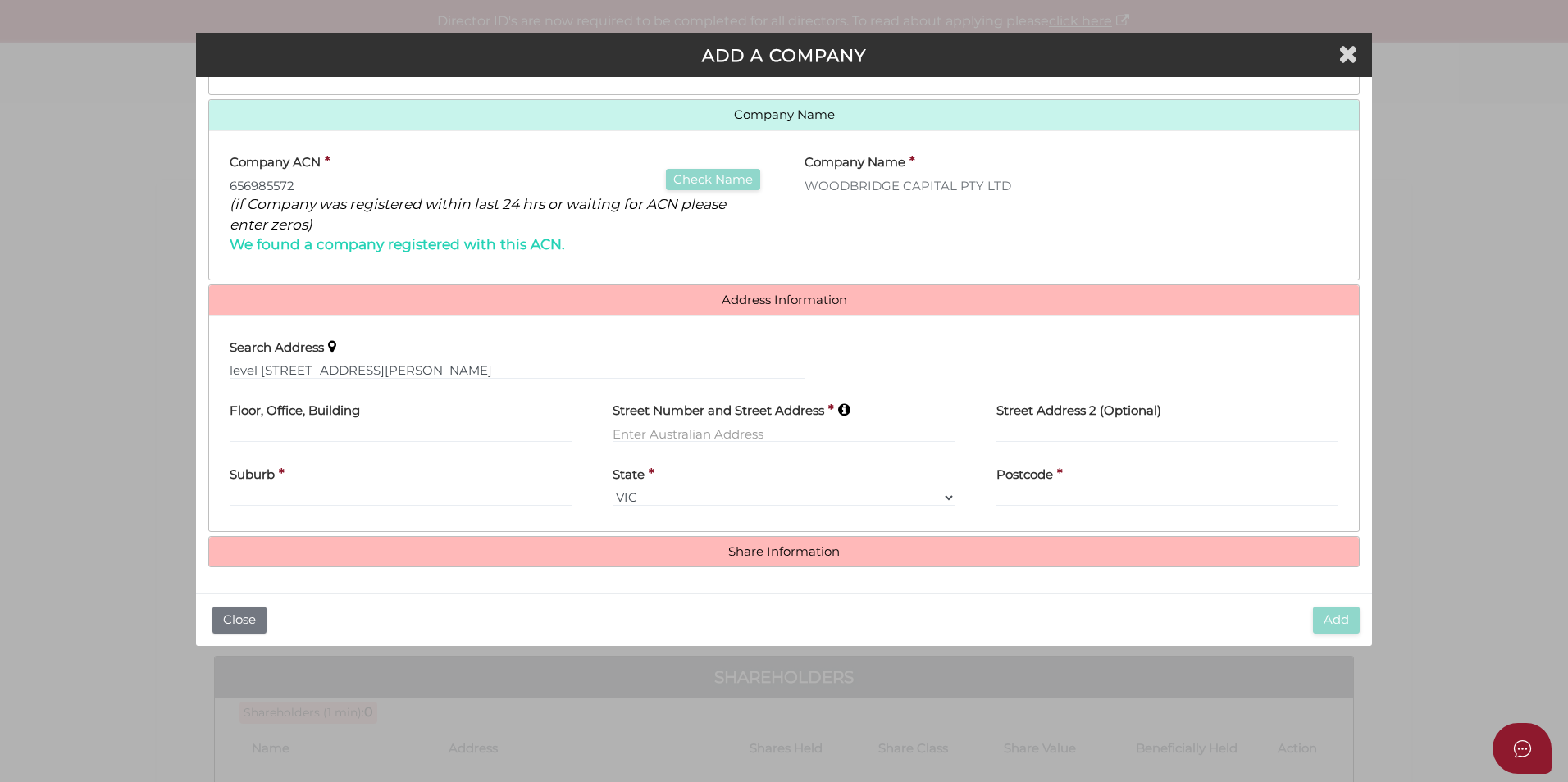
type input "level 10"
type input "530 Collins Street"
type input "Melbourne"
select select "VIC"
type input "3000"
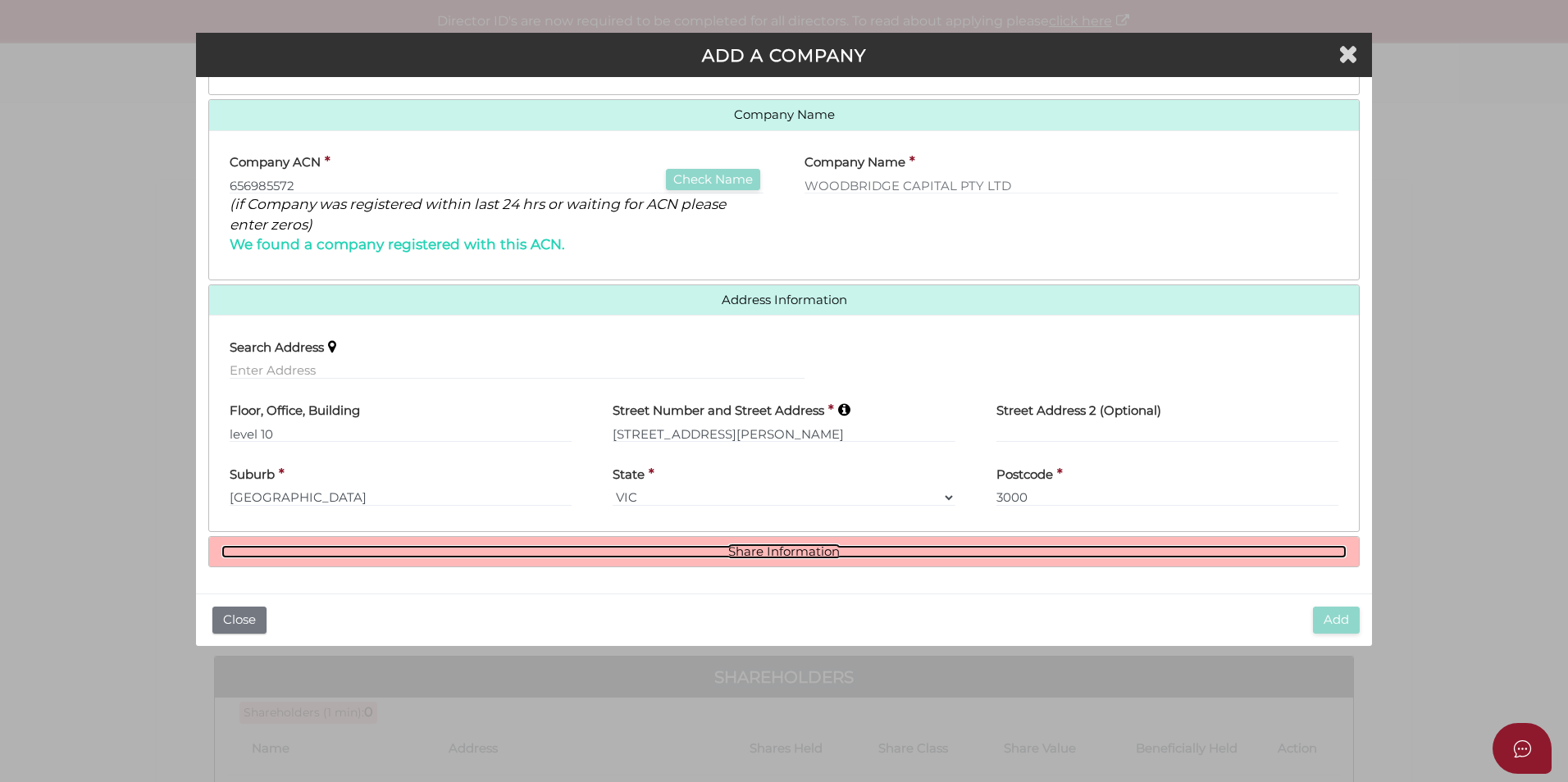
click at [896, 554] on link "Share Information" at bounding box center [784, 552] width 1125 height 14
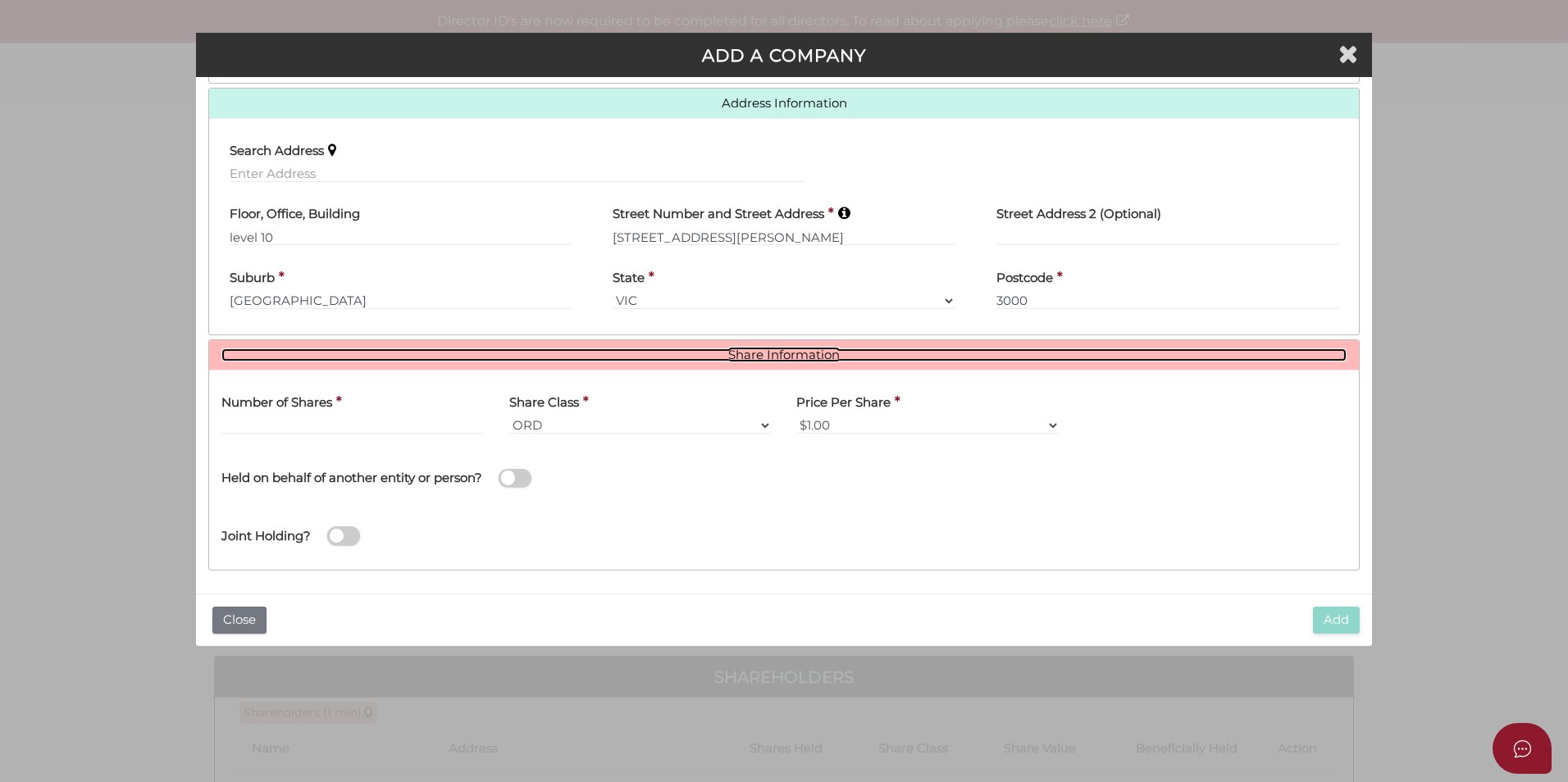
scroll to position [400, 0]
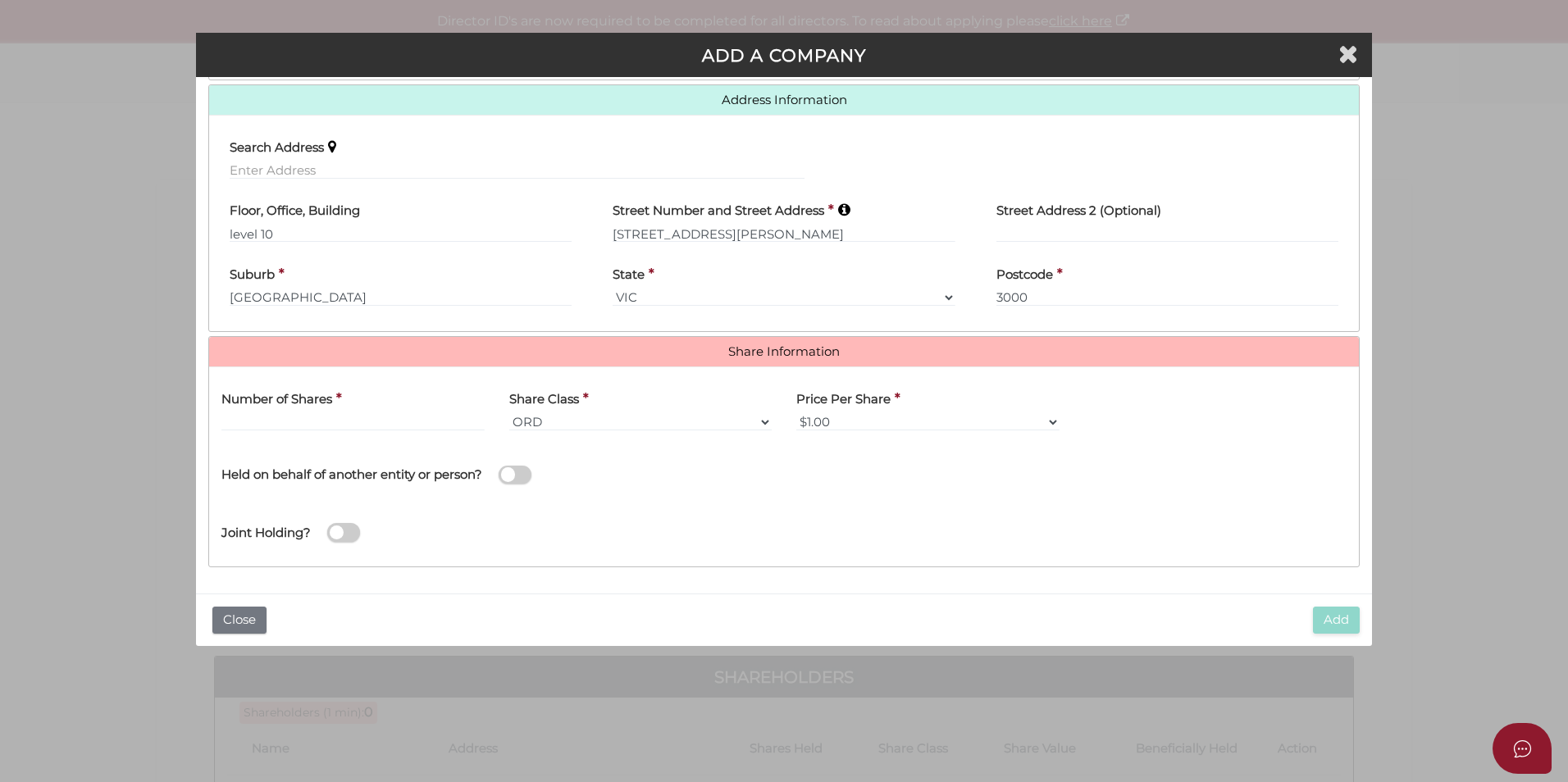
click at [291, 433] on div "Number of Shares *" at bounding box center [353, 412] width 288 height 64
click at [299, 418] on input "text" at bounding box center [353, 422] width 264 height 18
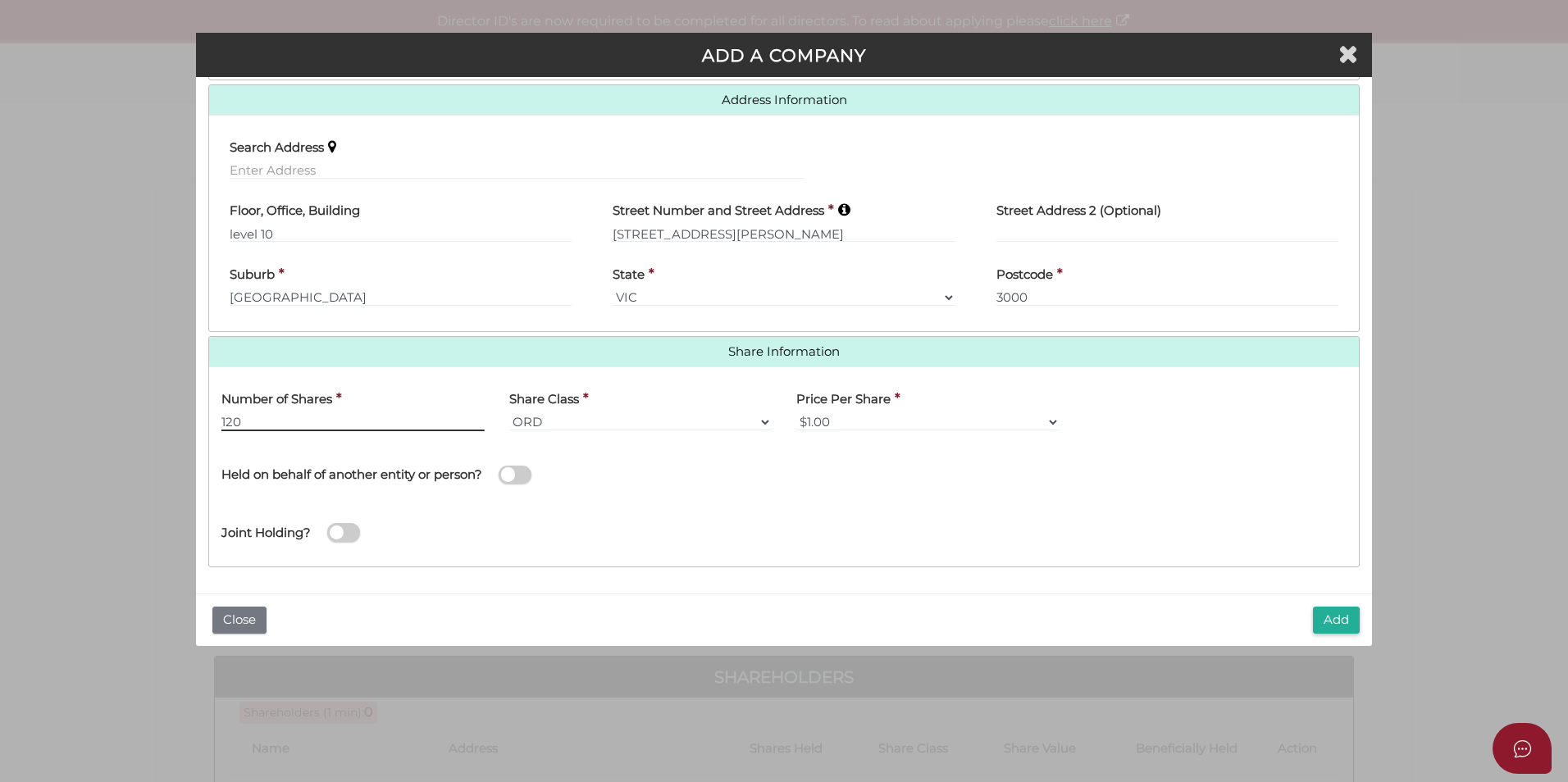
type input "120"
click at [696, 531] on div "Joint Holding?" at bounding box center [784, 528] width 1150 height 53
click at [345, 534] on span at bounding box center [344, 532] width 33 height 19
click at [0, 0] on input "checkbox" at bounding box center [0, 0] width 0 height 0
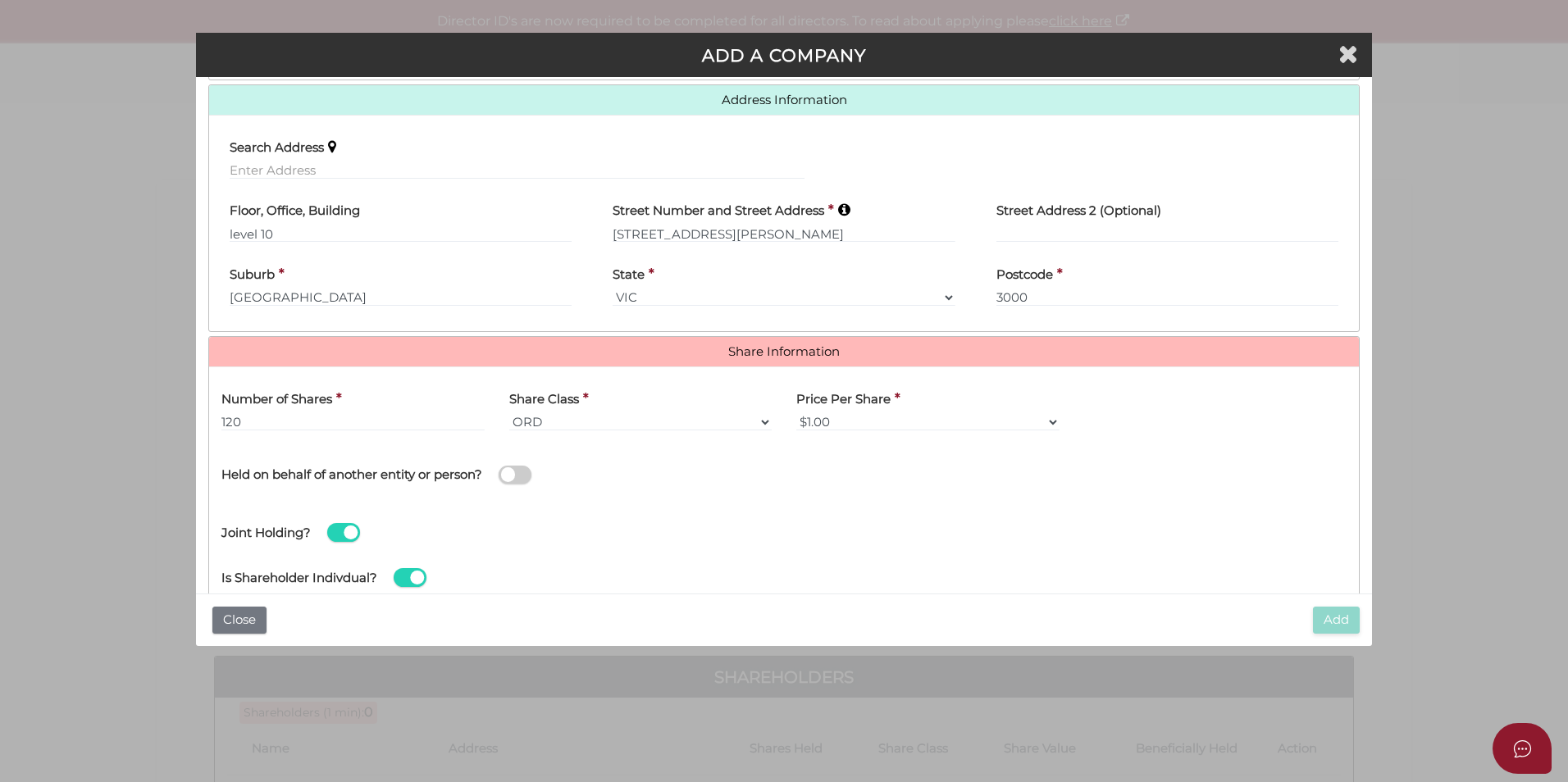
click at [345, 530] on span at bounding box center [344, 532] width 33 height 19
click at [0, 0] on input "checkbox" at bounding box center [0, 0] width 0 height 0
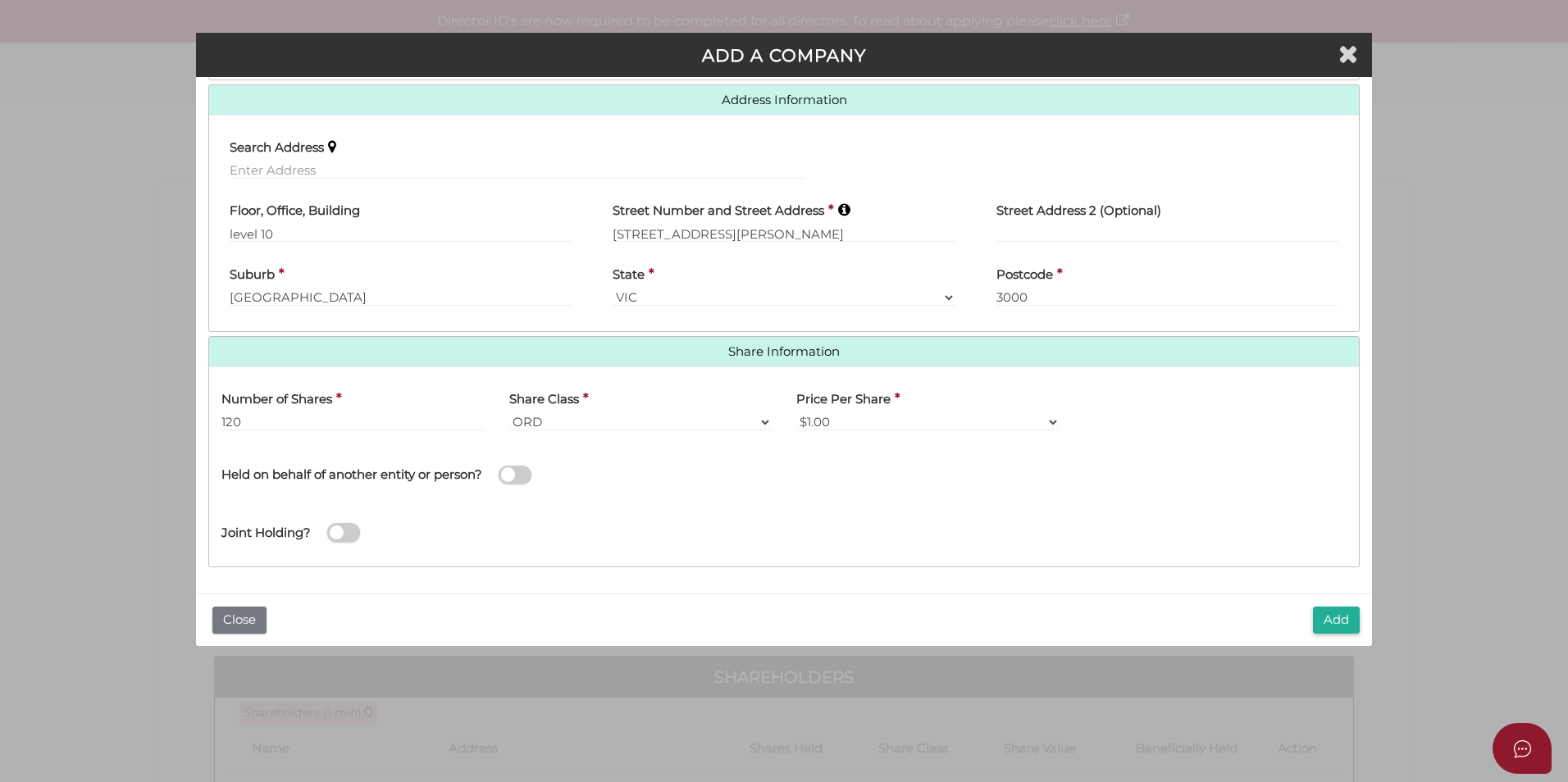
click at [517, 470] on span at bounding box center [515, 475] width 33 height 19
click at [0, 0] on input "checkbox" at bounding box center [0, 0] width 0 height 0
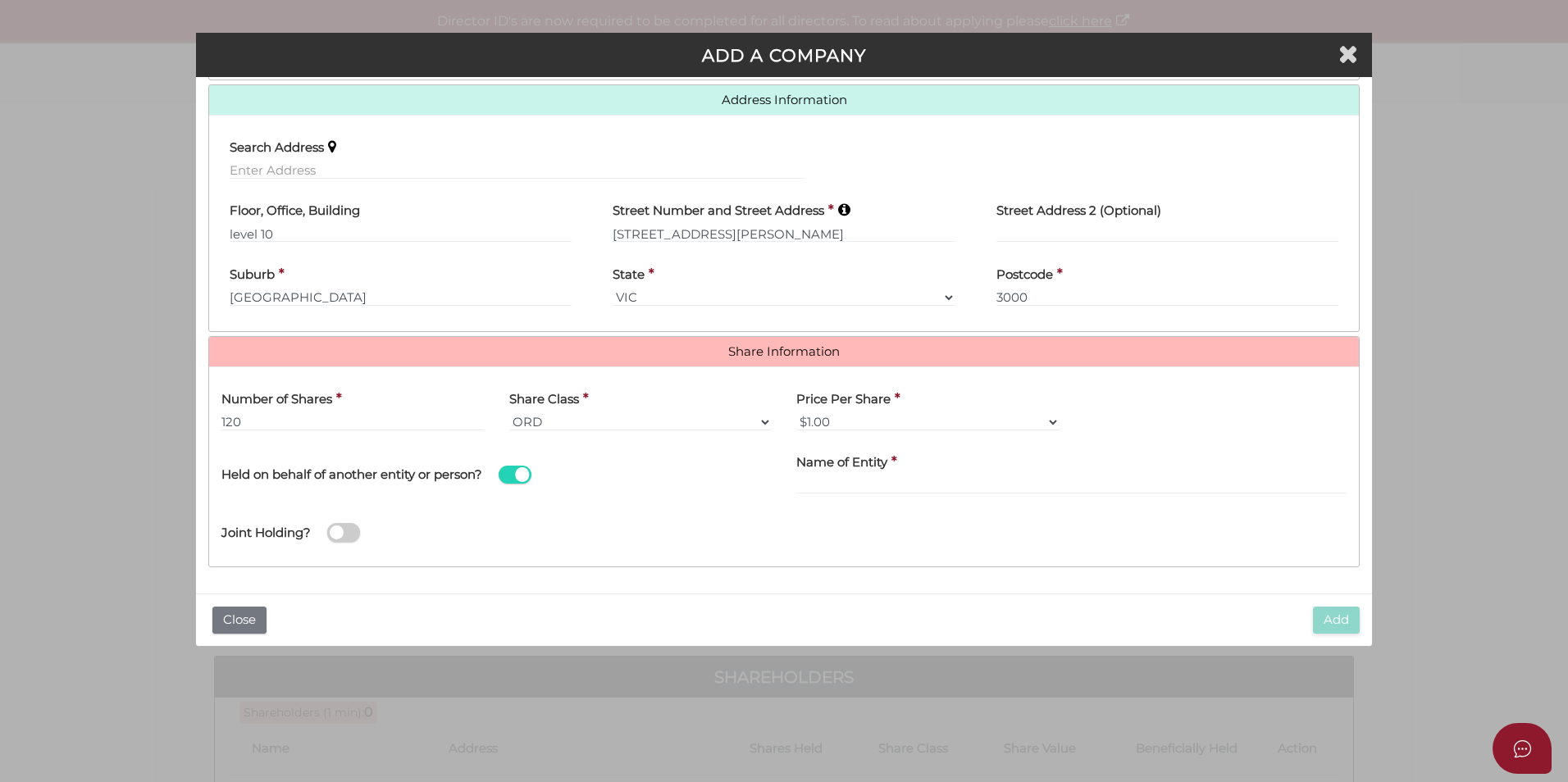
click at [517, 470] on span at bounding box center [515, 475] width 33 height 19
click at [0, 0] on input "checkbox" at bounding box center [0, 0] width 0 height 0
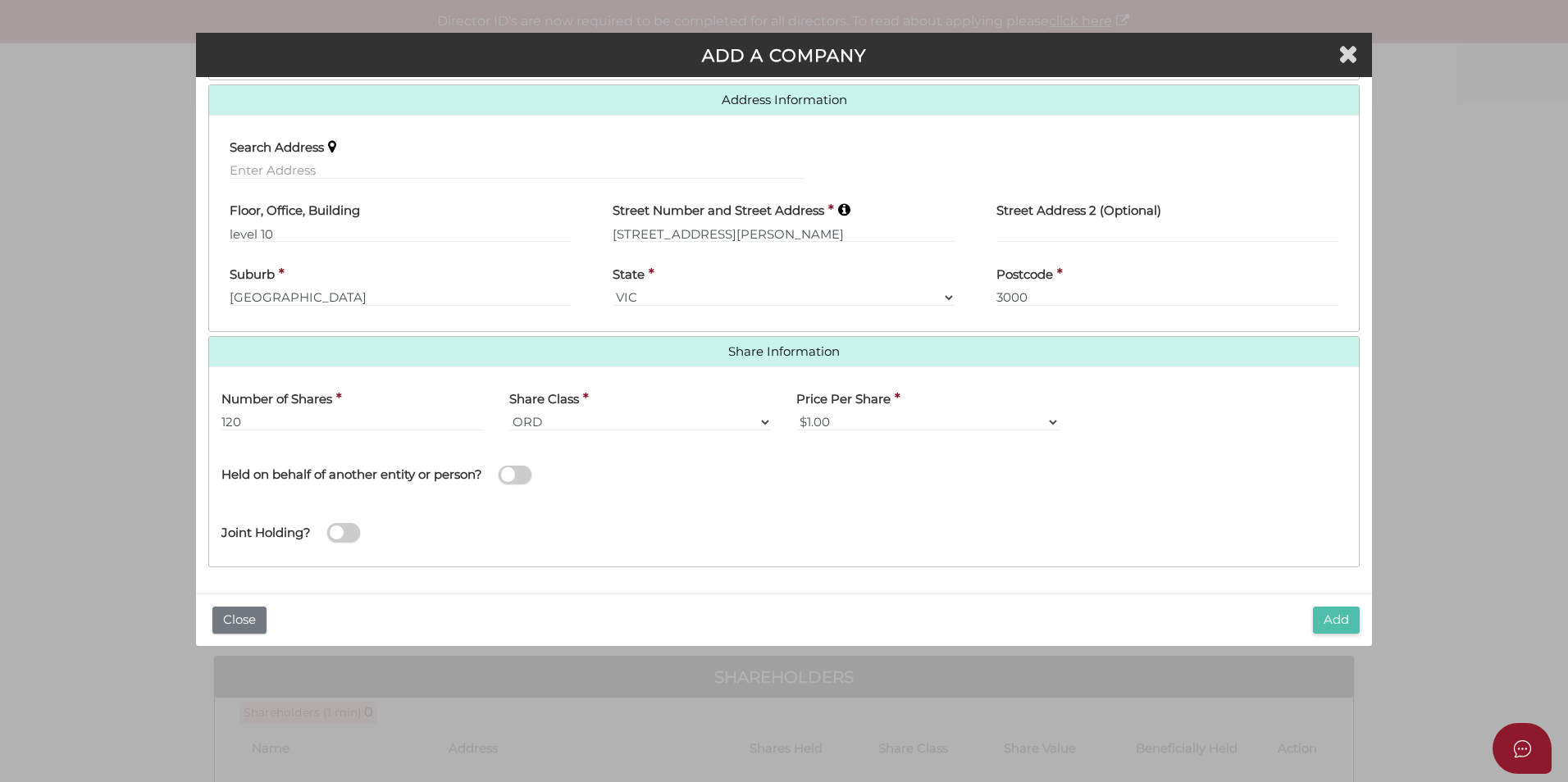
click at [1322, 617] on button "Add" at bounding box center [1336, 619] width 47 height 27
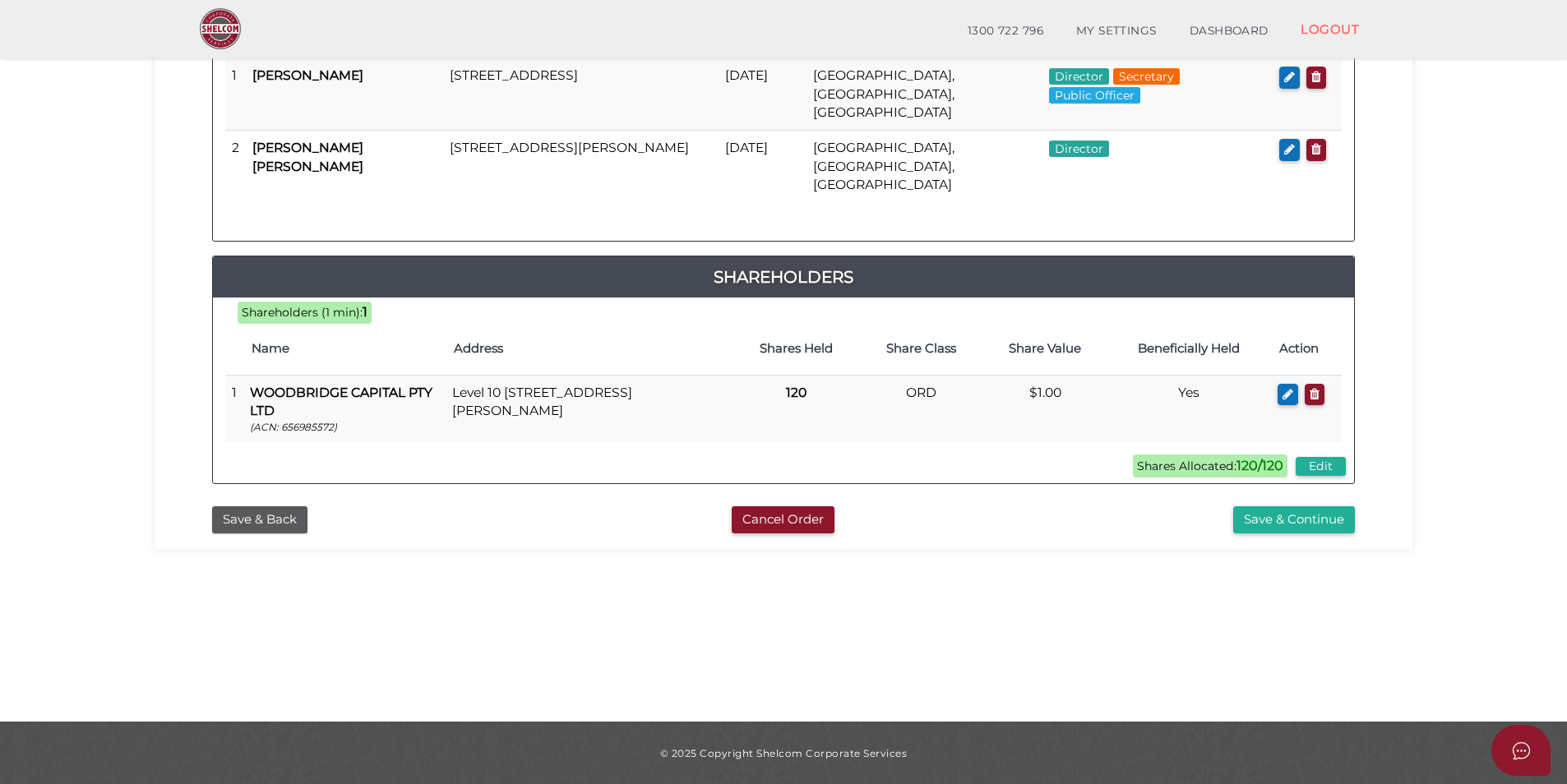
scroll to position [345, 0]
click at [1296, 505] on button "Save & Continue" at bounding box center [1294, 518] width 122 height 27
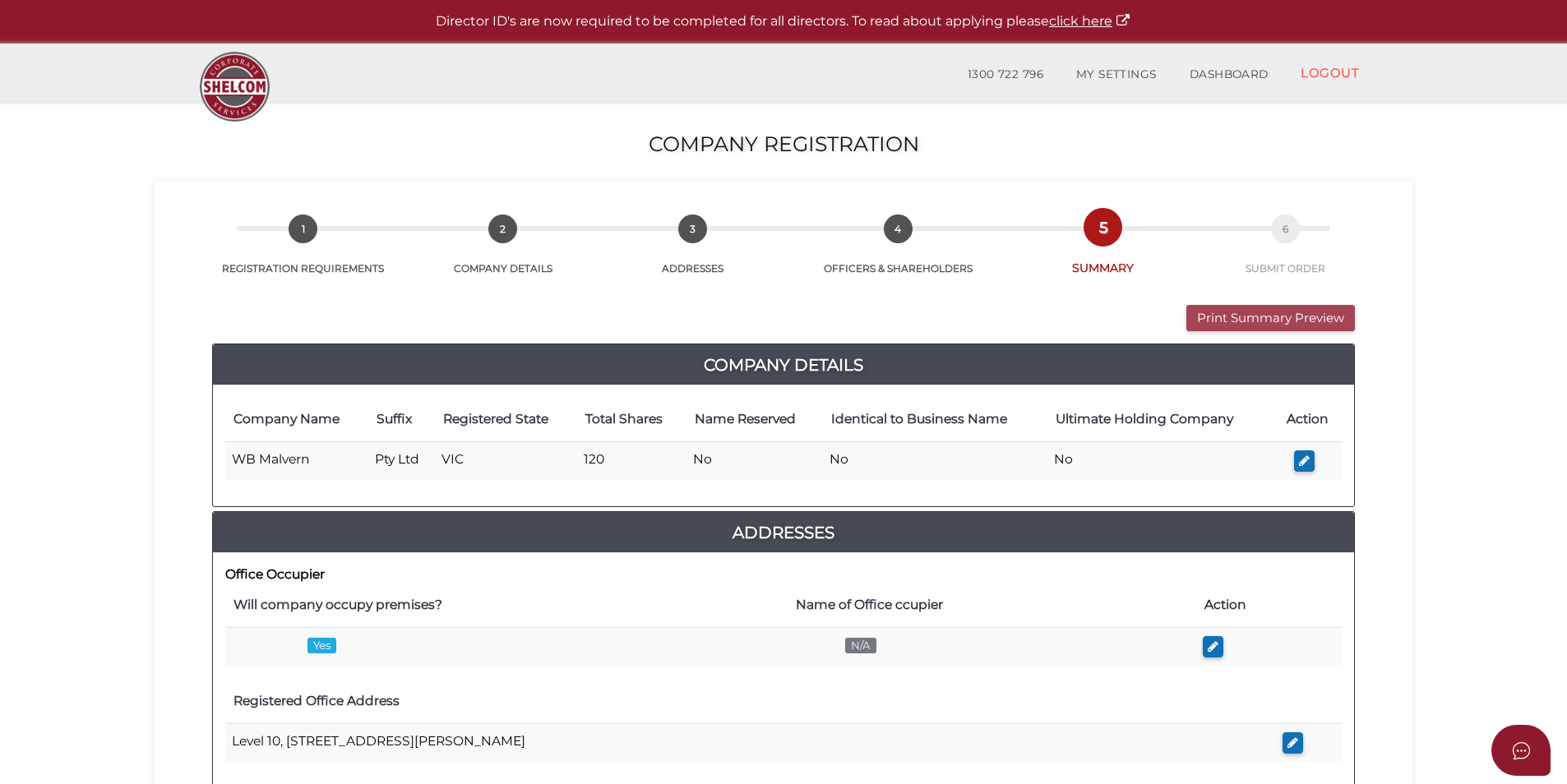
click at [1235, 316] on button "Print Summary Preview" at bounding box center [1271, 318] width 168 height 27
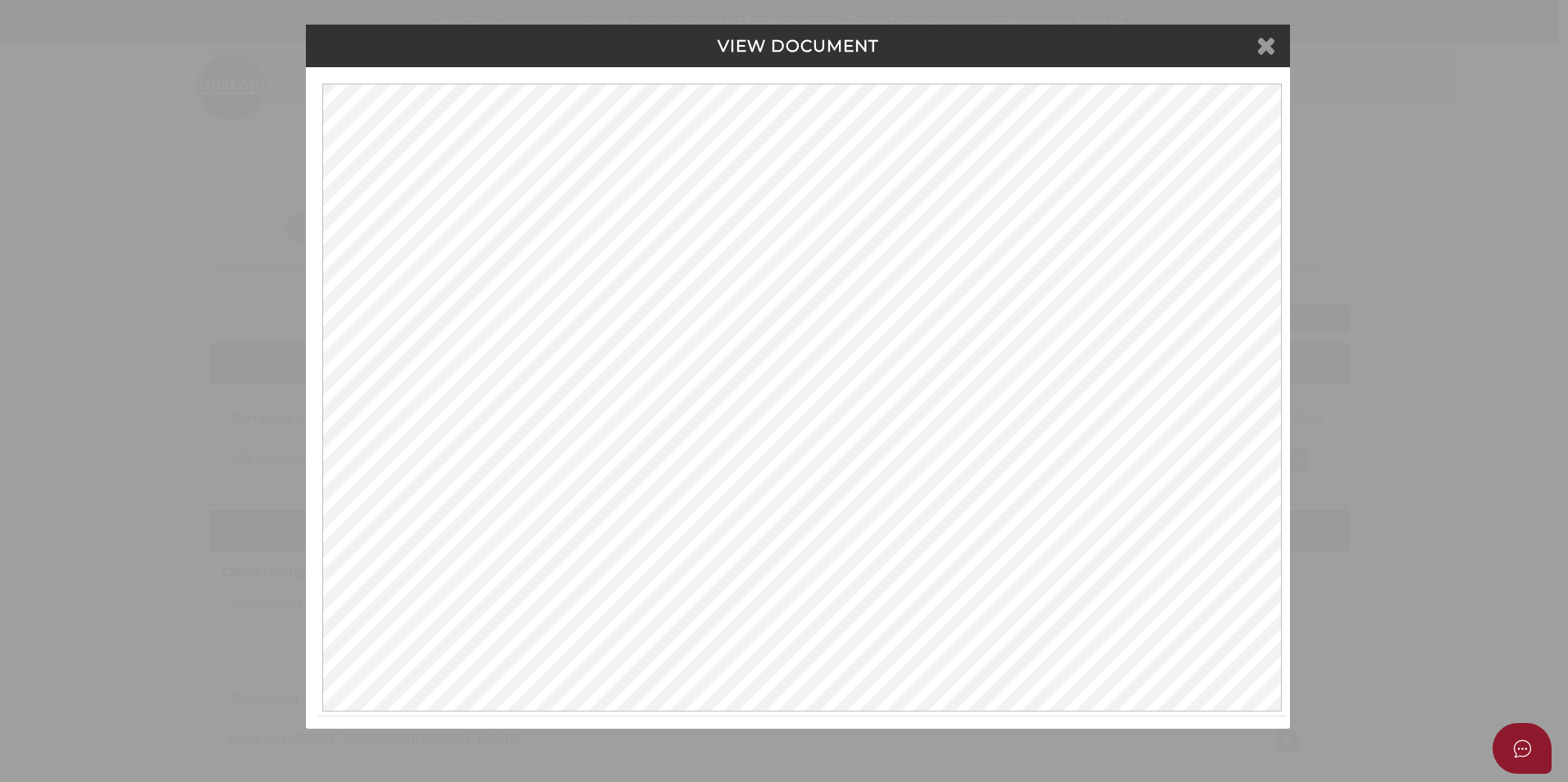
click at [1273, 40] on icon at bounding box center [1266, 45] width 20 height 25
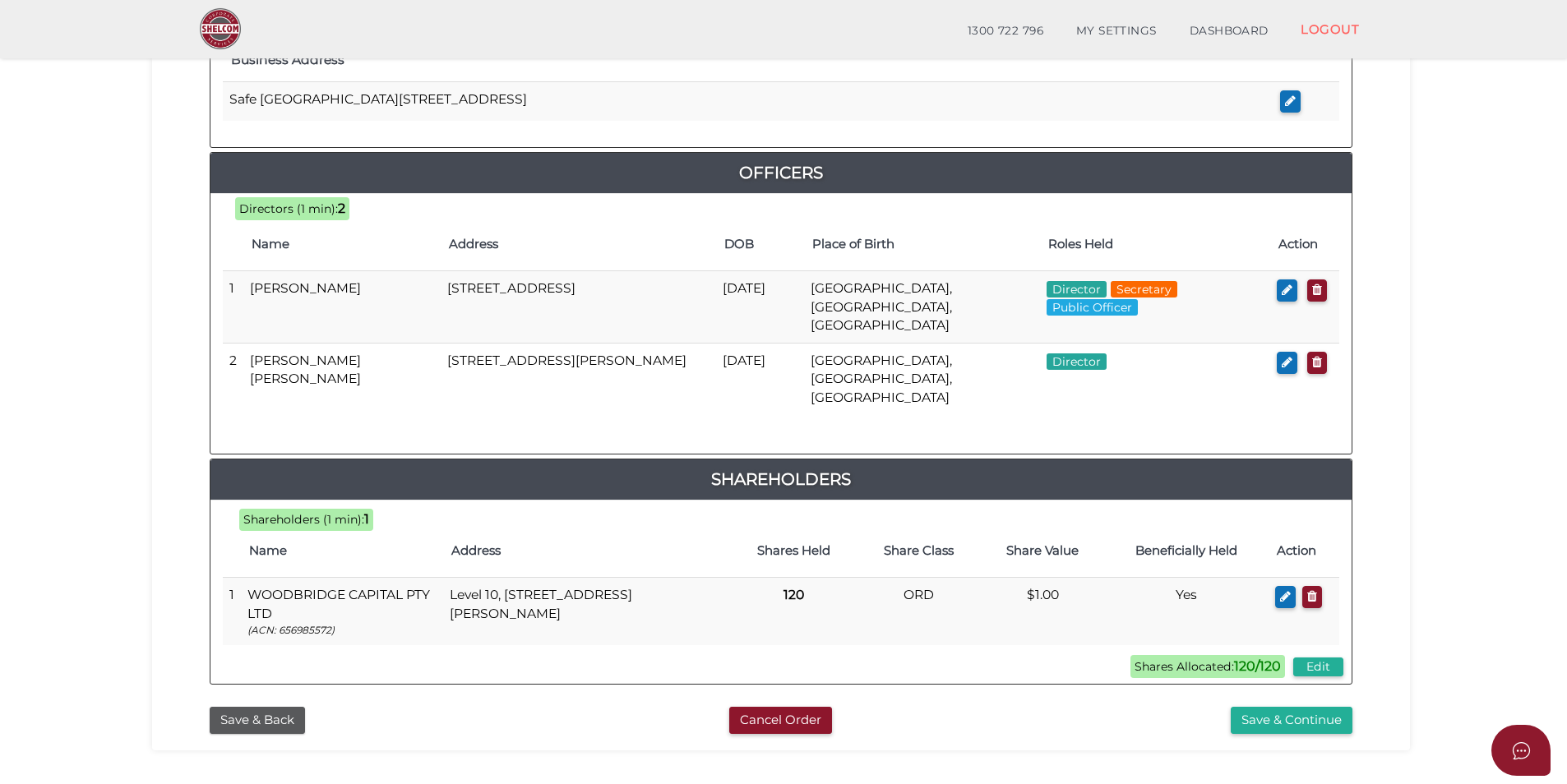
scroll to position [739, 0]
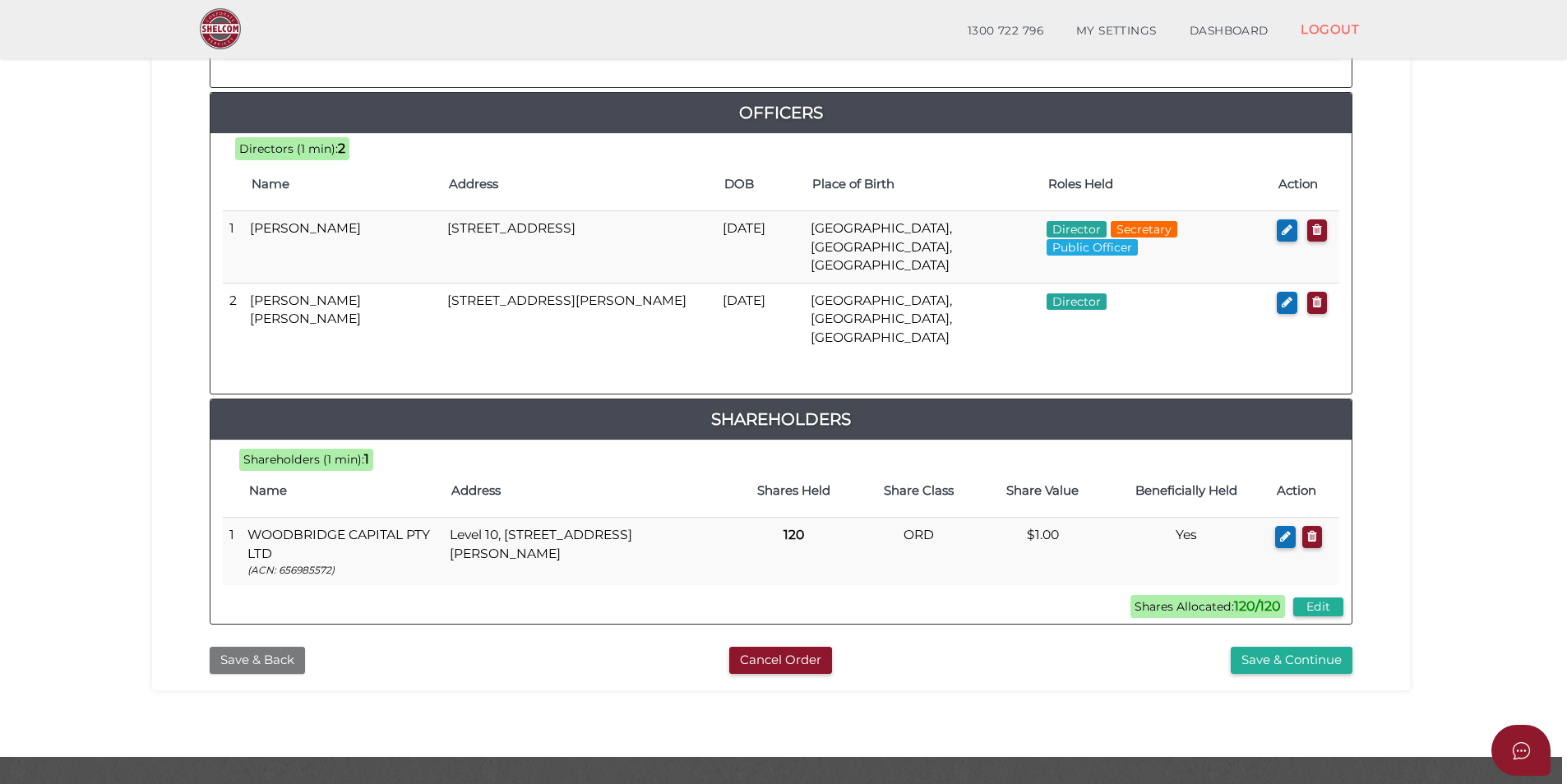
click at [251, 647] on button "Save & Back" at bounding box center [257, 660] width 95 height 27
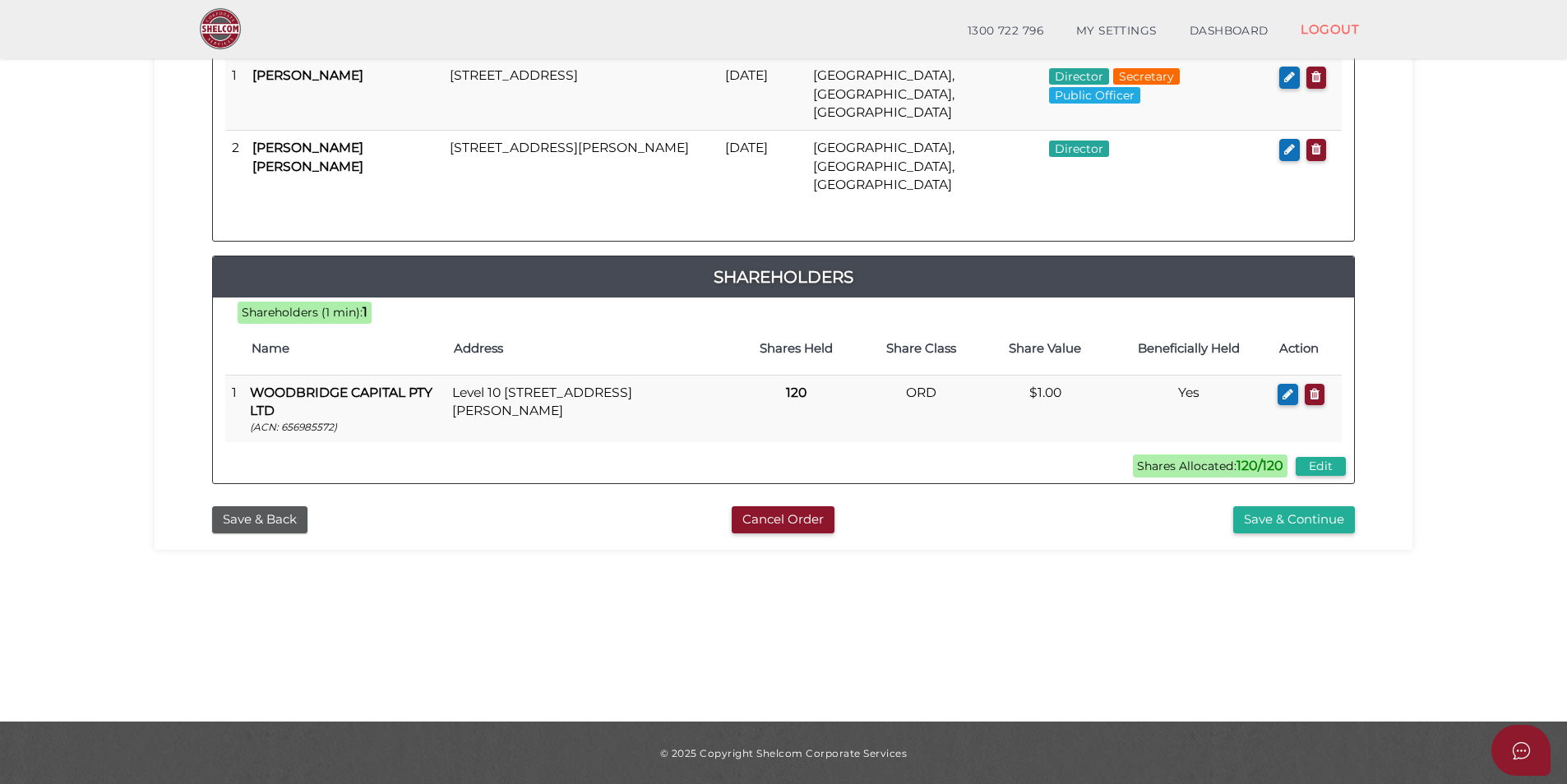
scroll to position [345, 0]
click at [278, 505] on button "Save & Back" at bounding box center [260, 518] width 95 height 27
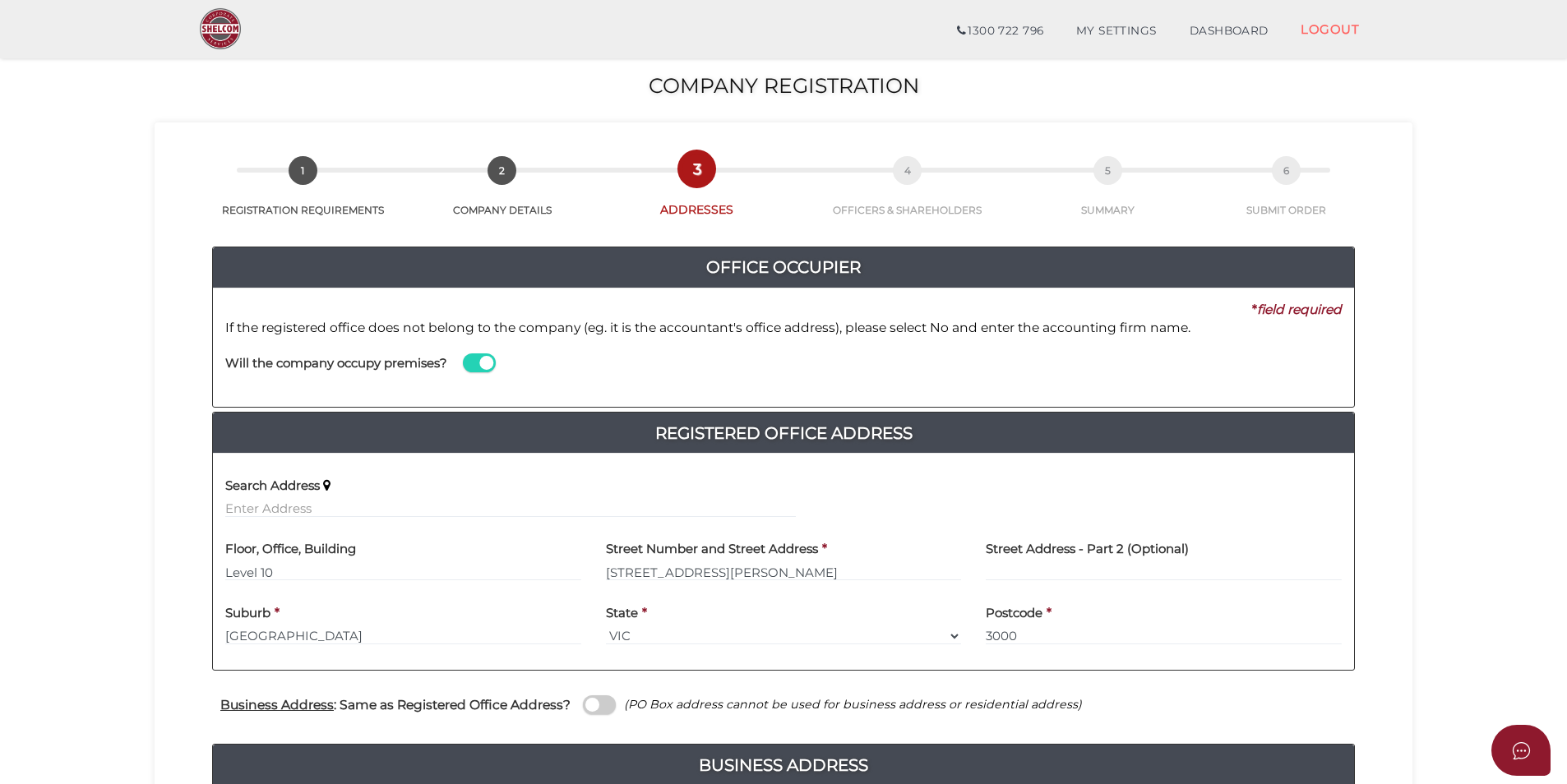
scroll to position [82, 0]
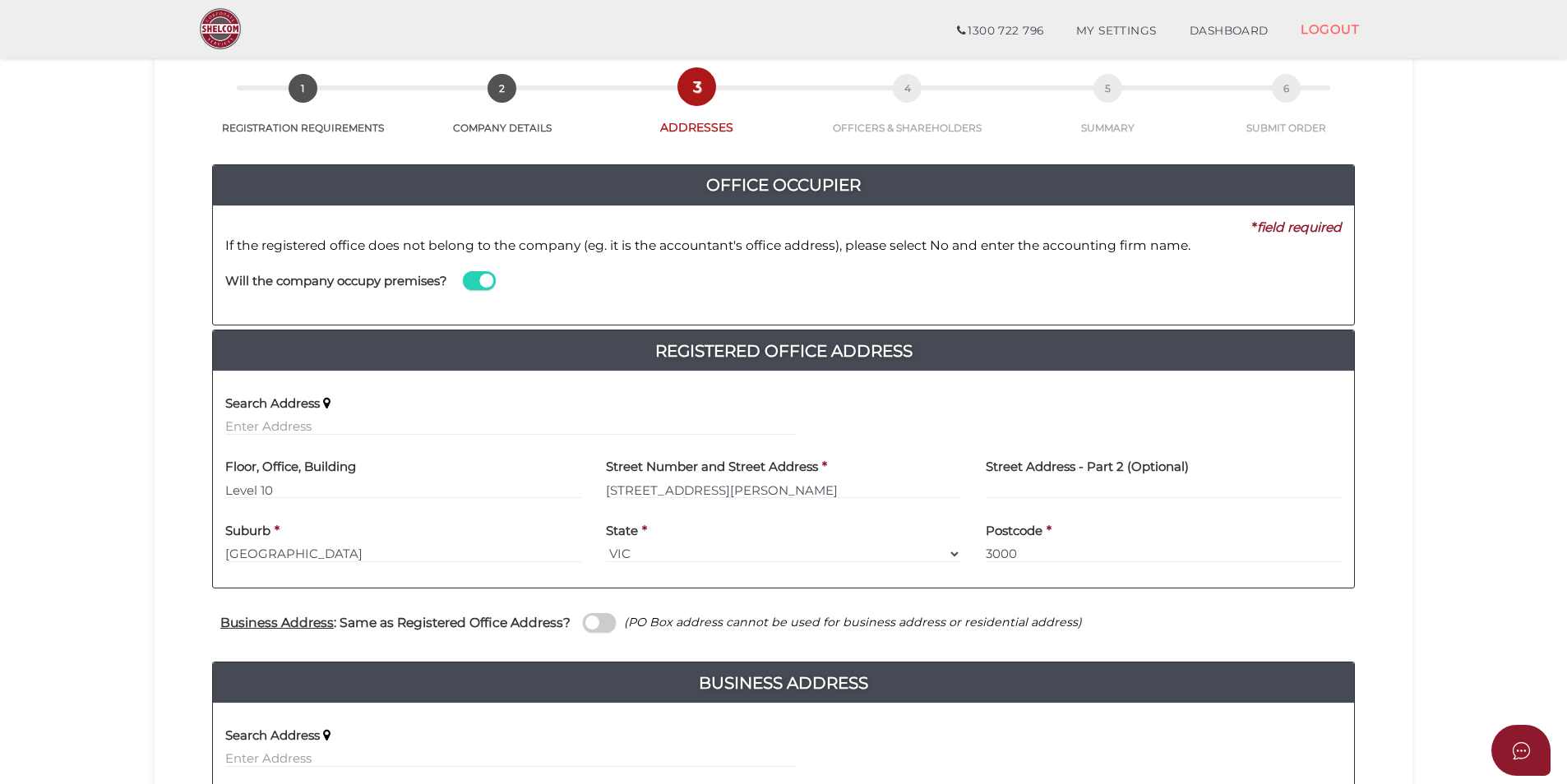
click at [487, 271] on span at bounding box center [479, 281] width 33 height 19
click at [0, 0] on input "checkbox" at bounding box center [0, 0] width 0 height 0
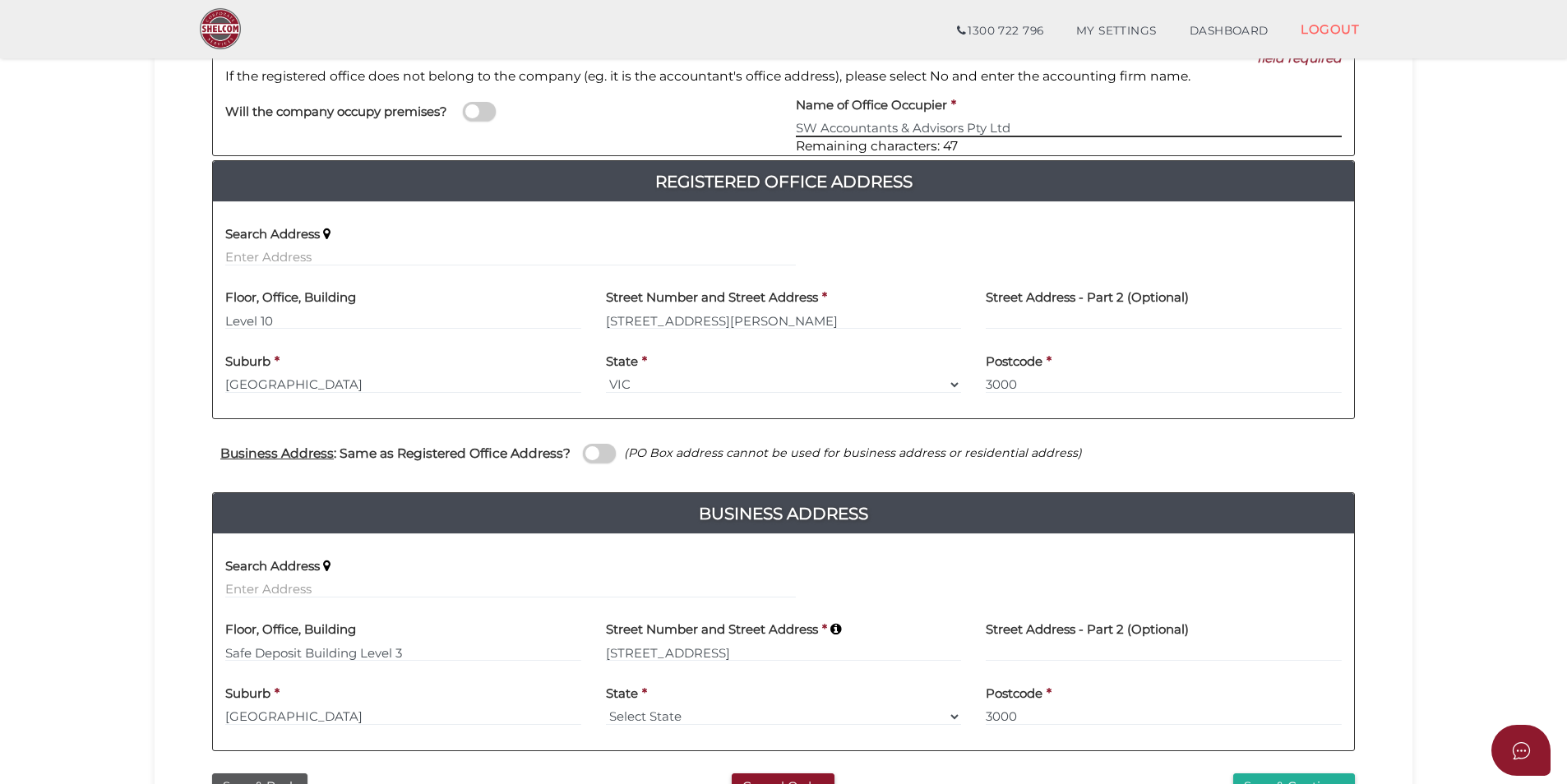
scroll to position [414, 0]
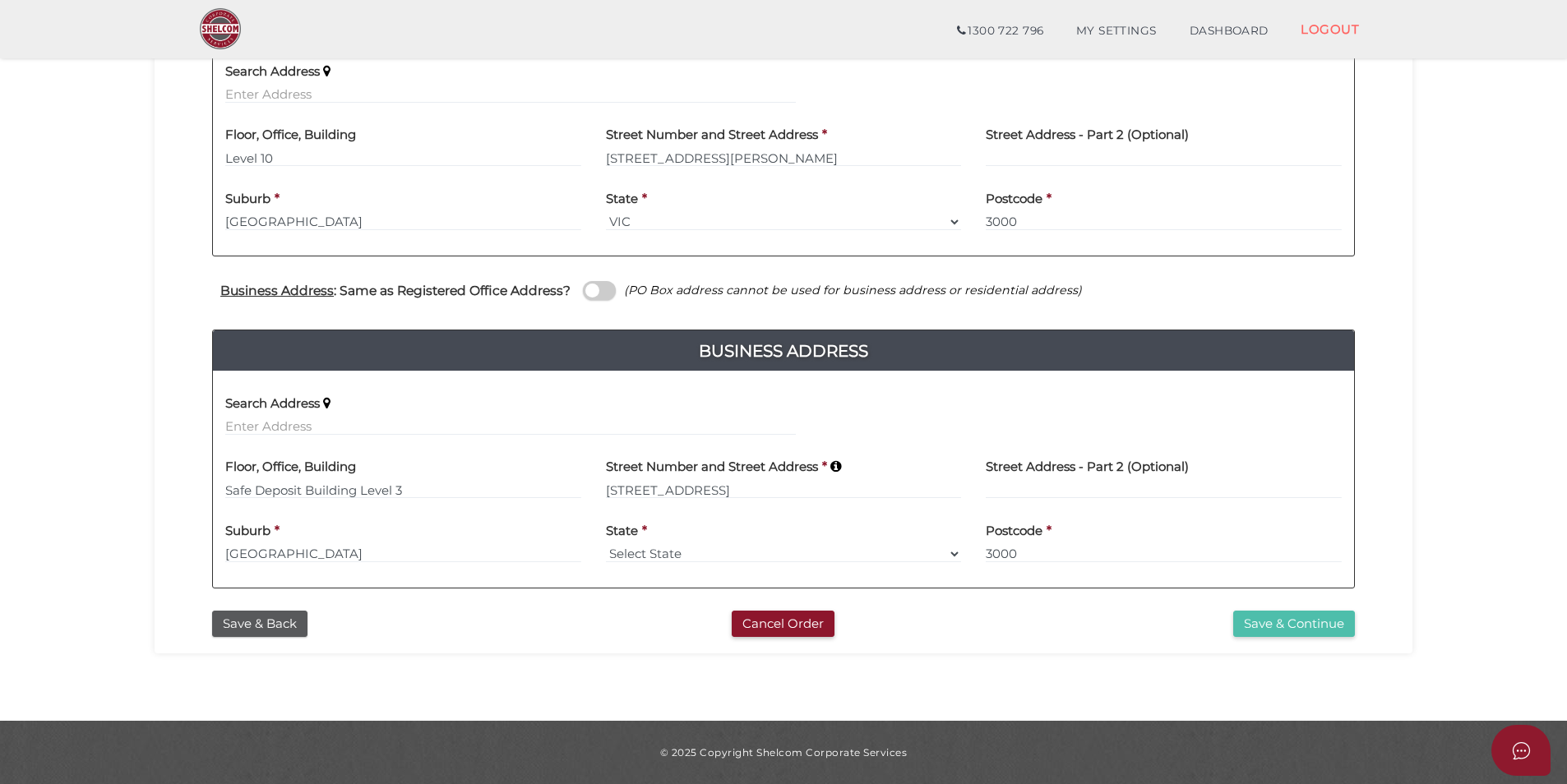
type input "SW Accountants & Advisors Pty Ltd"
click at [1240, 616] on button "Save & Continue" at bounding box center [1294, 623] width 122 height 27
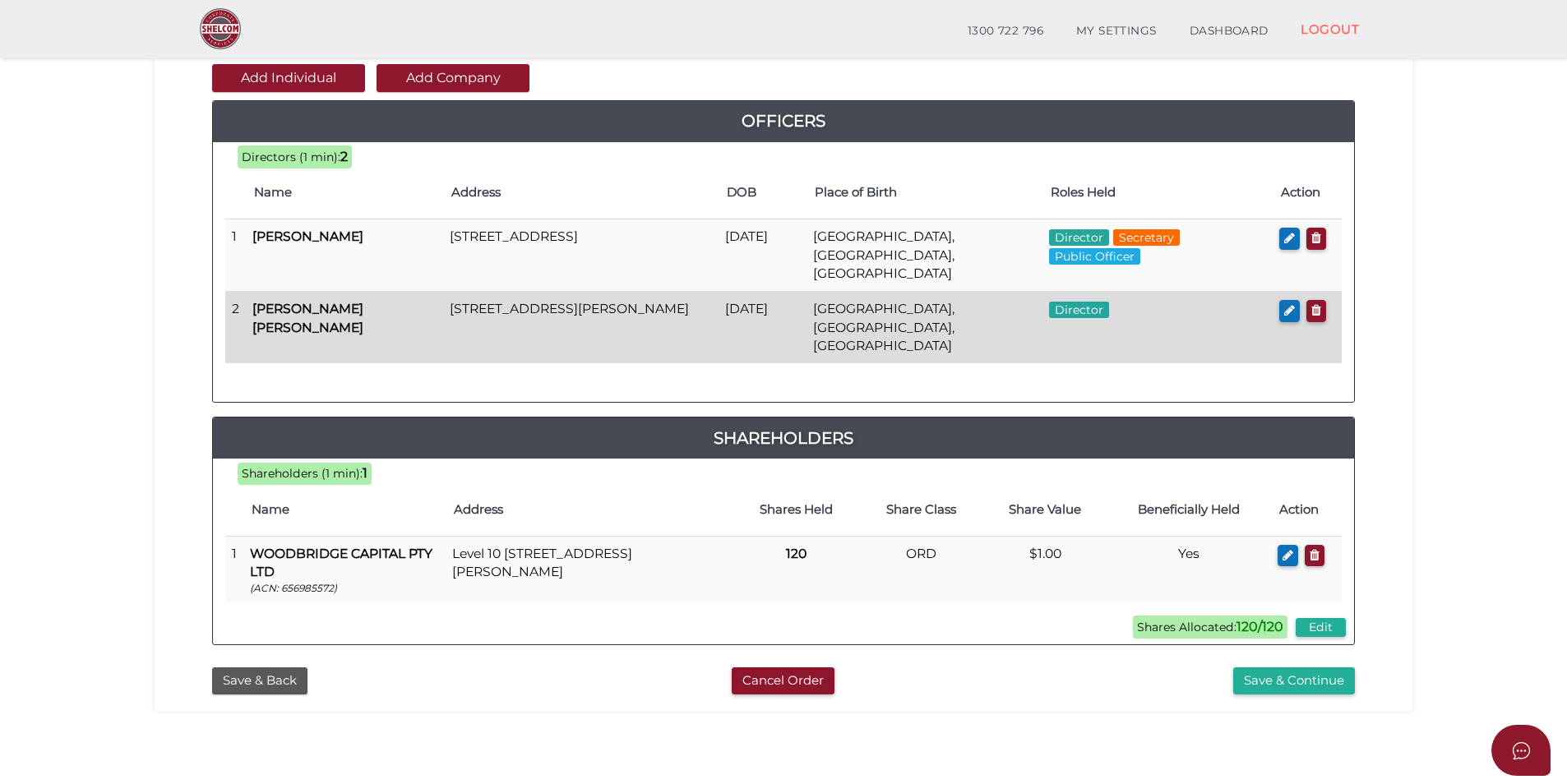
scroll to position [345, 0]
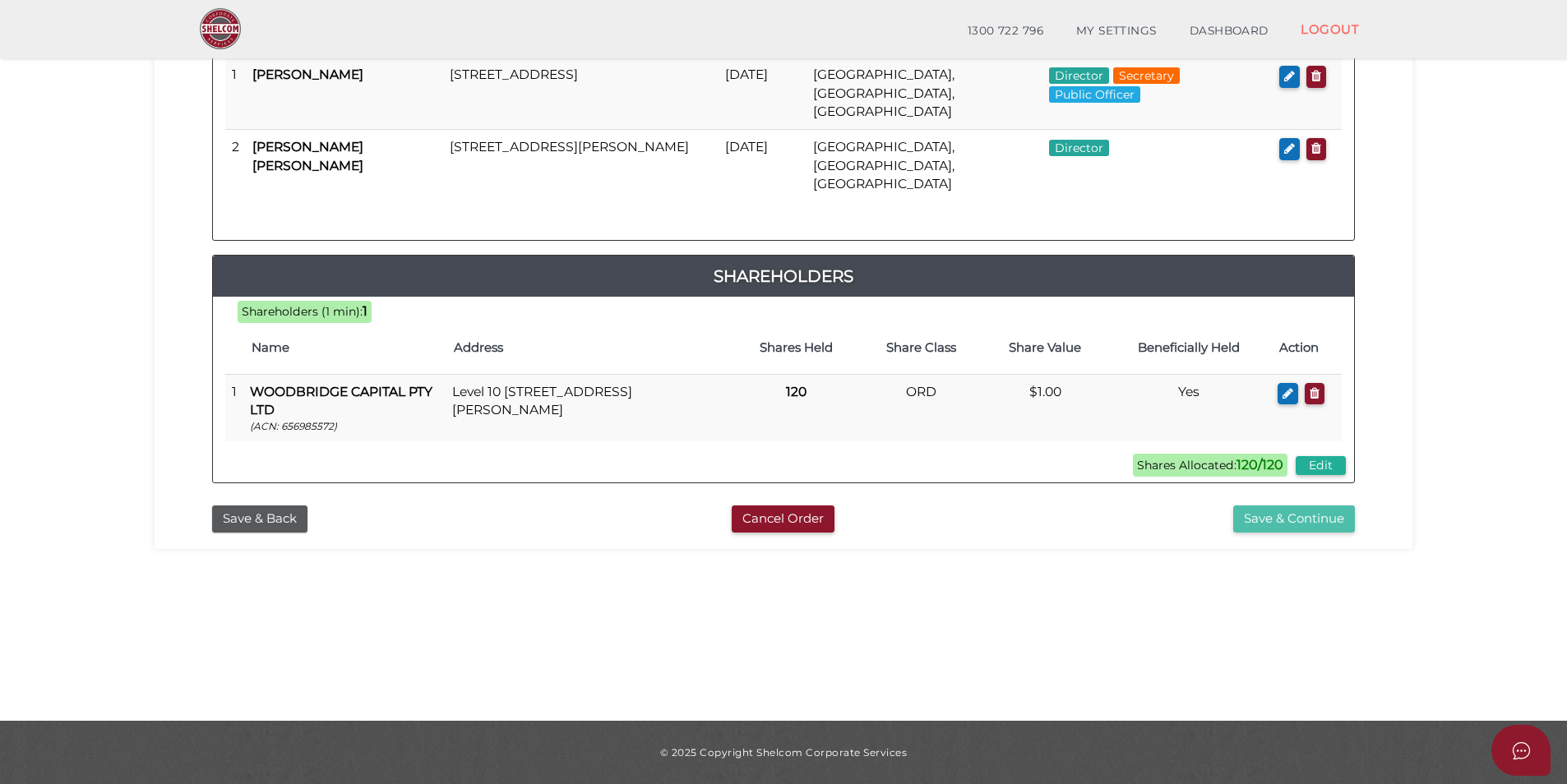
click at [1269, 505] on button "Save & Continue" at bounding box center [1294, 518] width 122 height 27
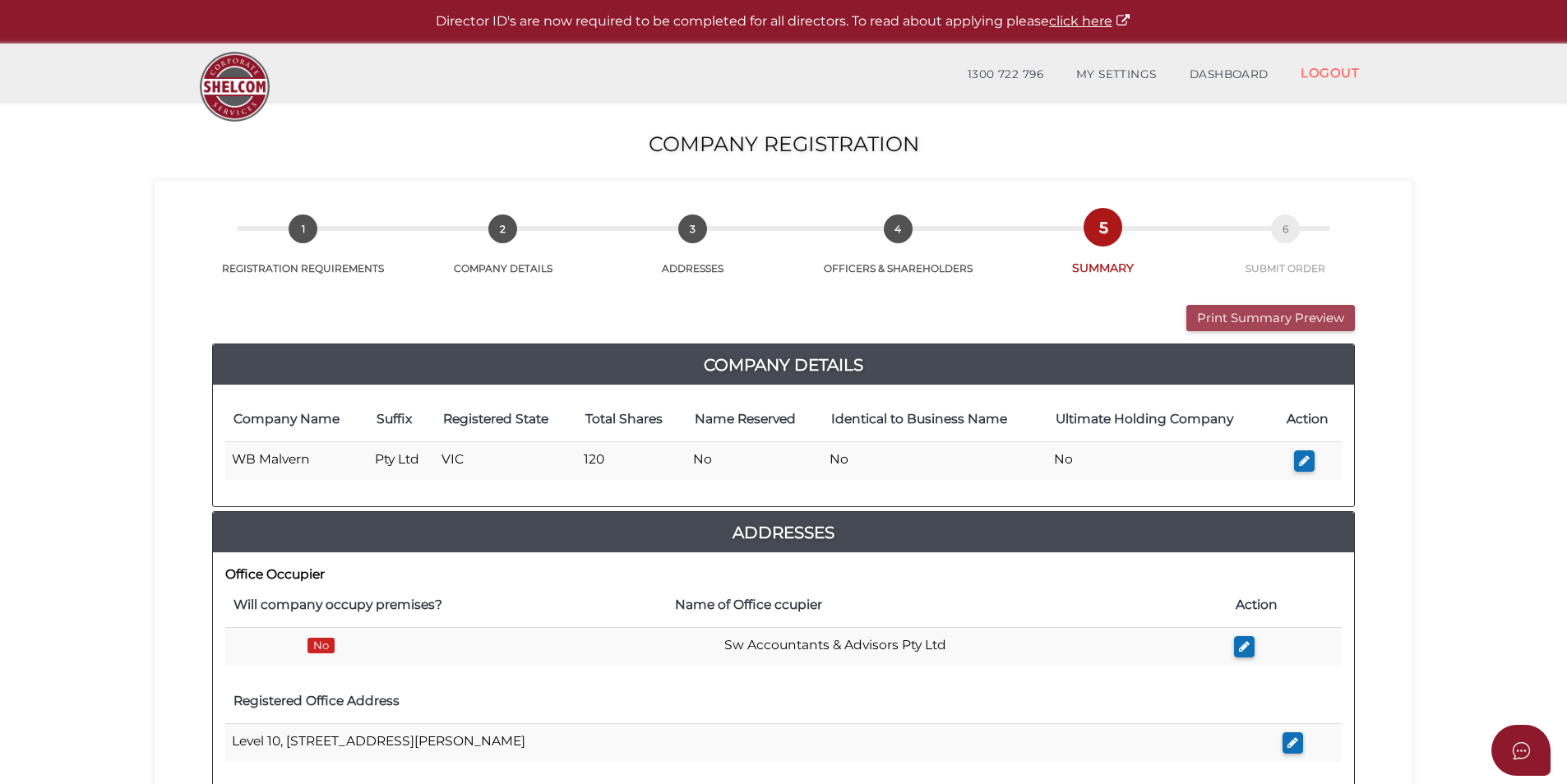
click at [1228, 316] on button "Print Summary Preview" at bounding box center [1271, 318] width 168 height 27
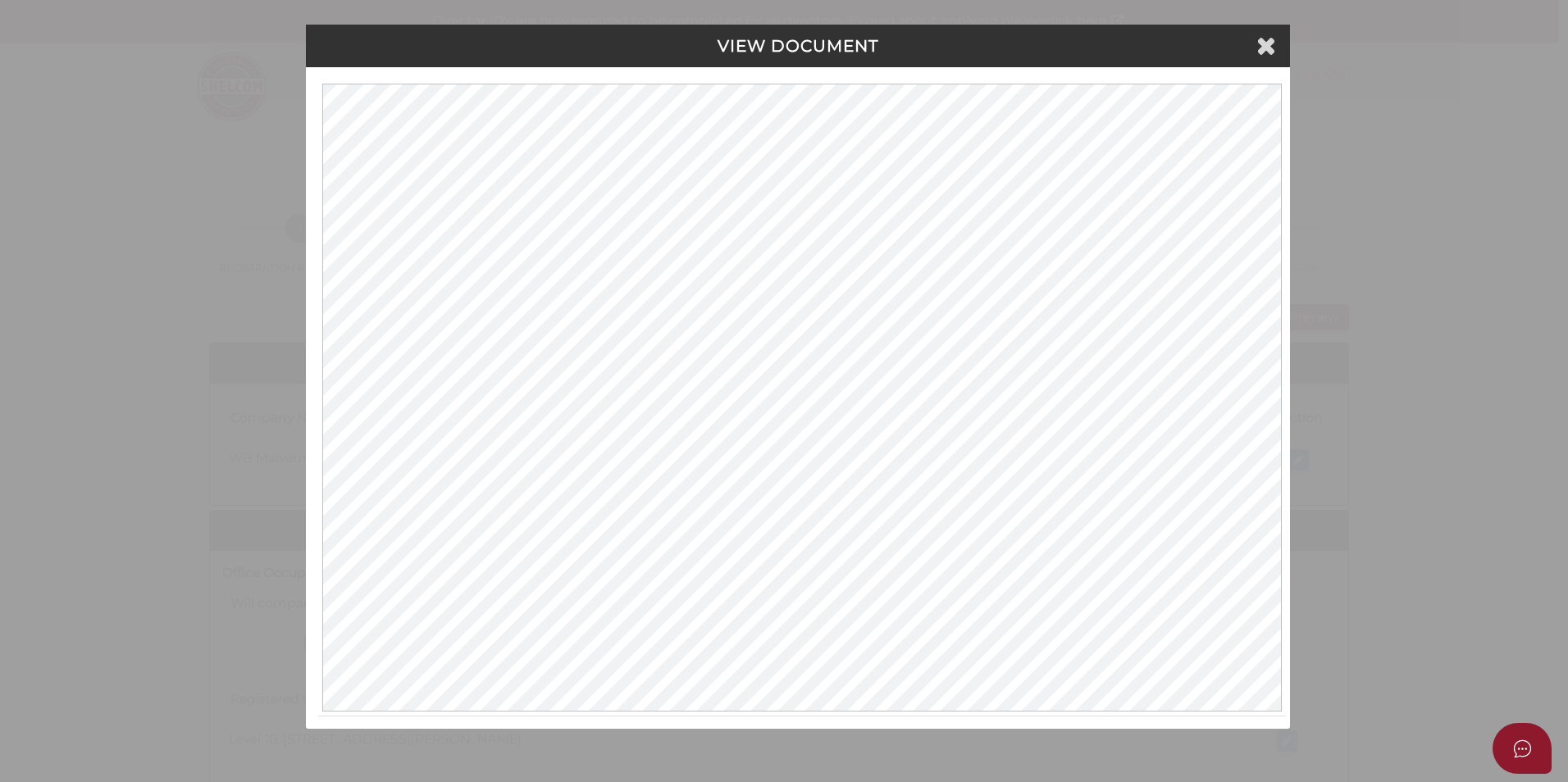
click at [1253, 47] on h4 "VIEW DOCUMENT" at bounding box center [798, 46] width 960 height 18
click at [1267, 47] on icon at bounding box center [1266, 45] width 20 height 25
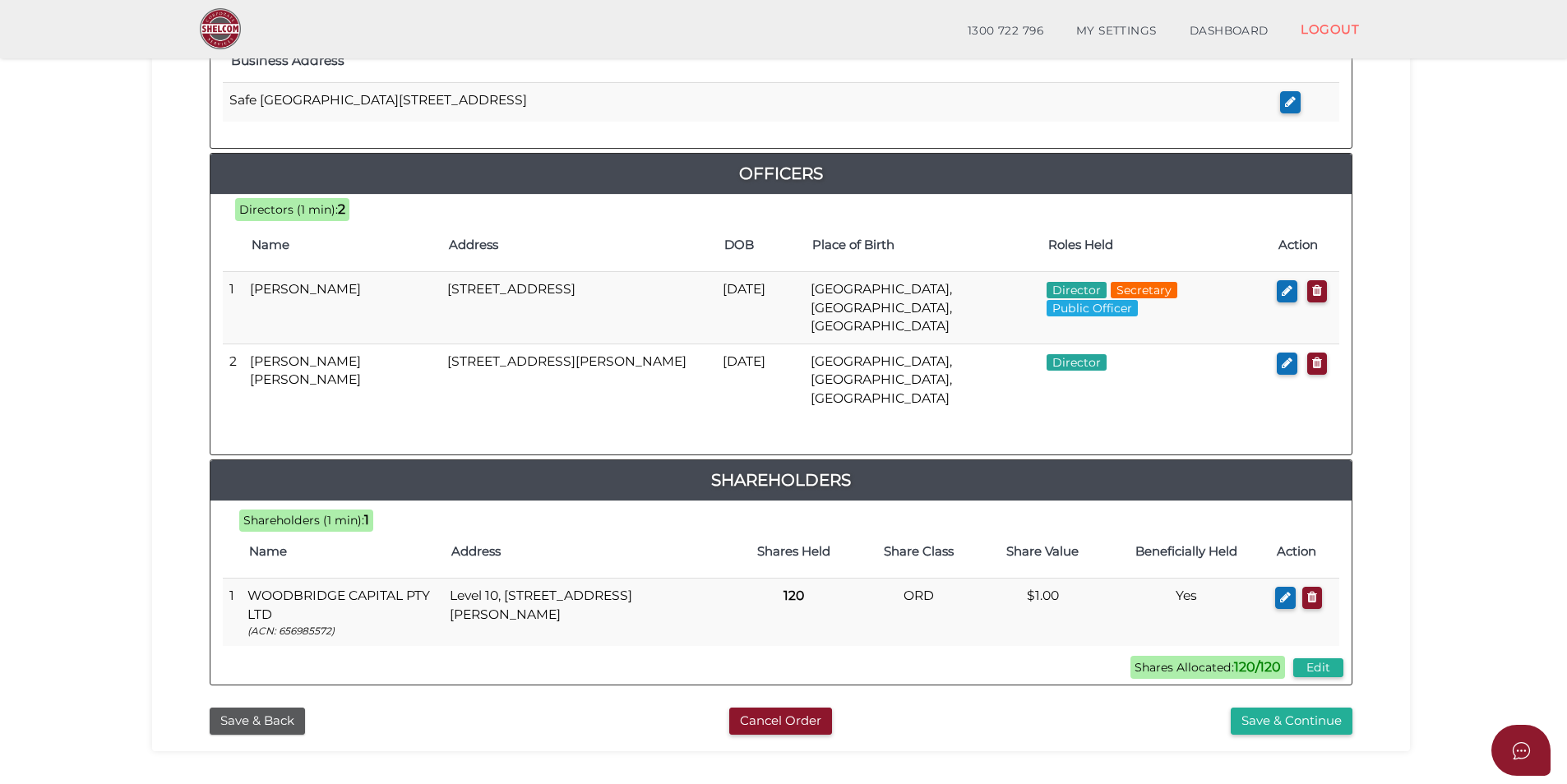
scroll to position [739, 0]
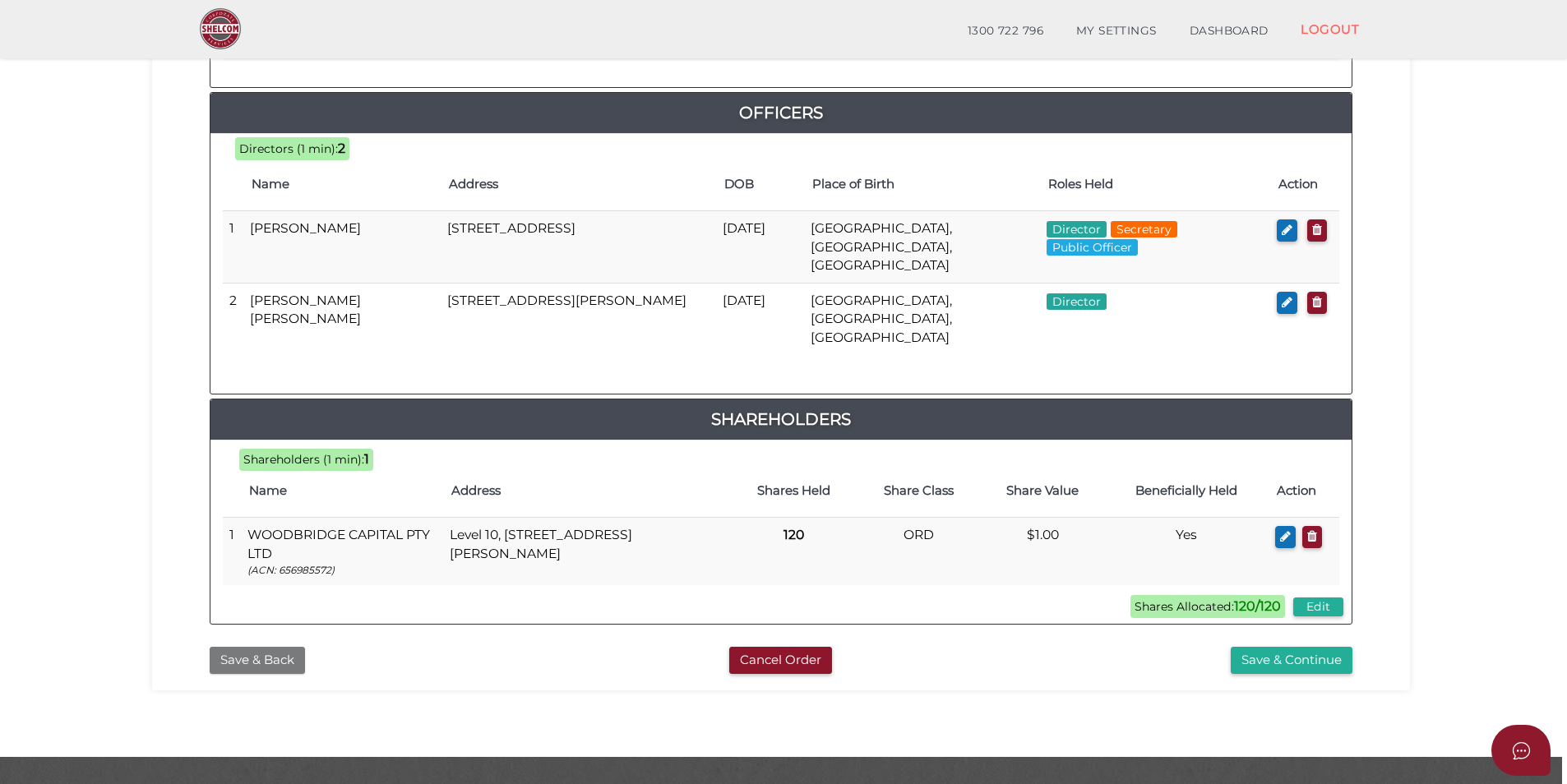
click at [263, 647] on button "Save & Back" at bounding box center [257, 660] width 95 height 27
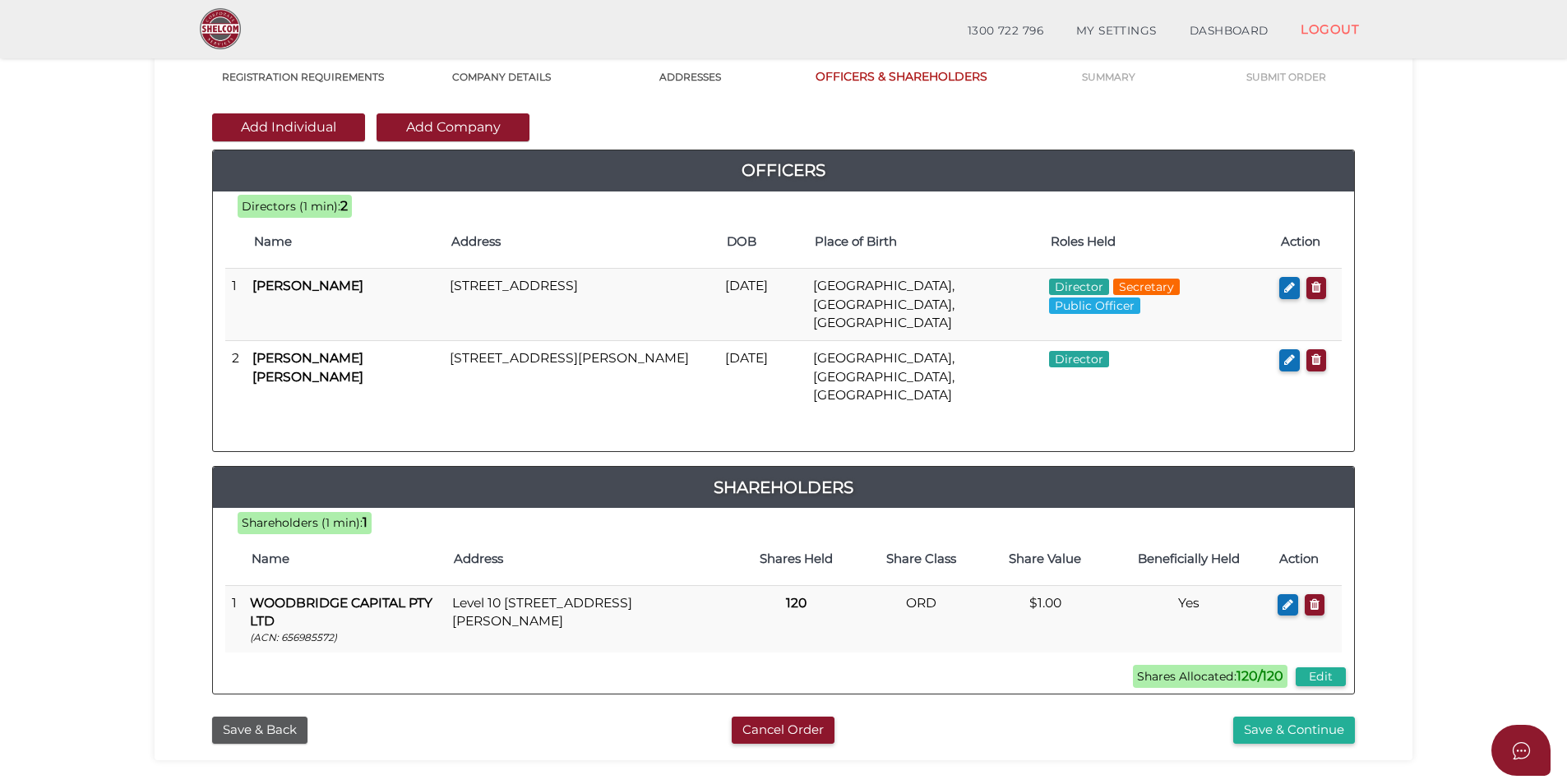
scroll to position [345, 0]
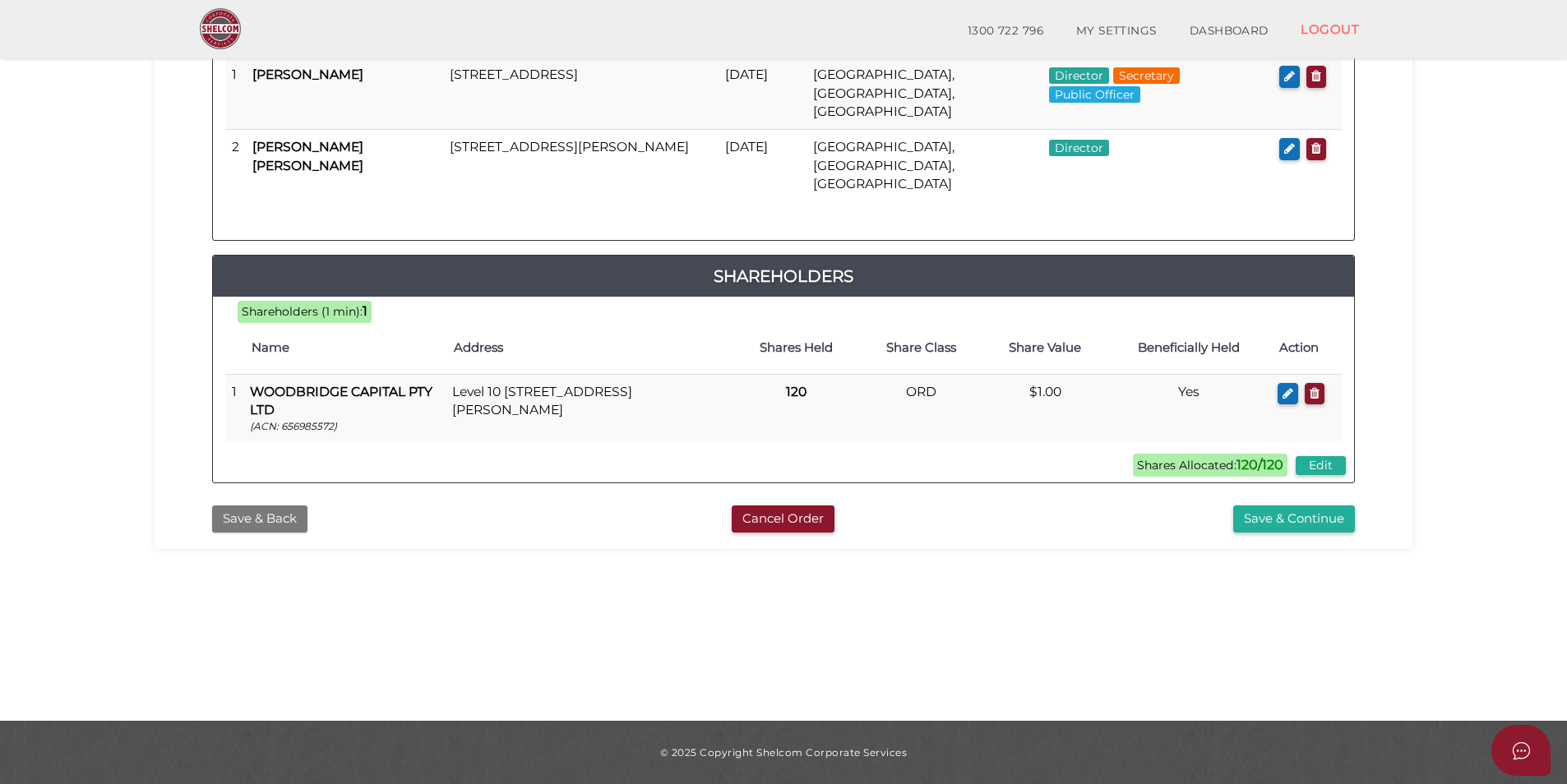
click at [263, 505] on button "Save & Back" at bounding box center [260, 518] width 95 height 27
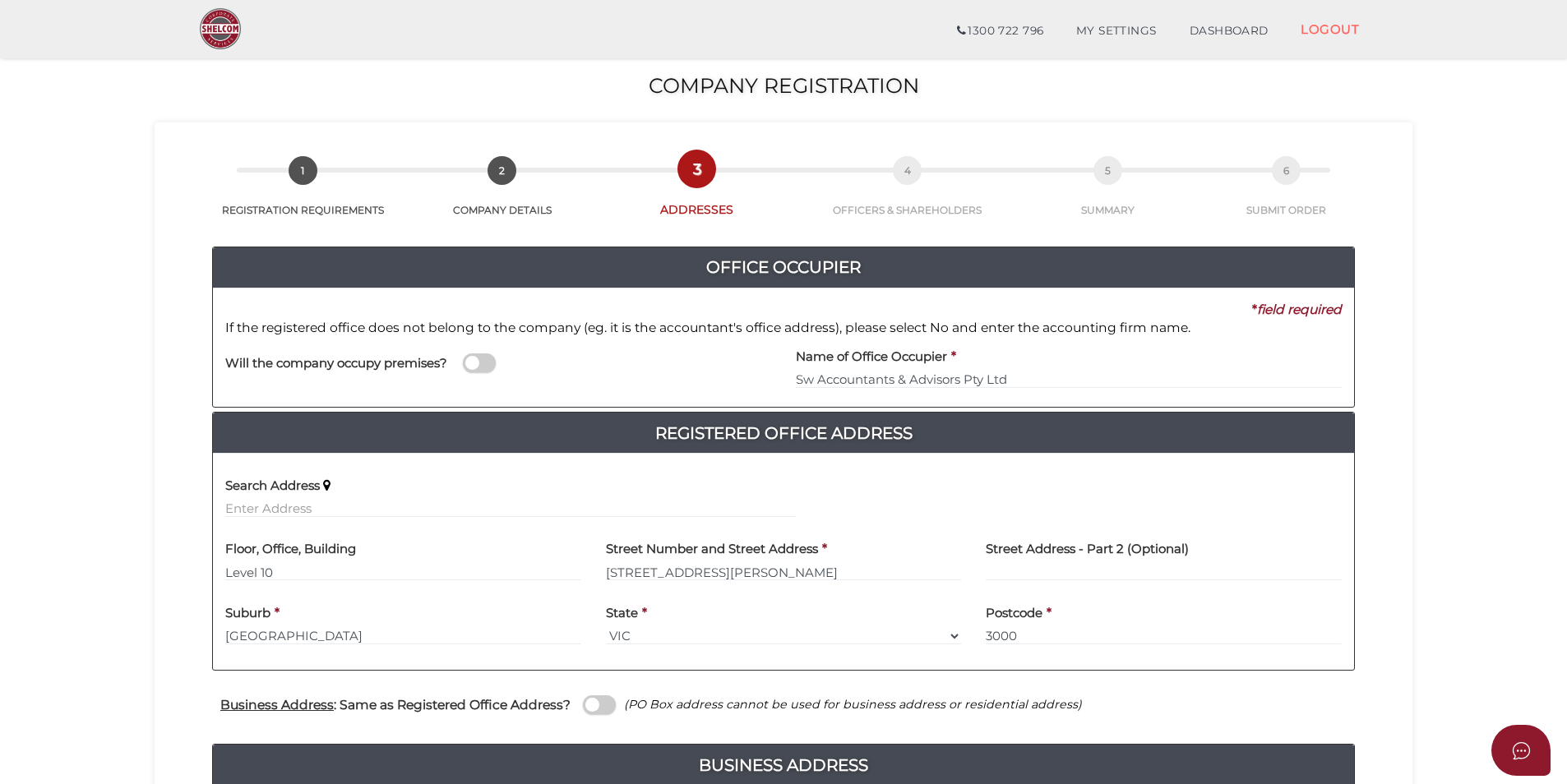
scroll to position [329, 0]
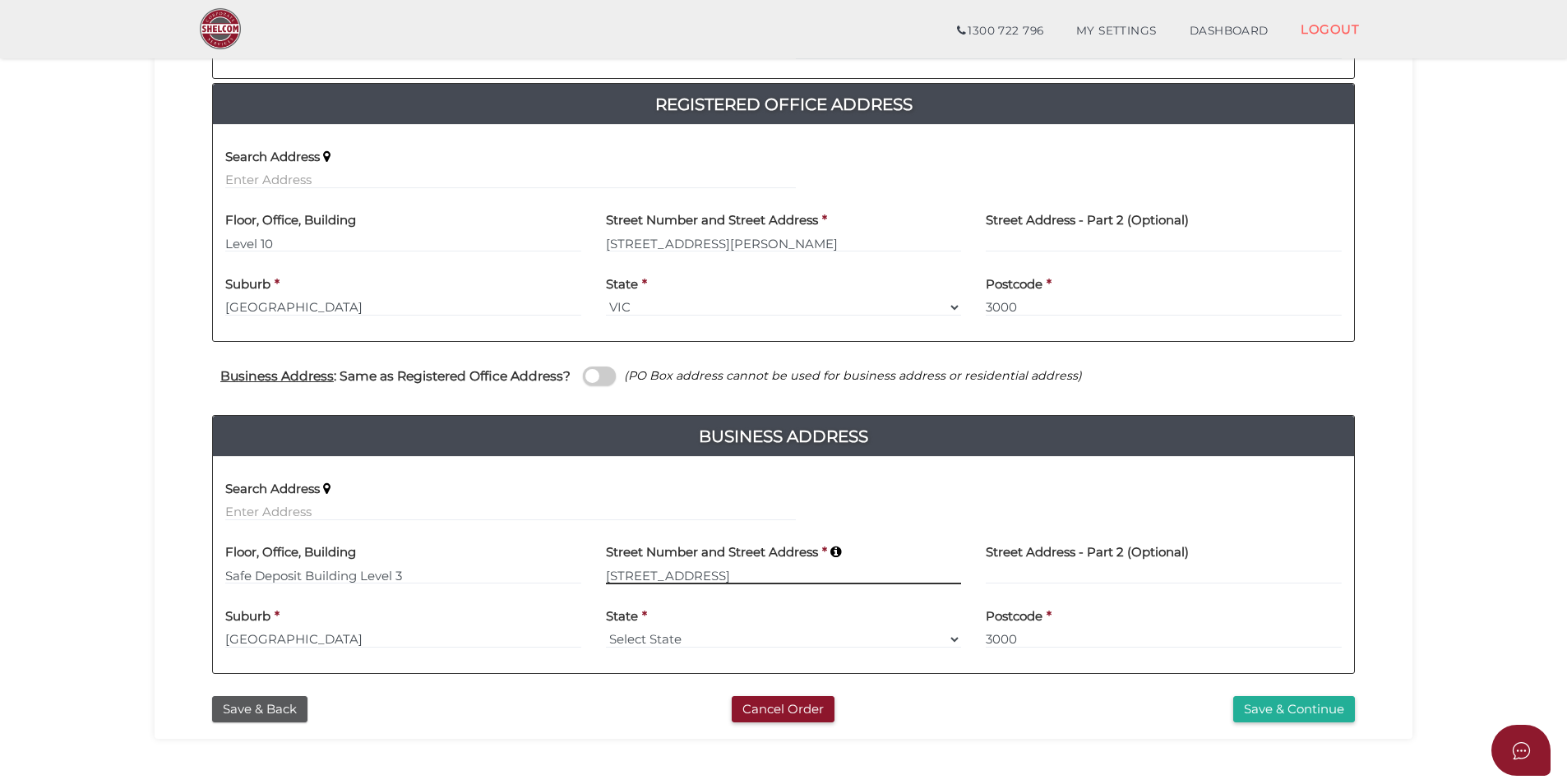
click at [675, 574] on input "[STREET_ADDRESS]" at bounding box center [784, 575] width 356 height 18
type input "[STREET_ADDRESS]"
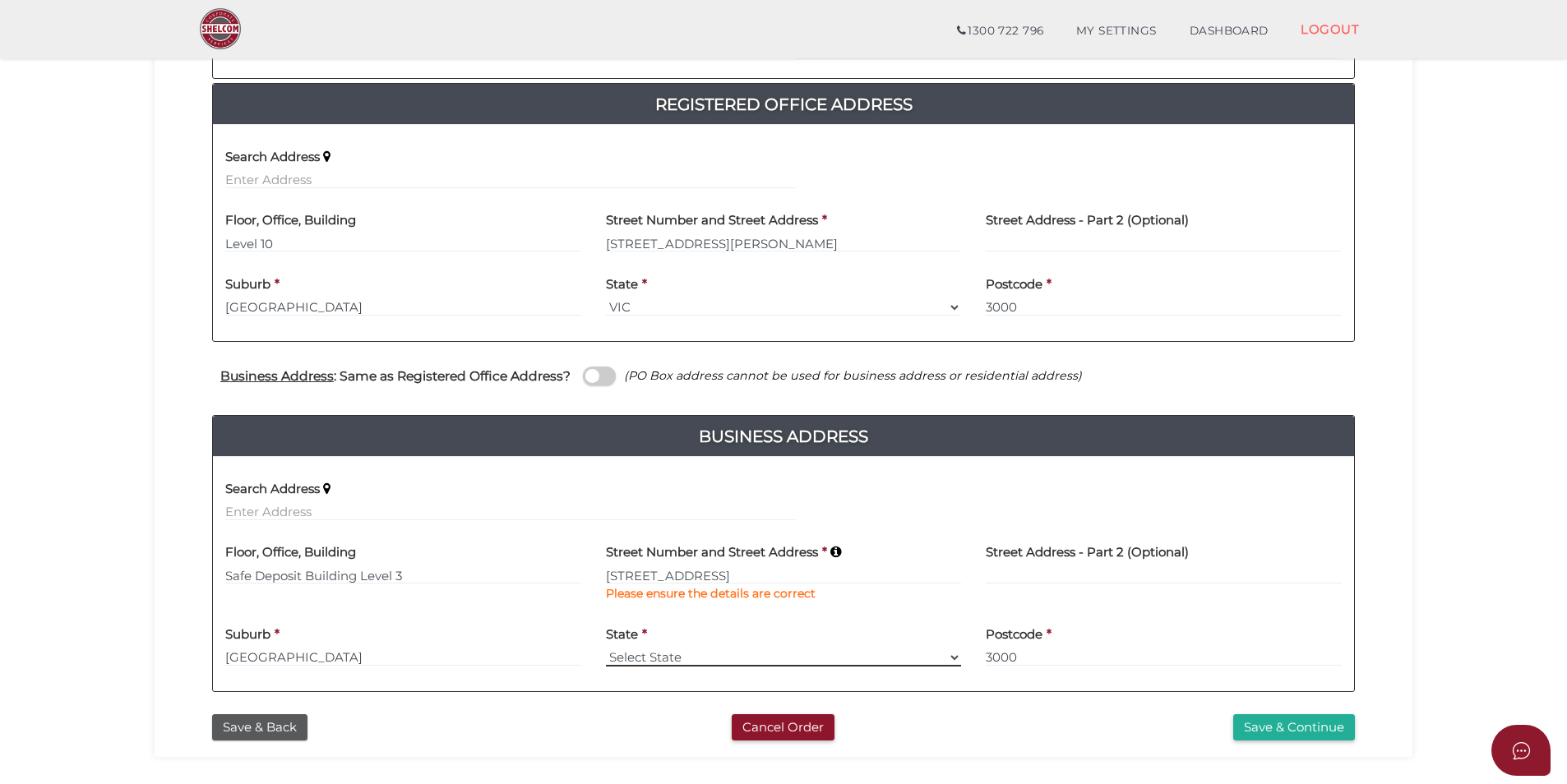
click at [663, 631] on div "State * Select State [GEOGRAPHIC_DATA] ACT [GEOGRAPHIC_DATA] NT [GEOGRAPHIC_DAT…" at bounding box center [784, 641] width 356 height 52
select select "VIC"
click at [606, 648] on select "Select State [GEOGRAPHIC_DATA] ACT [GEOGRAPHIC_DATA] NT [GEOGRAPHIC_DATA] TAS […" at bounding box center [784, 657] width 356 height 18
click at [632, 726] on div "Cancel Order" at bounding box center [784, 727] width 389 height 27
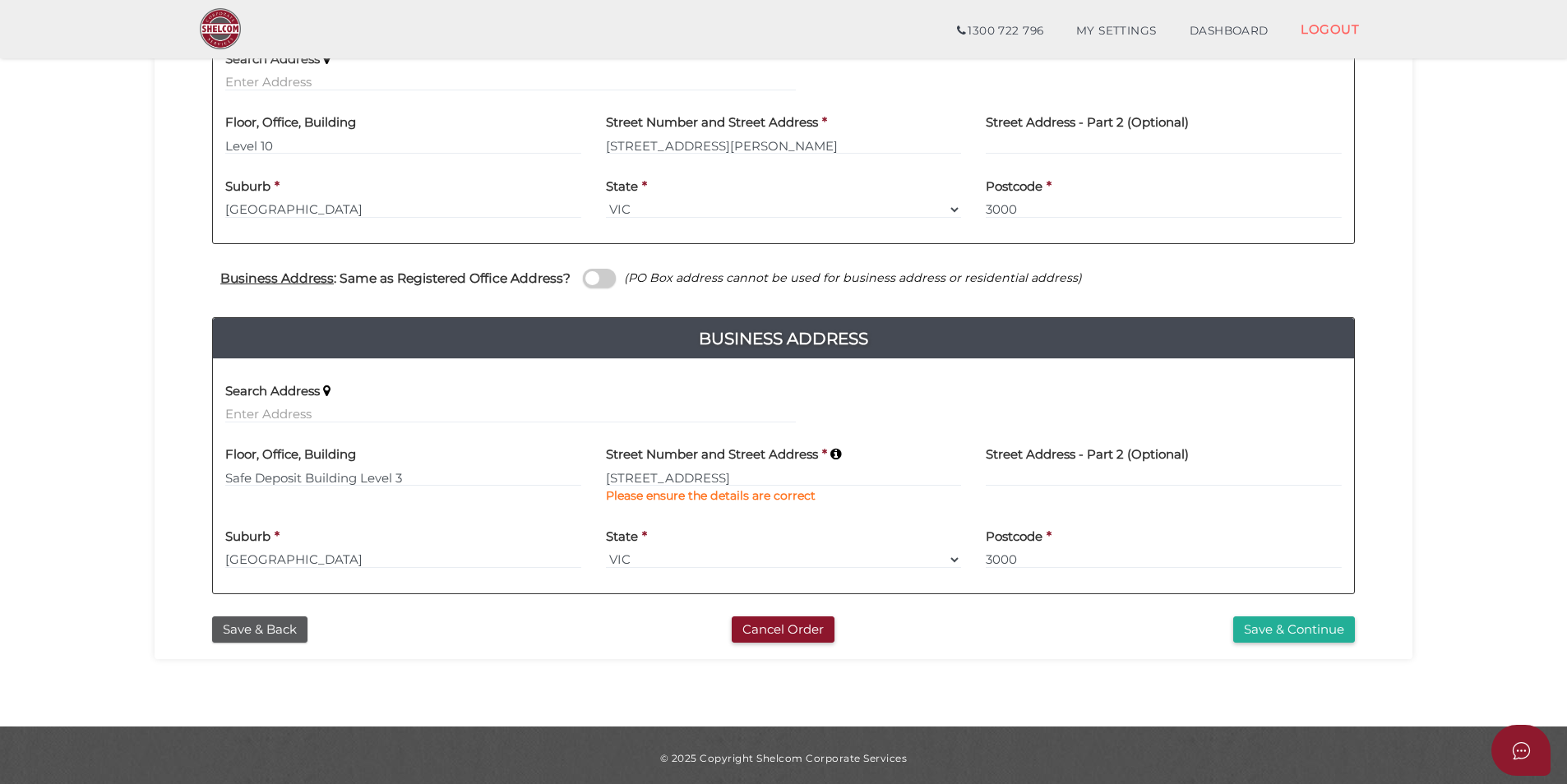
scroll to position [433, 0]
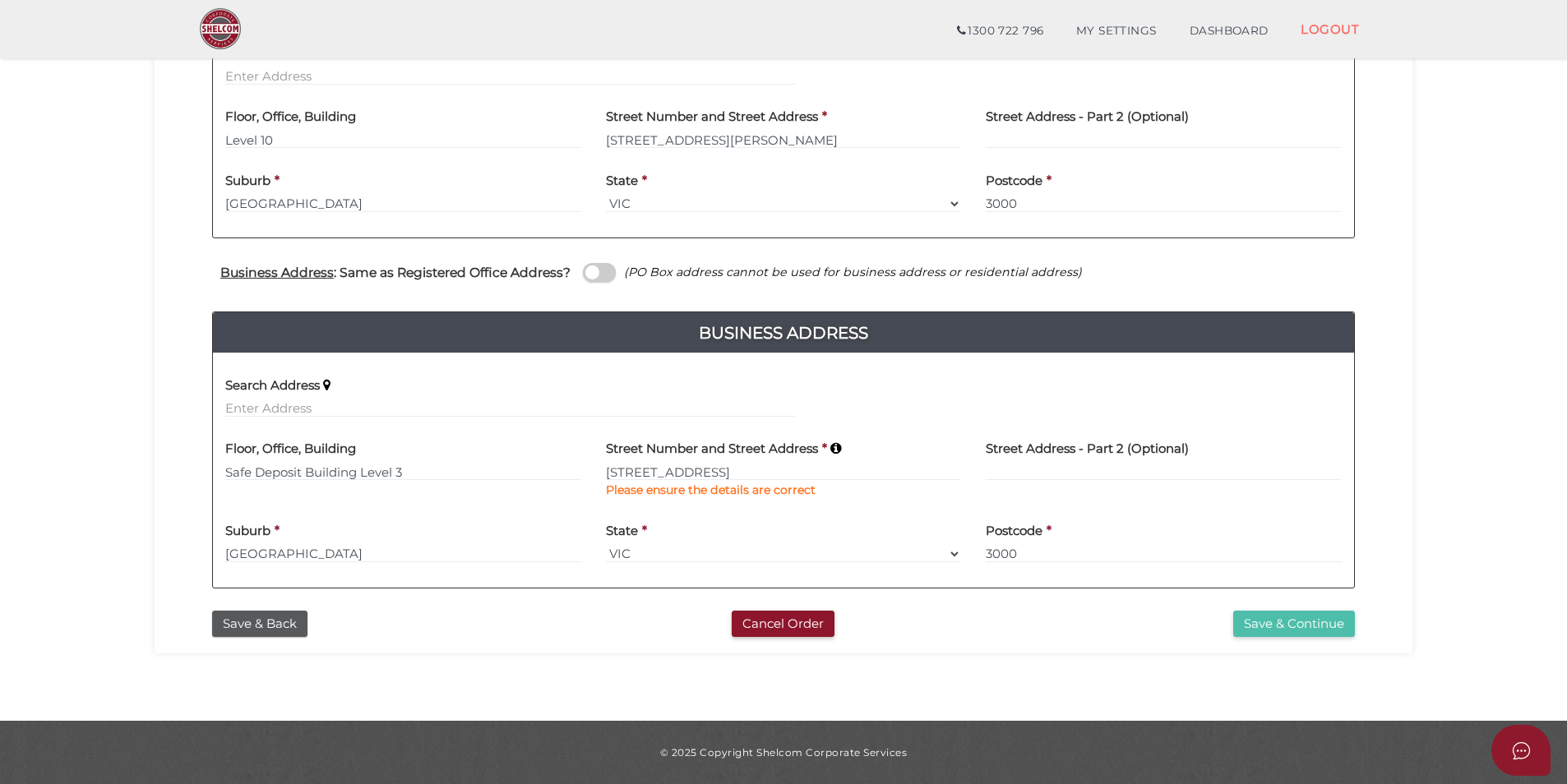
click at [1329, 623] on button "Save & Continue" at bounding box center [1294, 623] width 122 height 27
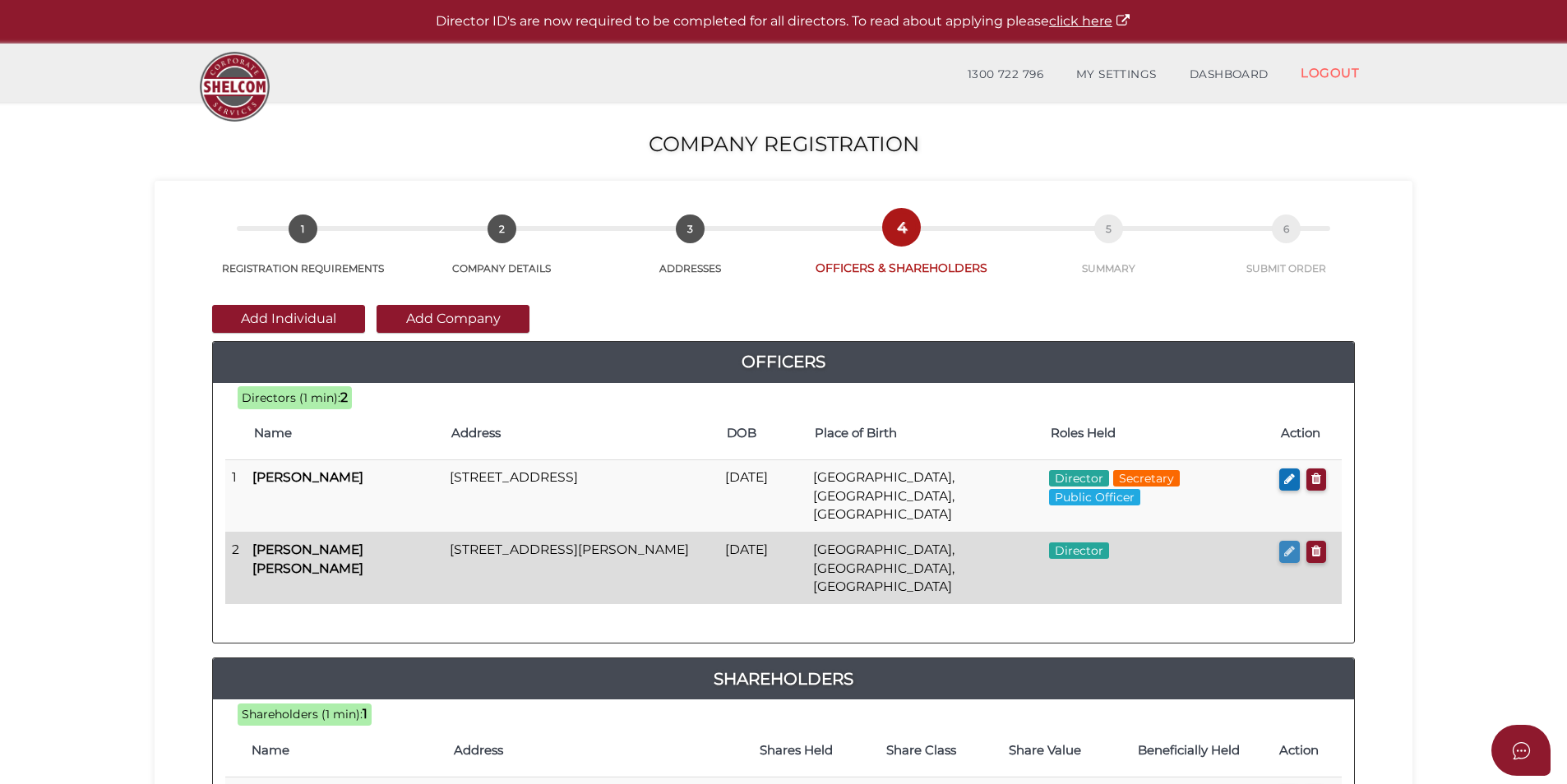
click at [1290, 545] on icon "button" at bounding box center [1290, 551] width 10 height 12
checkbox input "true"
type input "0"
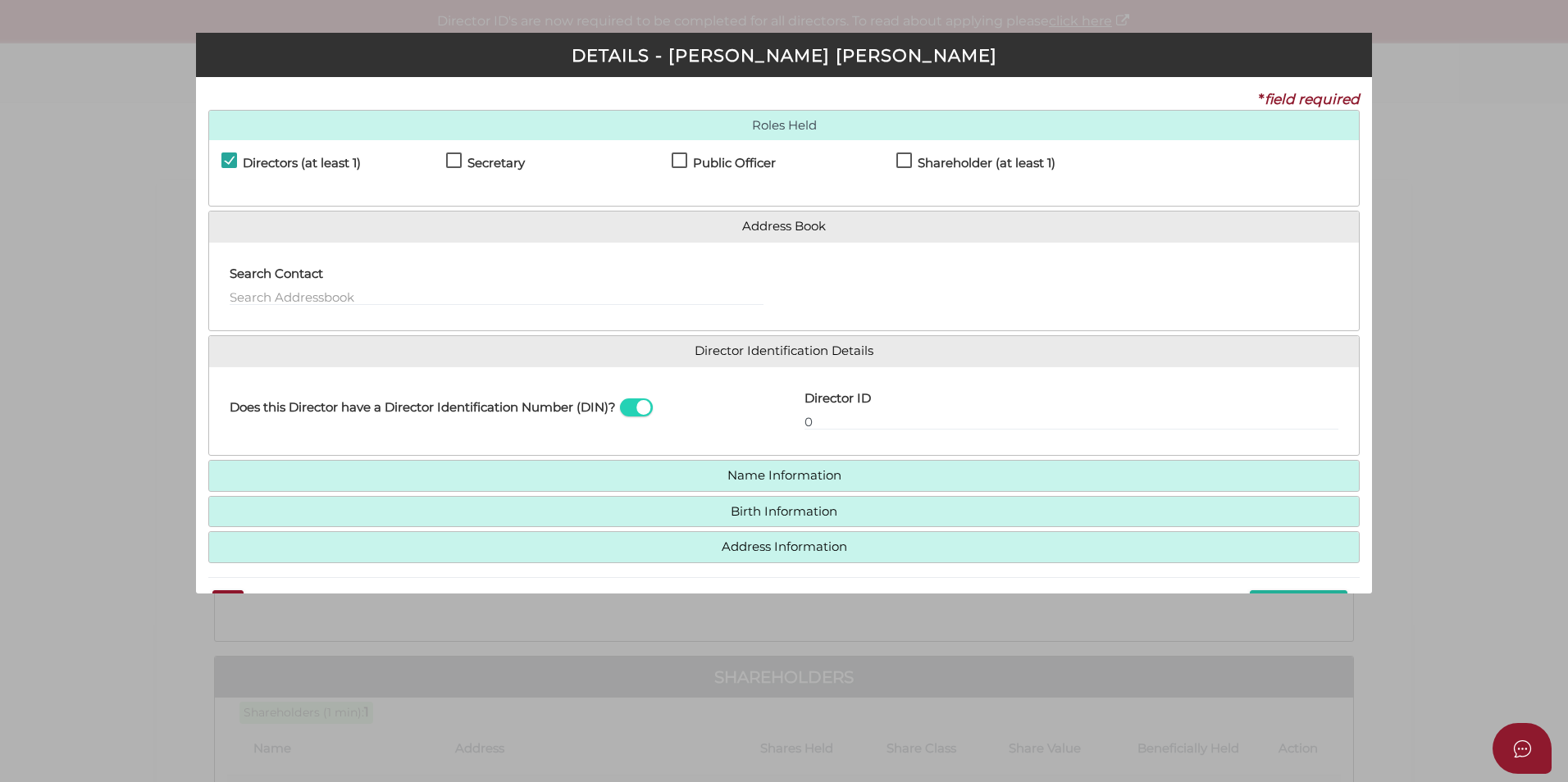
scroll to position [47, 0]
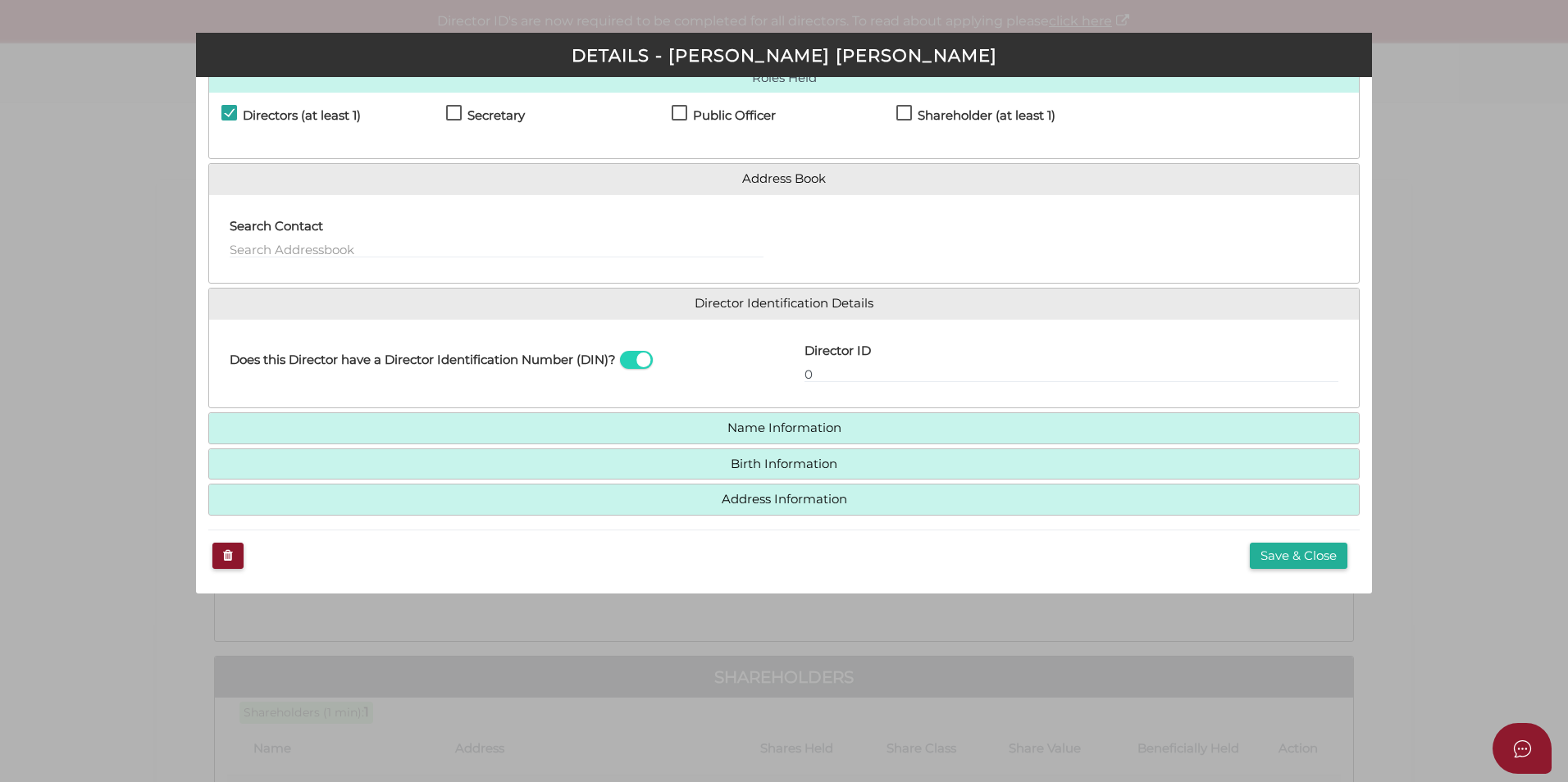
click at [569, 506] on h4 "Address Information" at bounding box center [784, 500] width 1150 height 30
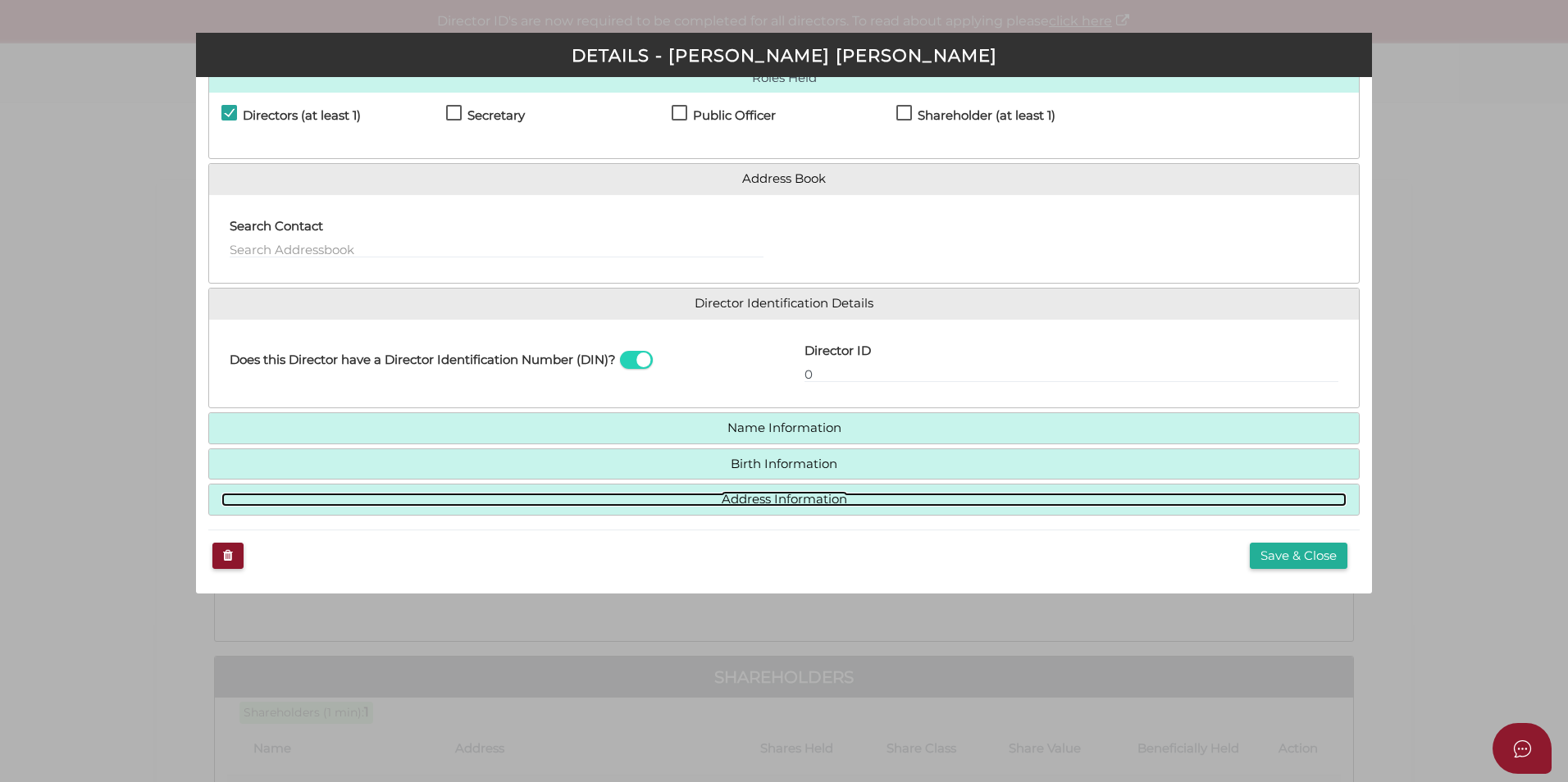
click at [582, 503] on link "Address Information" at bounding box center [784, 500] width 1125 height 14
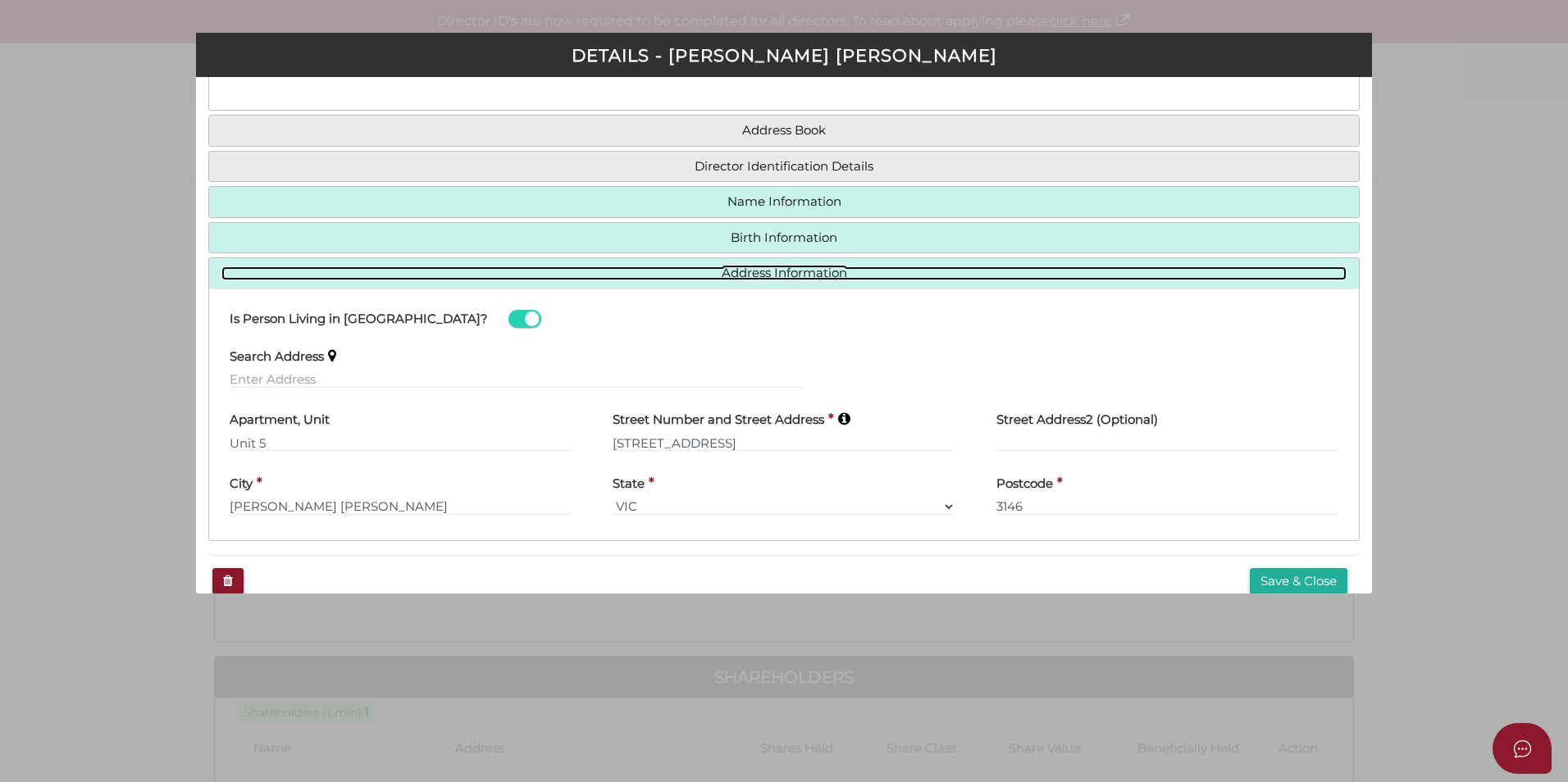
scroll to position [121, 0]
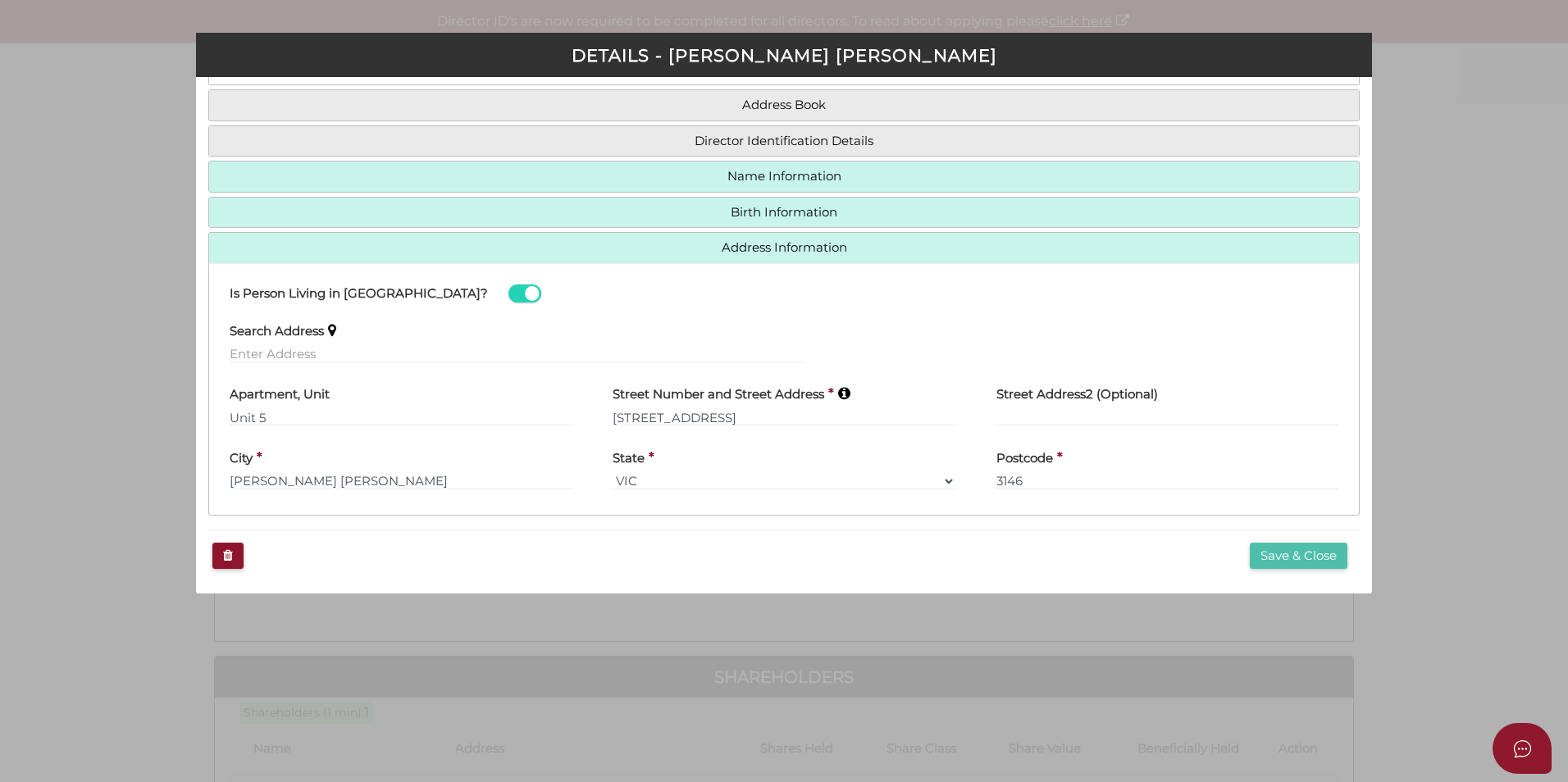
click at [1301, 543] on button "Save & Close" at bounding box center [1298, 555] width 97 height 27
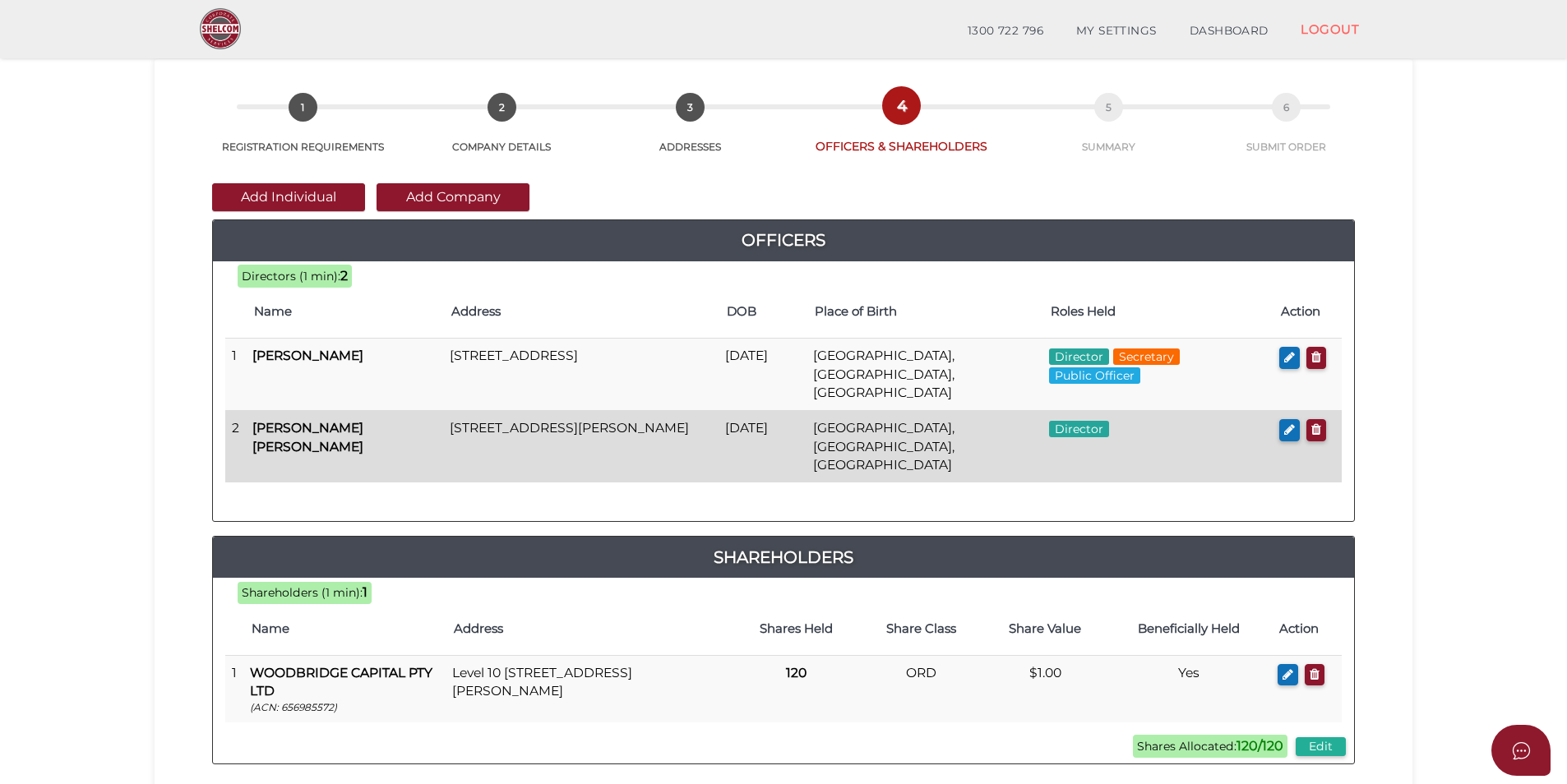
scroll to position [82, 0]
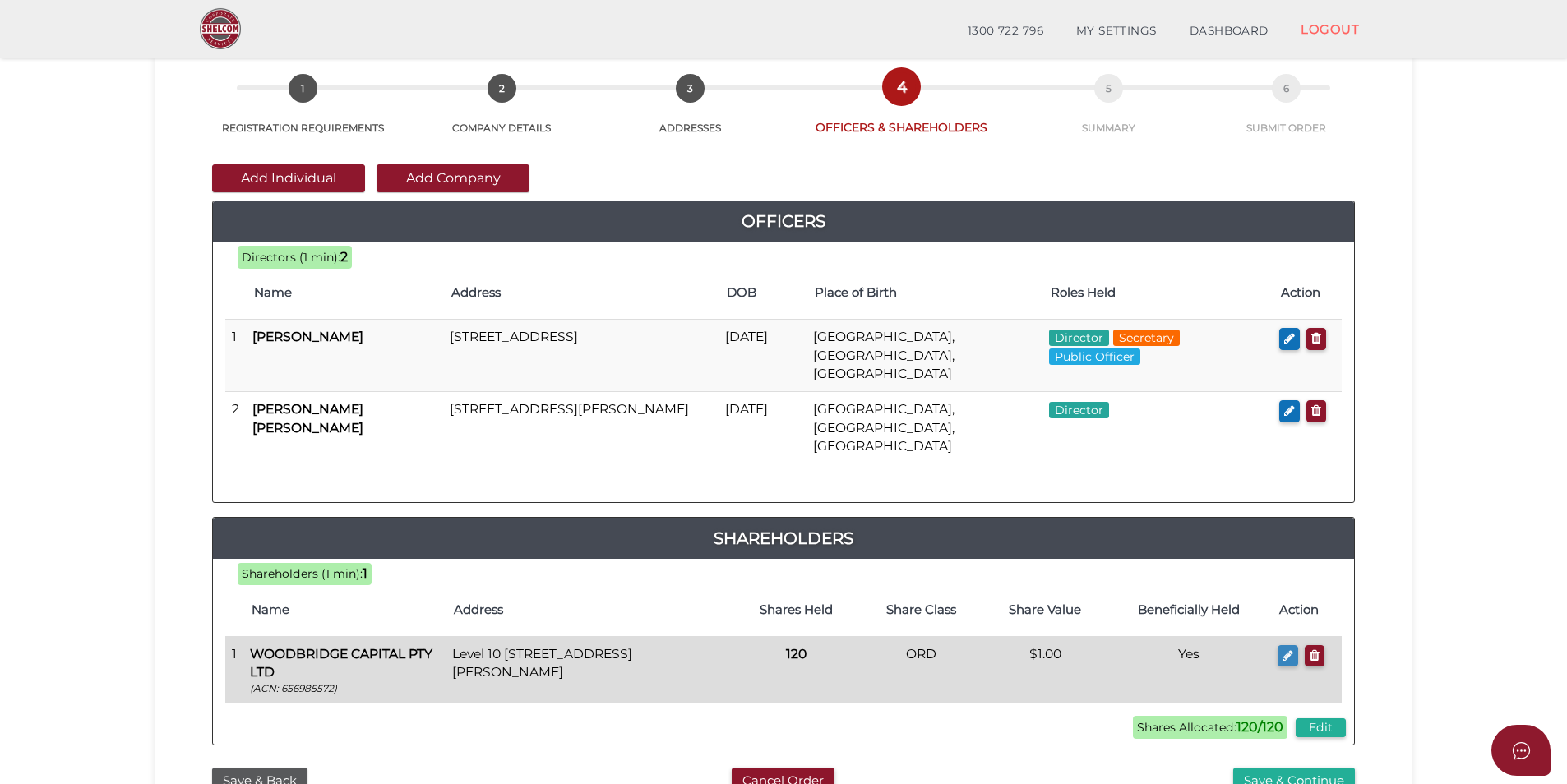
click at [1279, 645] on button "button" at bounding box center [1288, 656] width 21 height 22
type input "Level 10"
type input "530 Collins Street"
type input "Melbourne"
type input "3000"
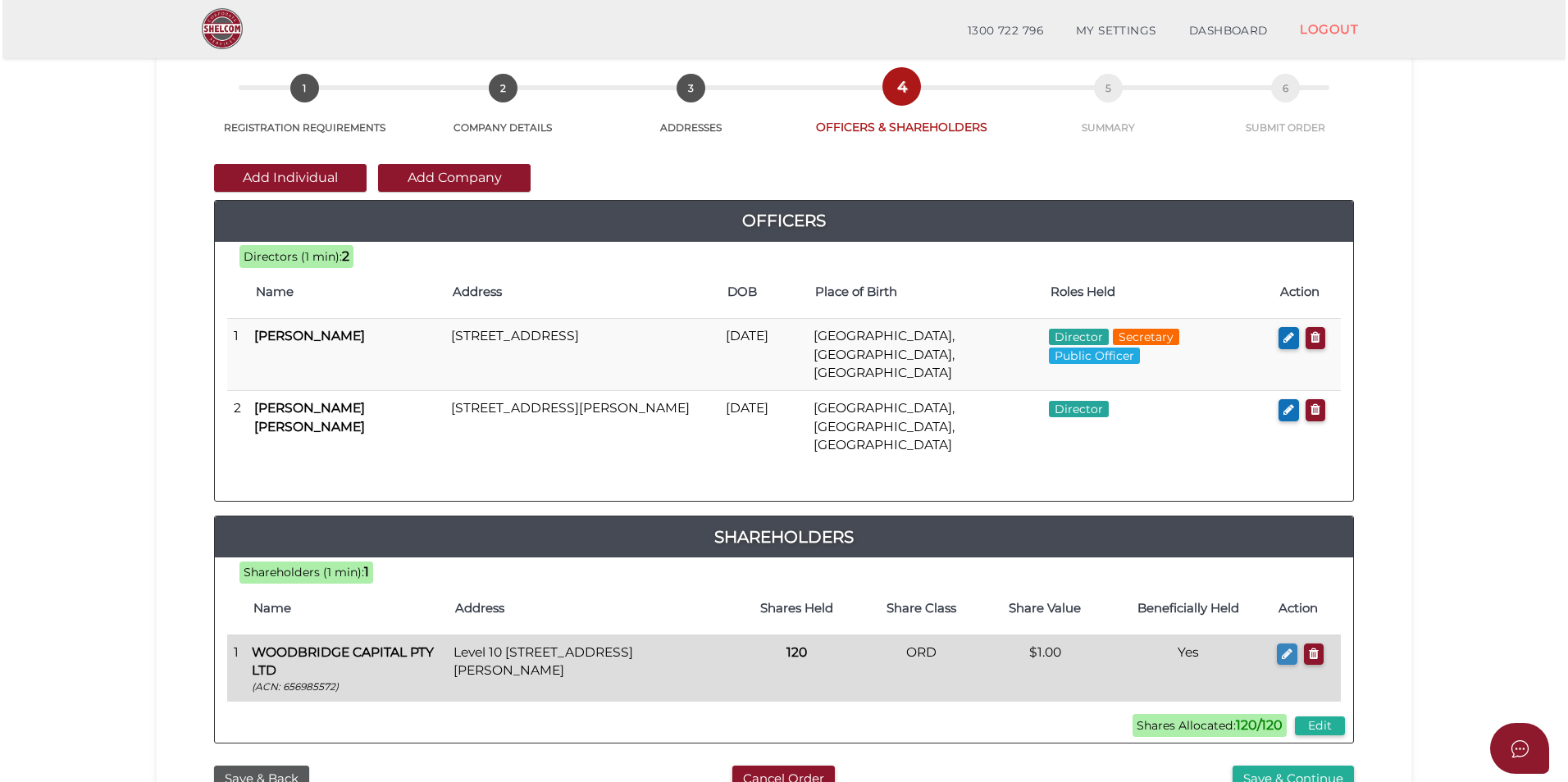
scroll to position [0, 0]
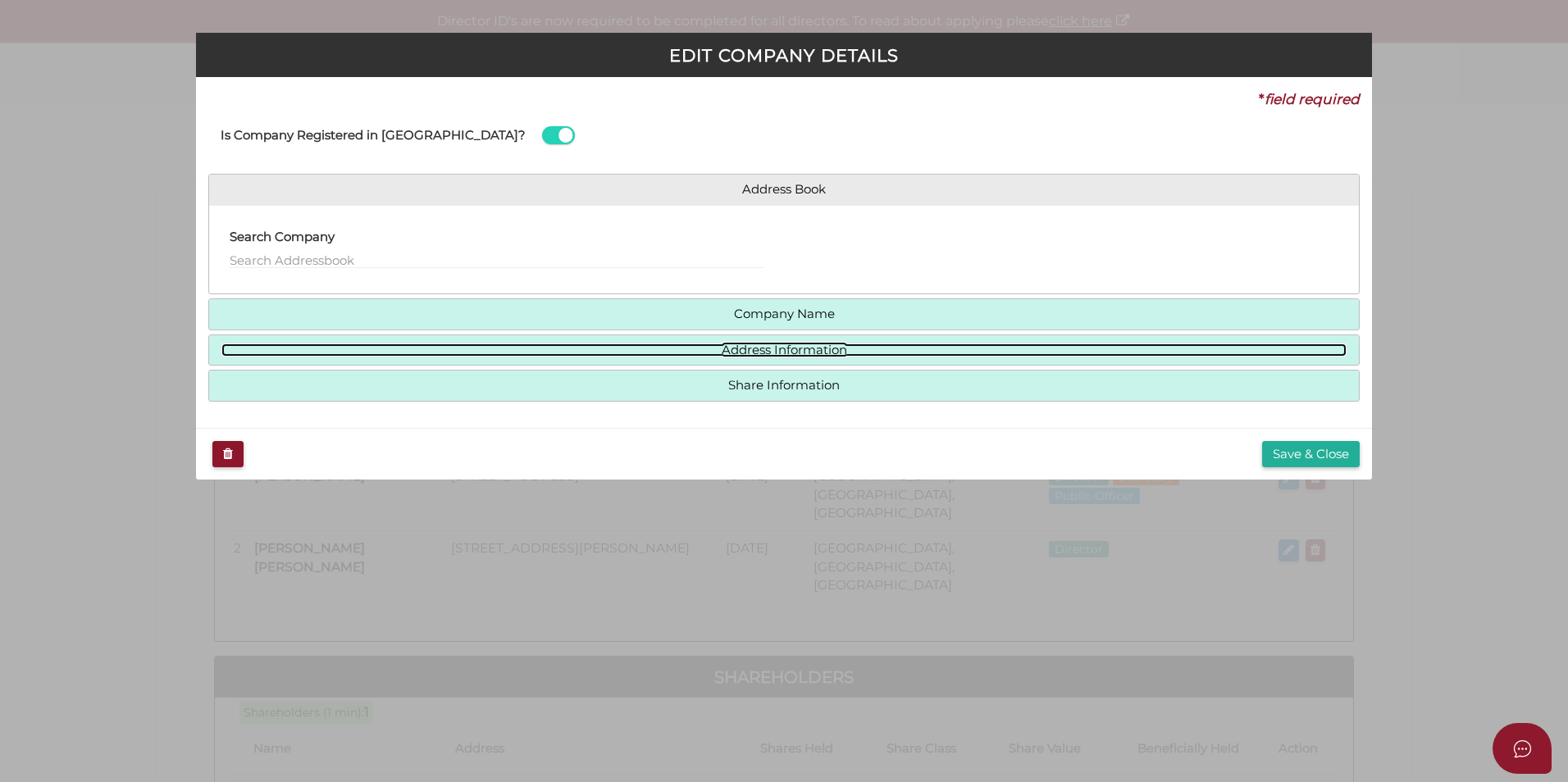
click at [810, 350] on link "Address Information" at bounding box center [784, 351] width 1125 height 14
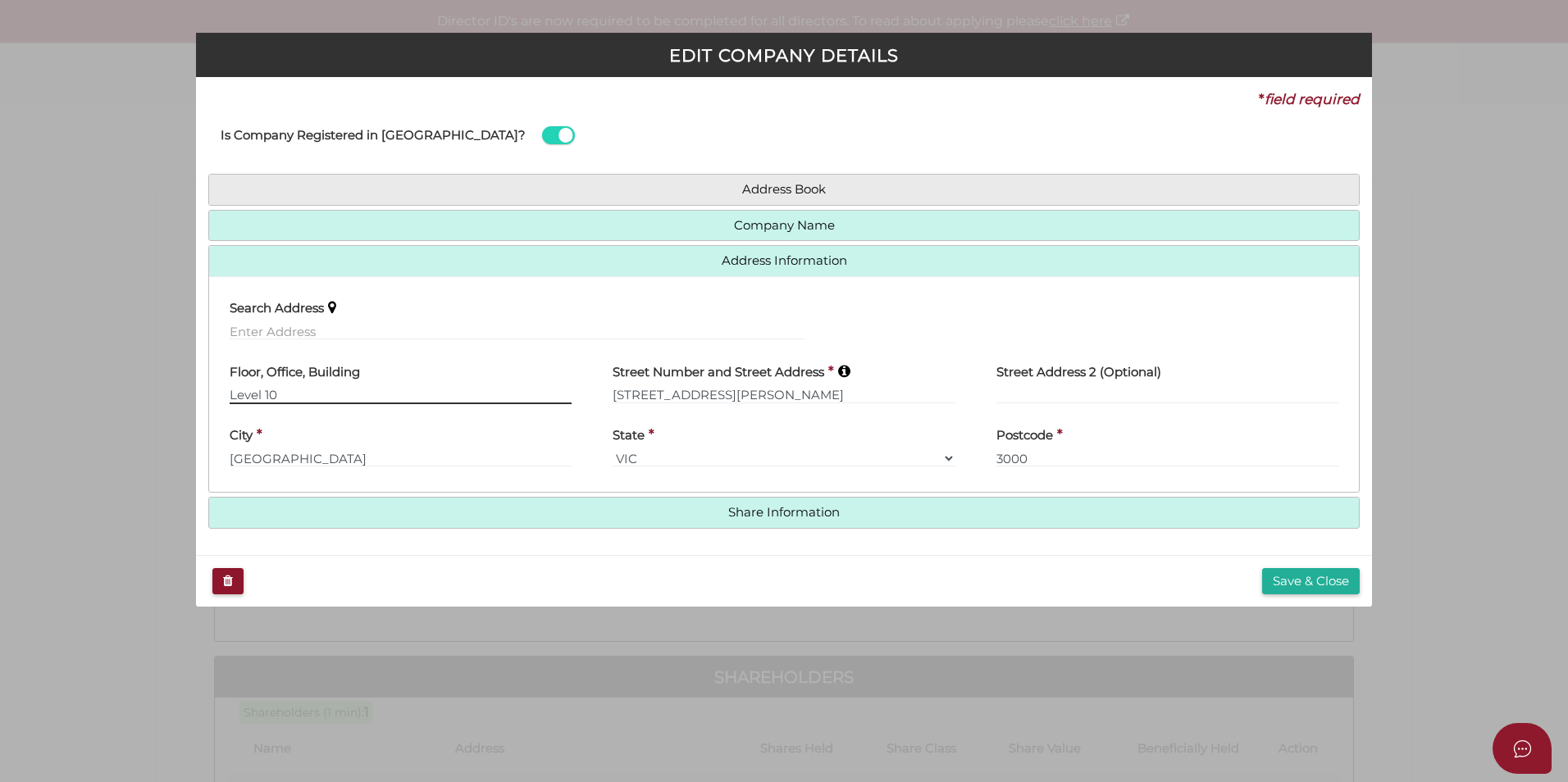
click at [379, 393] on input "Level 10" at bounding box center [401, 394] width 342 height 18
click at [1347, 582] on button "Save & Close" at bounding box center [1310, 581] width 97 height 27
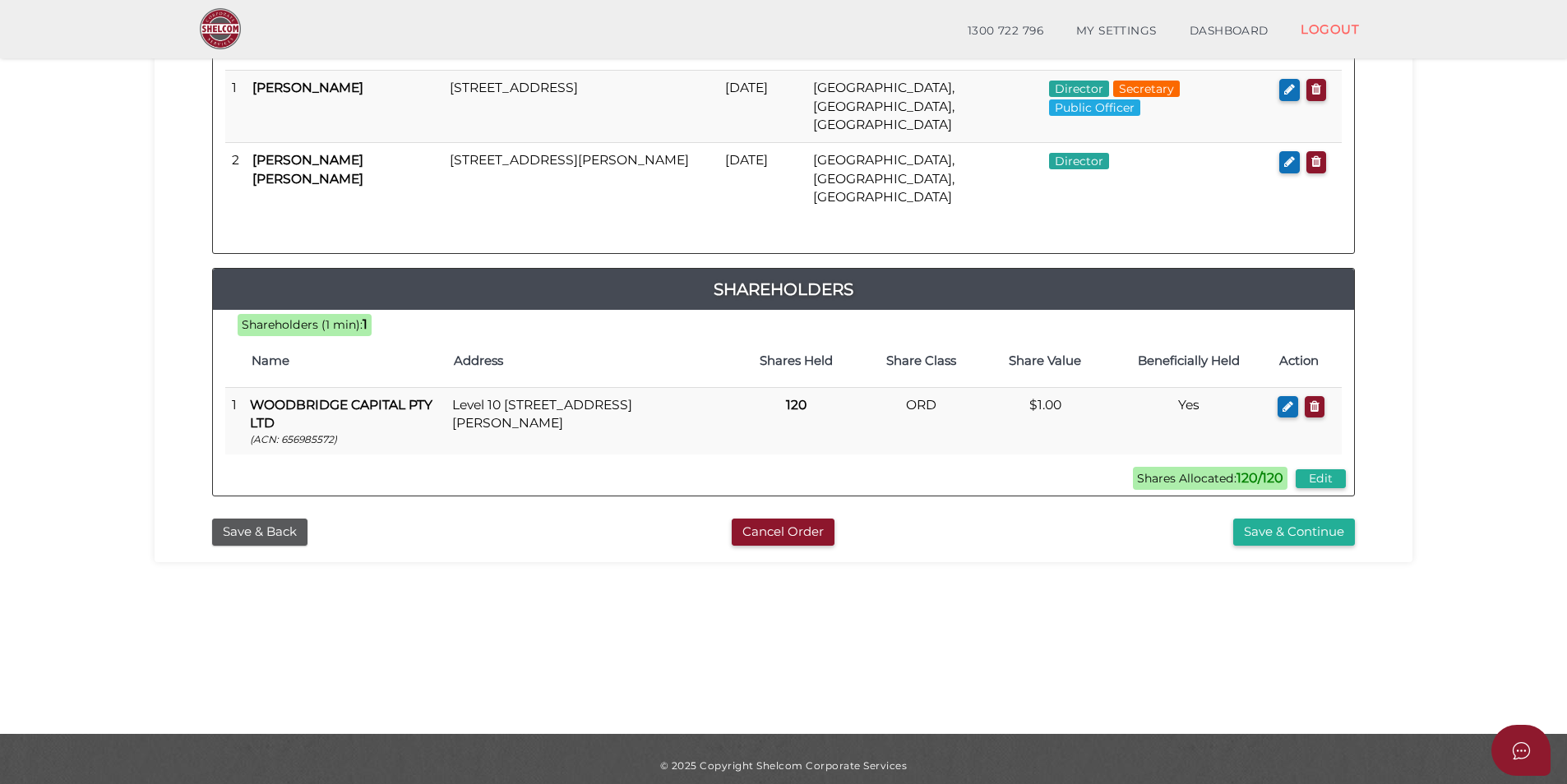
scroll to position [345, 0]
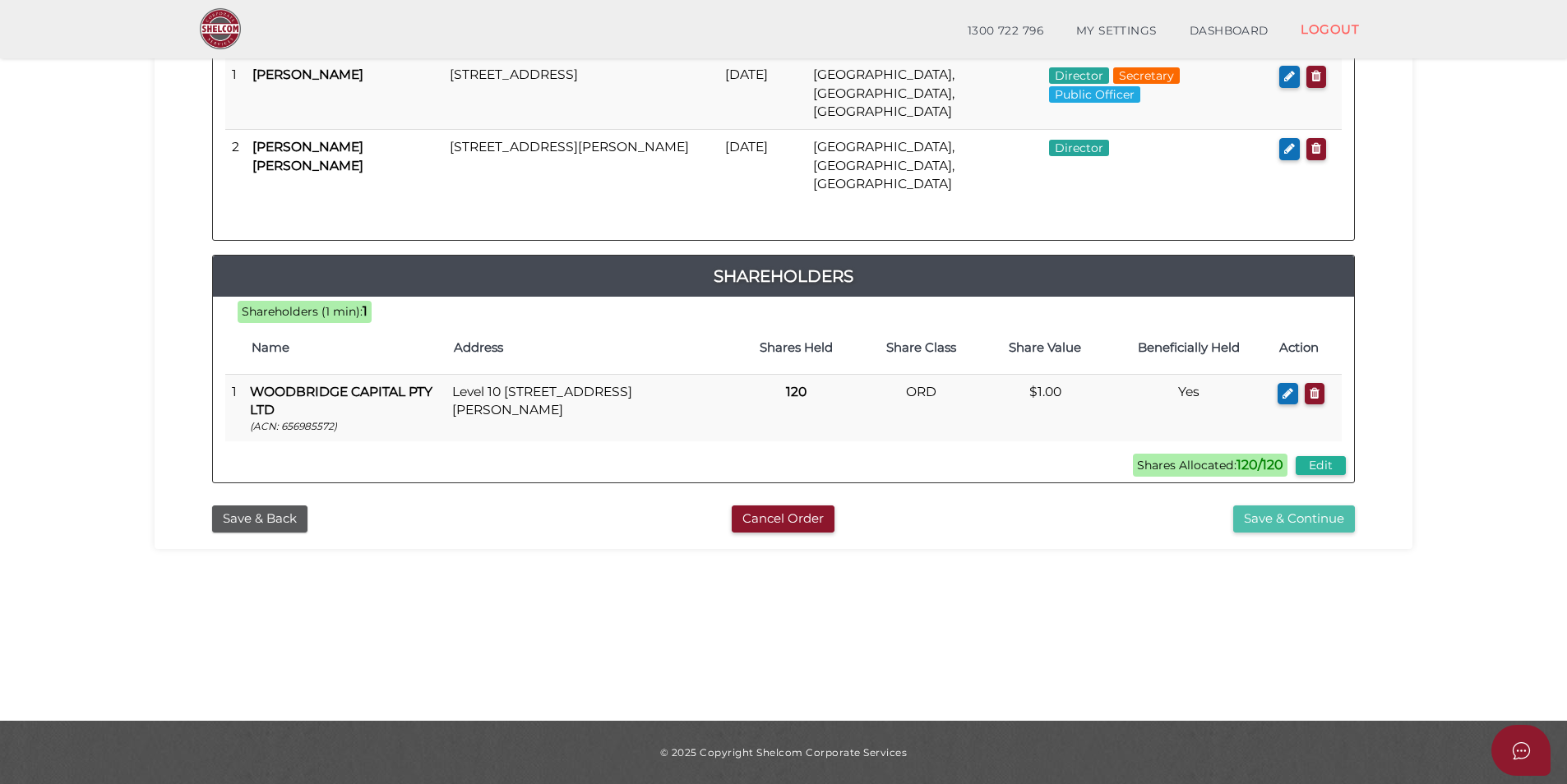
click at [1278, 505] on button "Save & Continue" at bounding box center [1294, 518] width 122 height 27
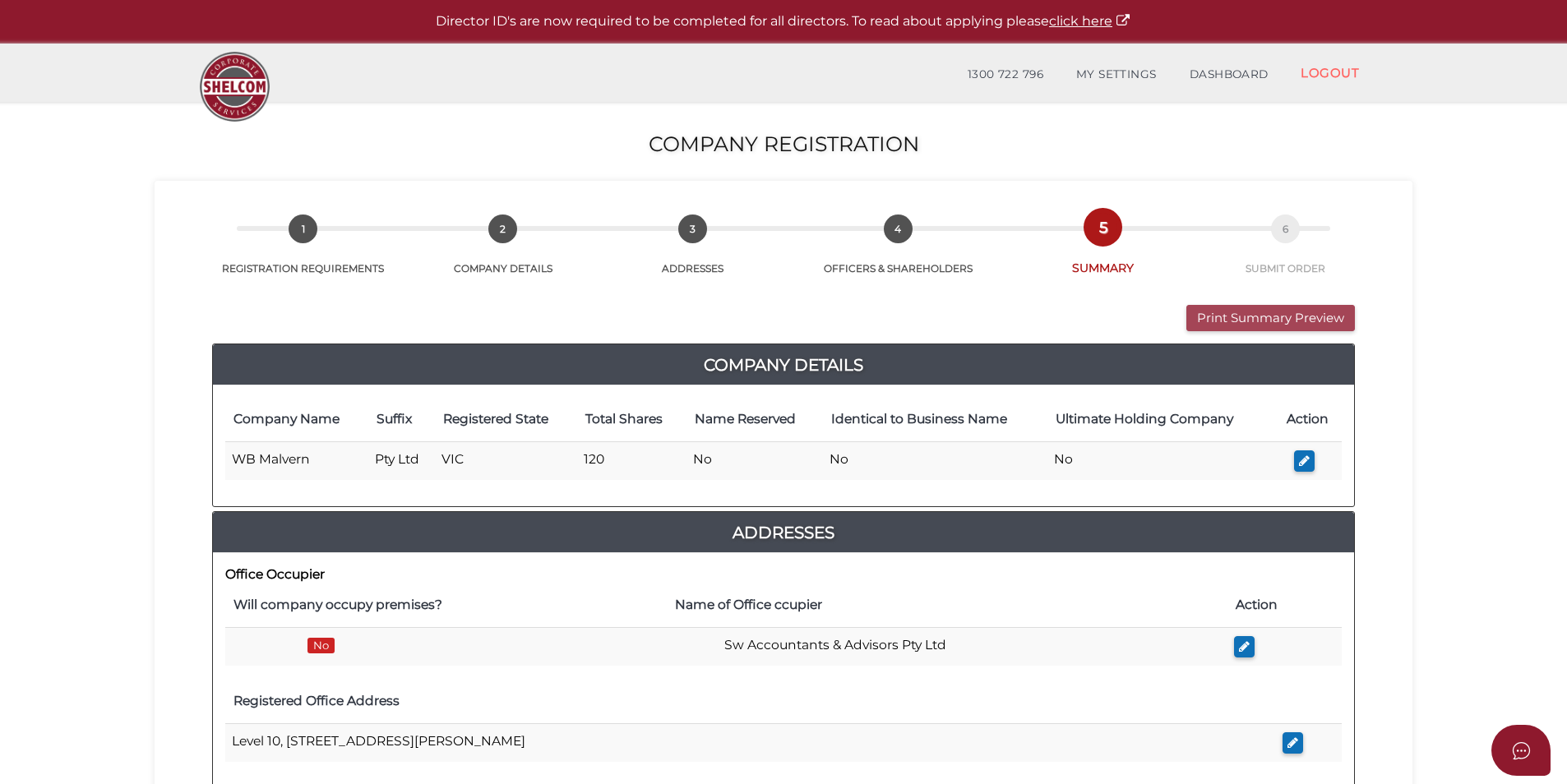
click at [1237, 321] on button "Print Summary Preview" at bounding box center [1271, 318] width 168 height 27
